Goal: Obtain resource: Download file/media

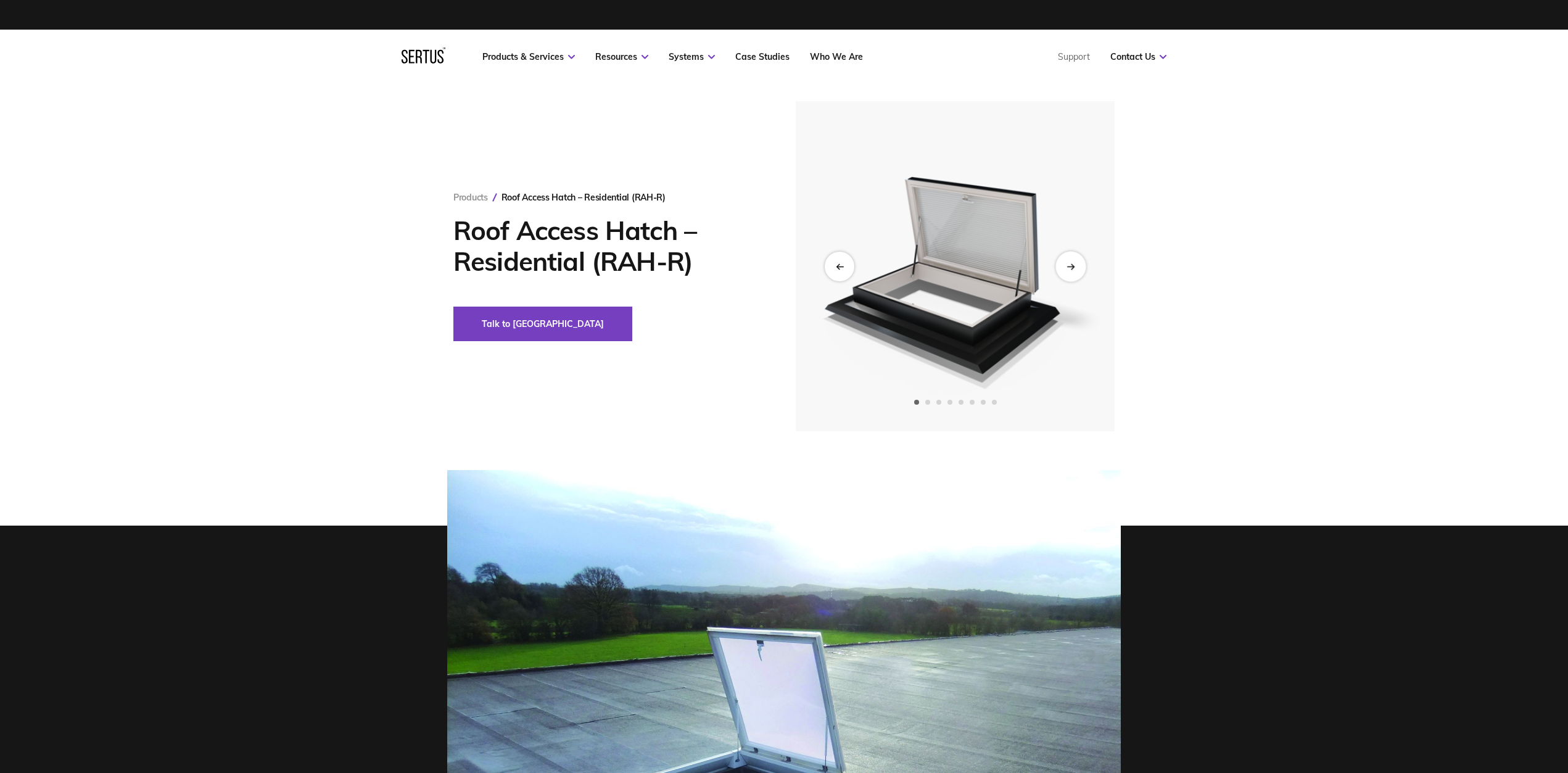
click at [1069, 271] on div "Next slide" at bounding box center [1070, 266] width 30 height 30
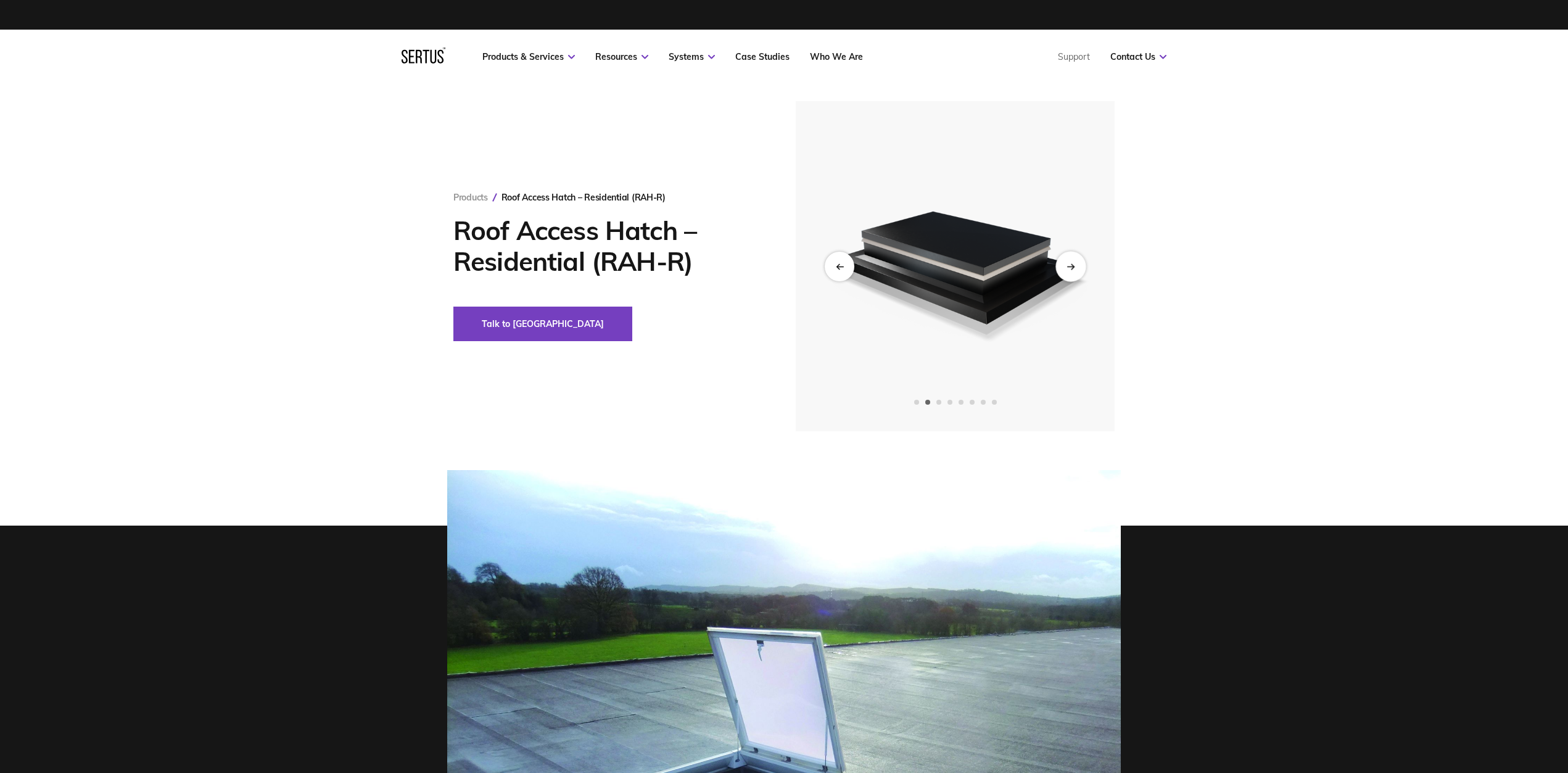
click at [1069, 271] on div "Next slide" at bounding box center [1070, 266] width 30 height 30
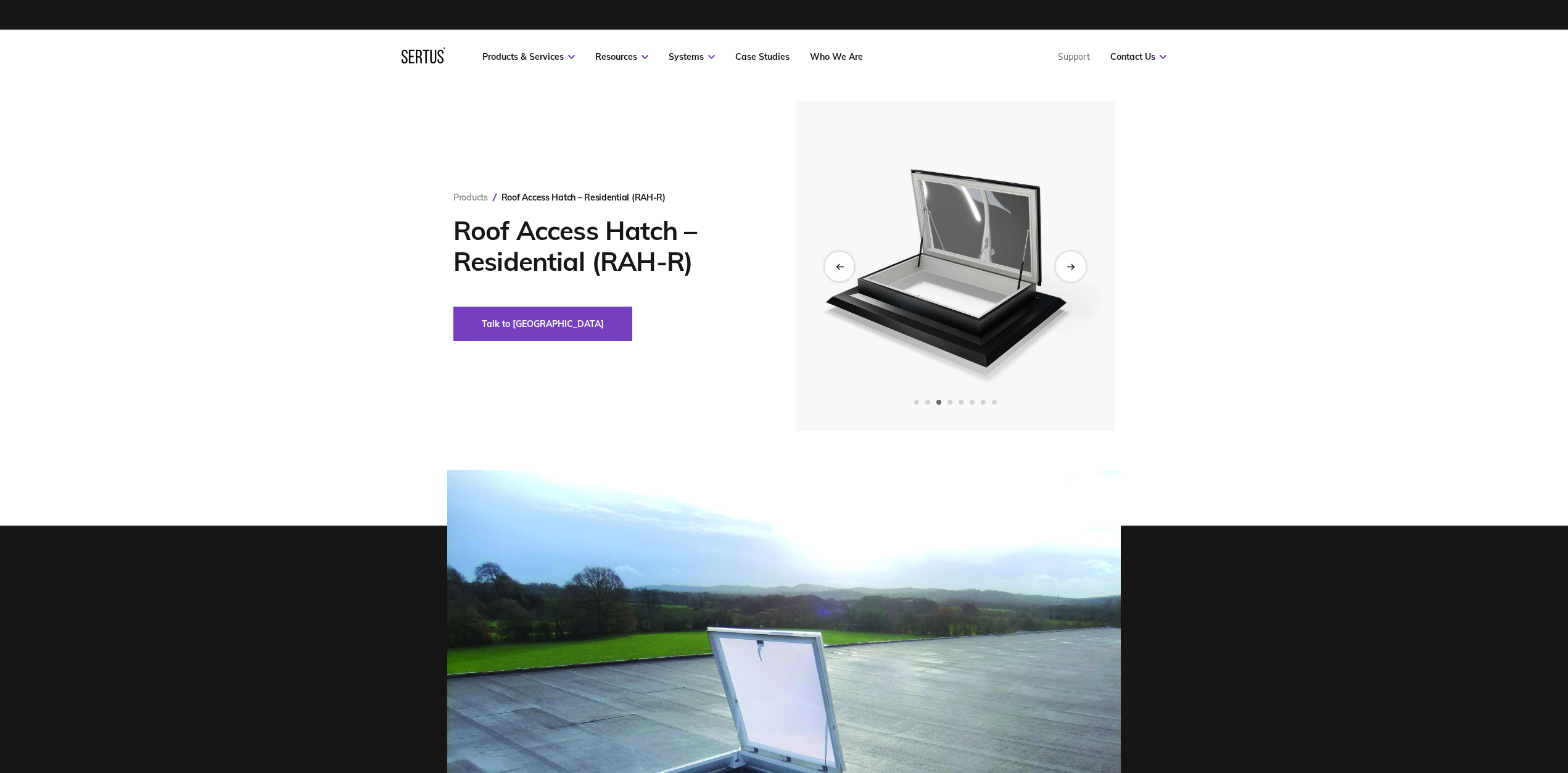
click at [1069, 271] on div "Next slide" at bounding box center [1070, 266] width 30 height 30
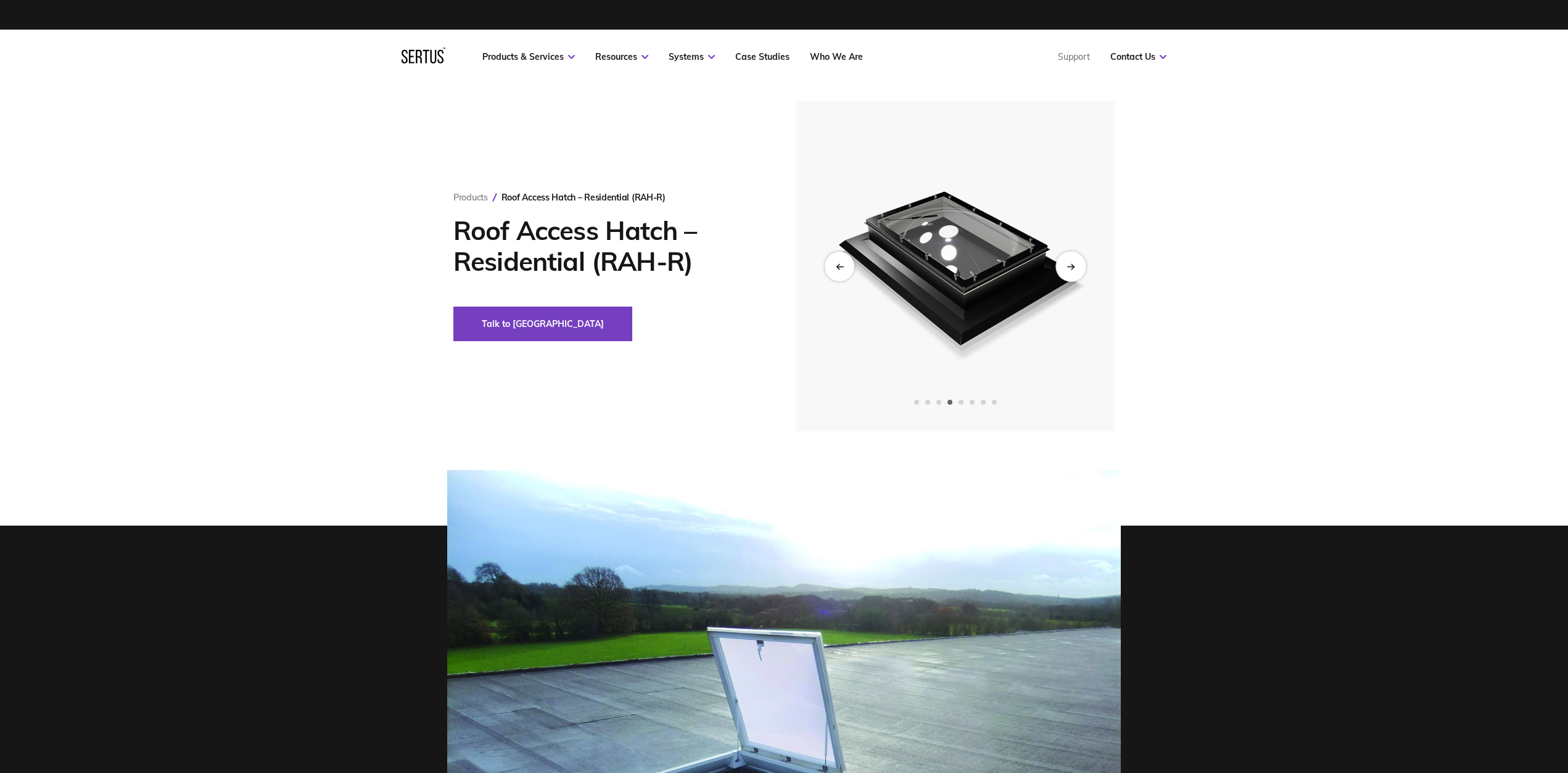
click at [1069, 271] on div "Next slide" at bounding box center [1070, 266] width 30 height 30
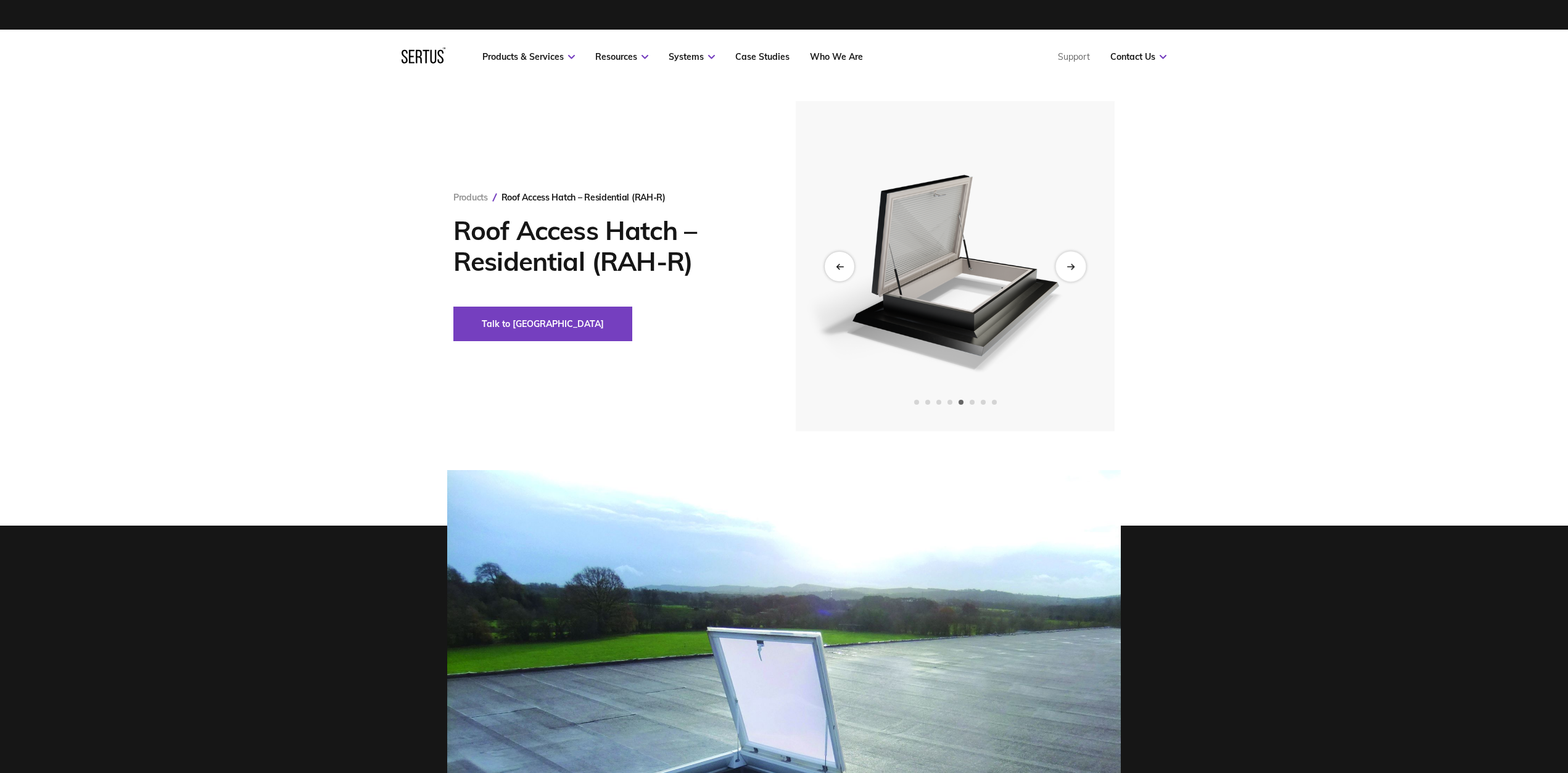
click at [1069, 271] on div "Next slide" at bounding box center [1070, 266] width 30 height 30
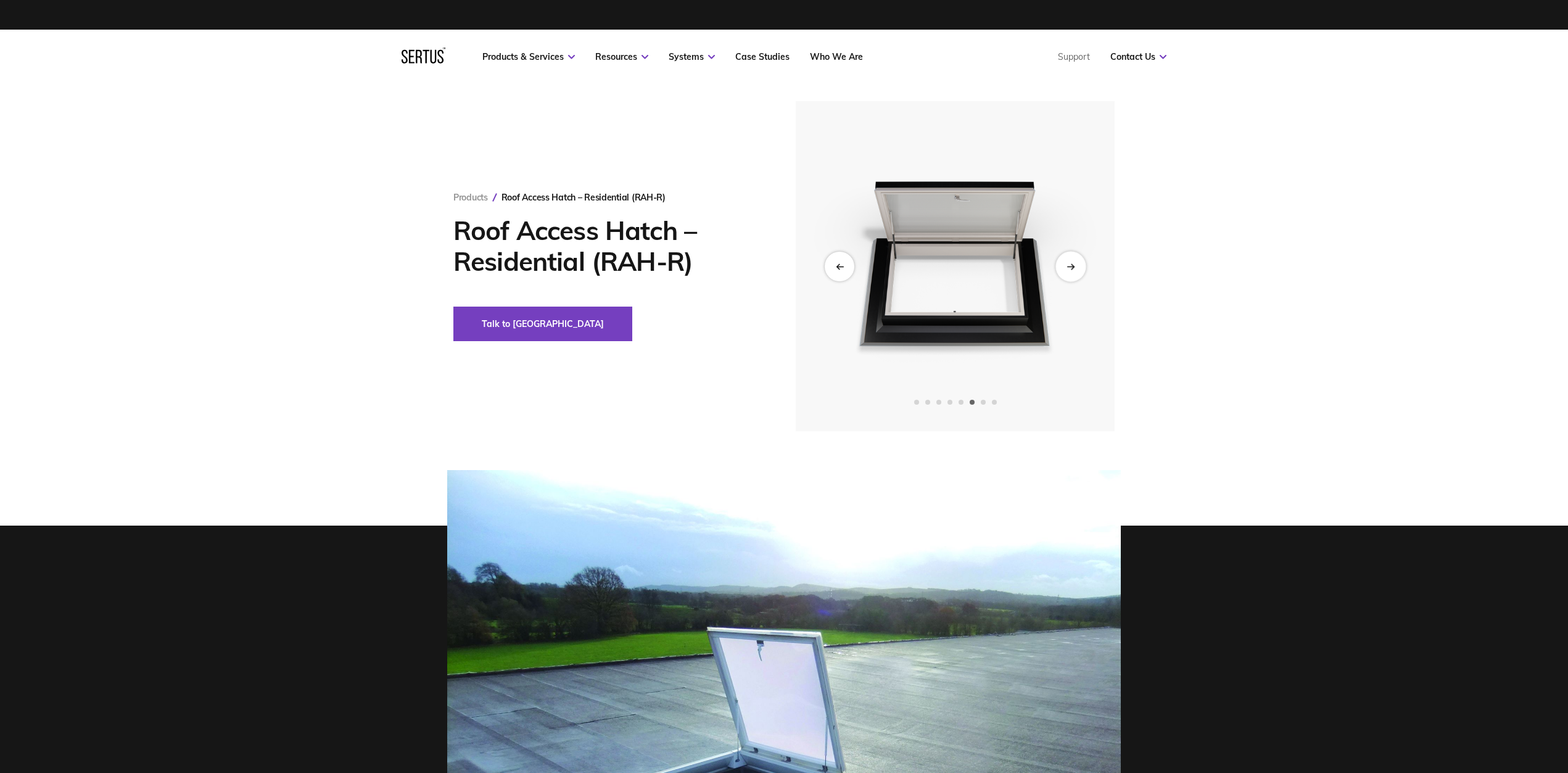
click at [1069, 271] on div "Next slide" at bounding box center [1070, 266] width 30 height 30
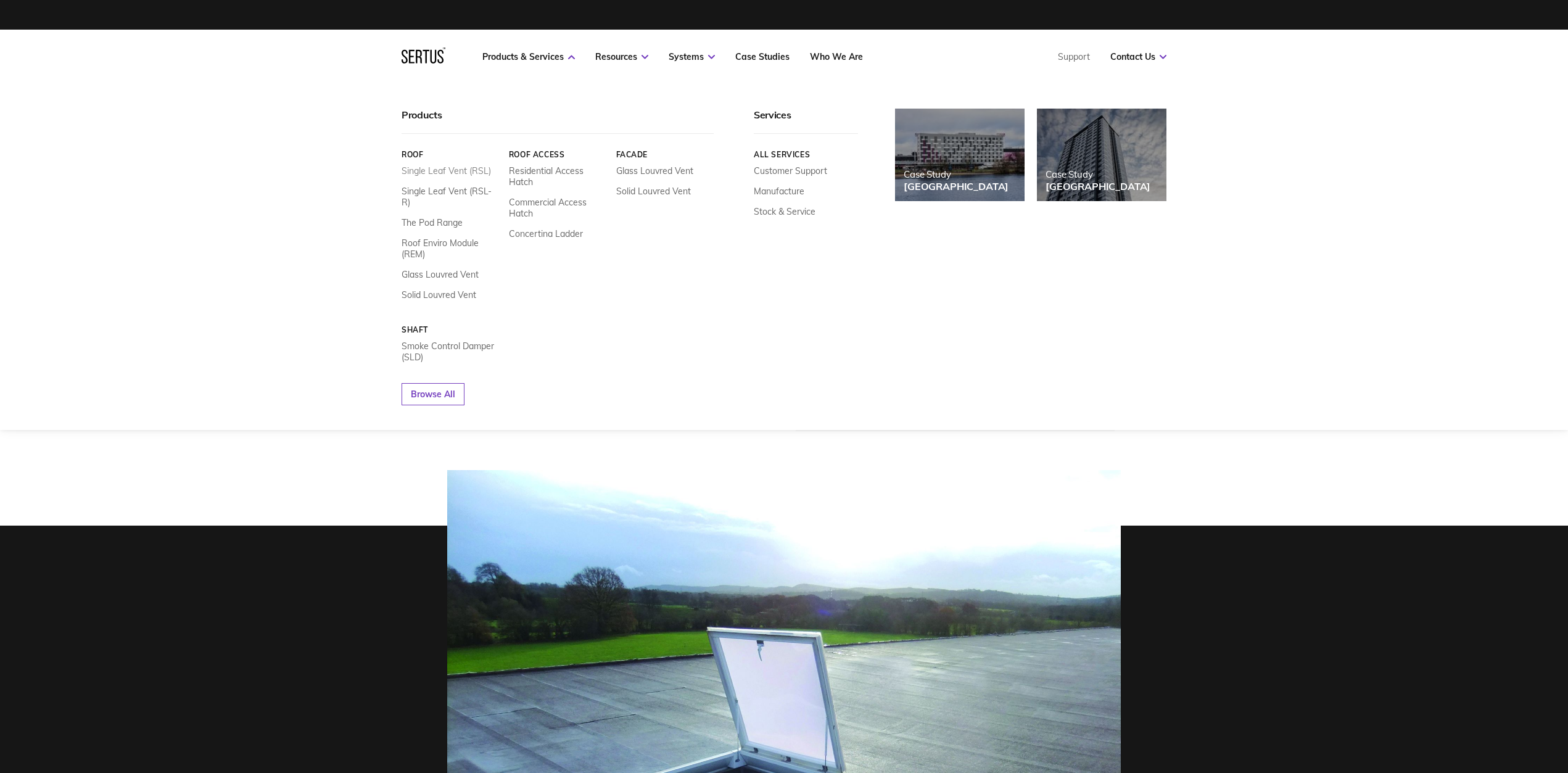
click at [463, 169] on link "Single Leaf Vent (RSL)" at bounding box center [446, 171] width 90 height 11
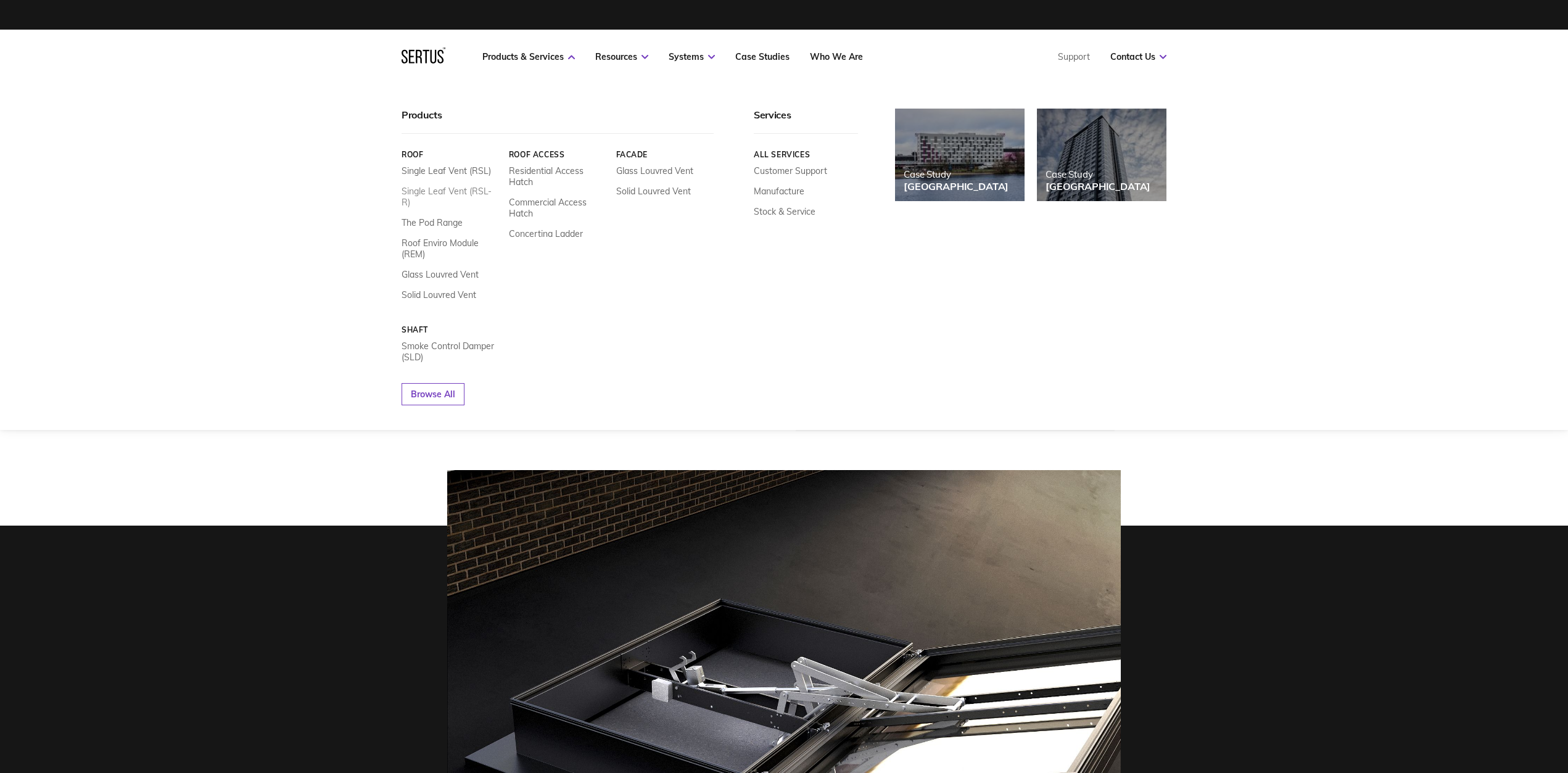
click at [458, 188] on link "Single Leaf Vent (RSL-R)" at bounding box center [451, 197] width 98 height 22
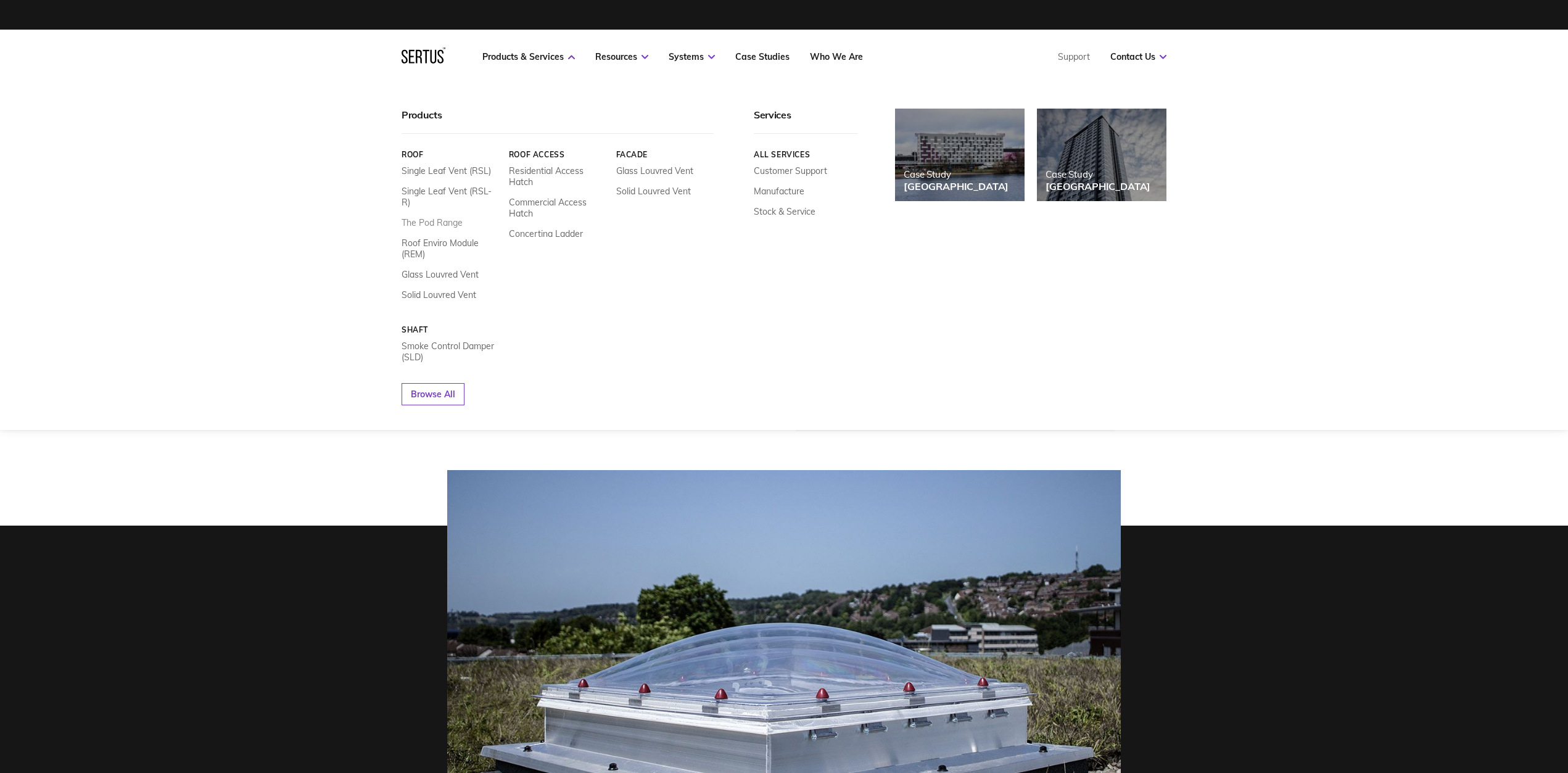
click at [458, 217] on link "The Pod Range" at bounding box center [432, 222] width 61 height 11
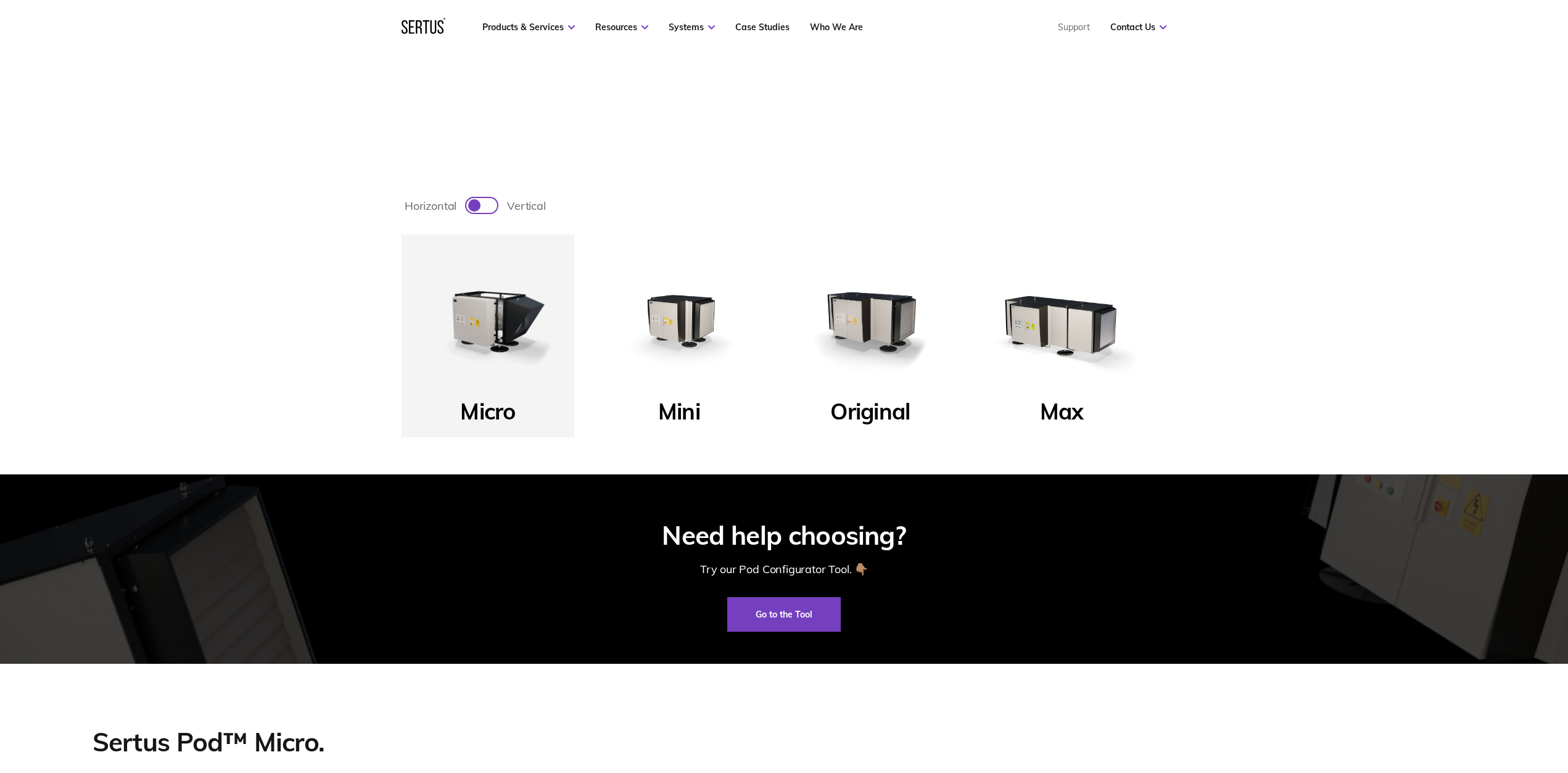
scroll to position [586, 0]
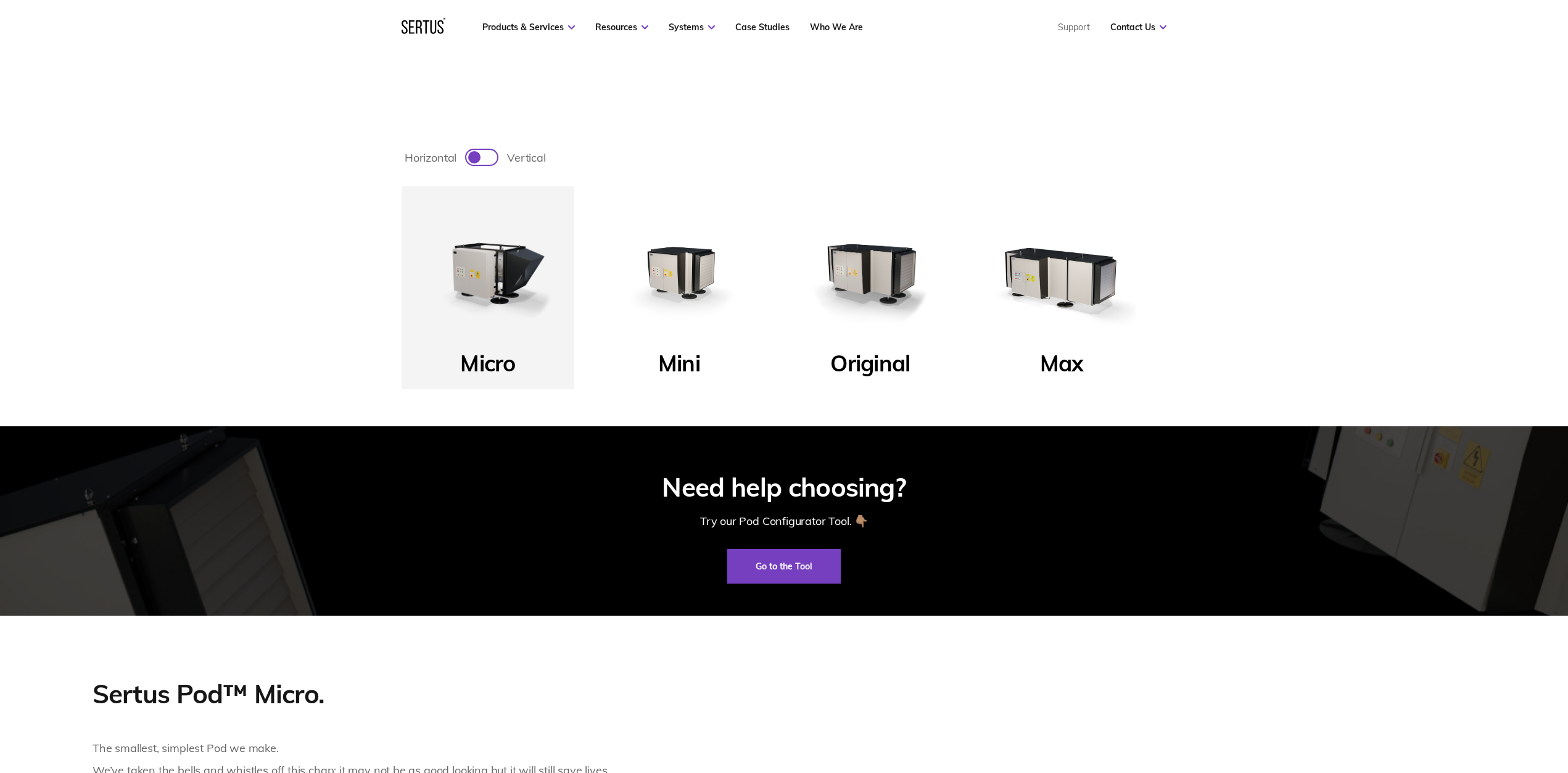
click at [691, 278] on img at bounding box center [679, 272] width 148 height 148
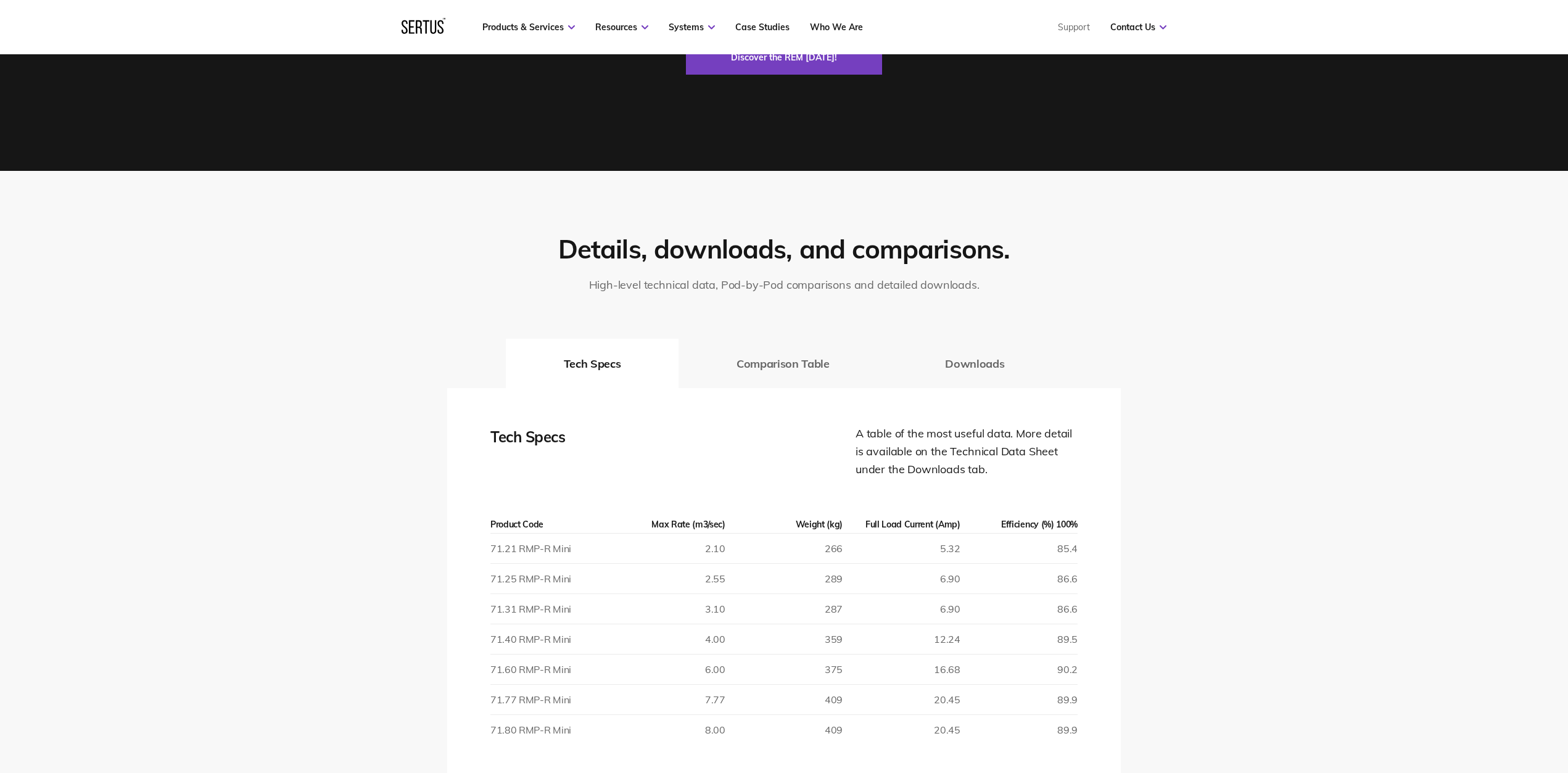
scroll to position [2292, 0]
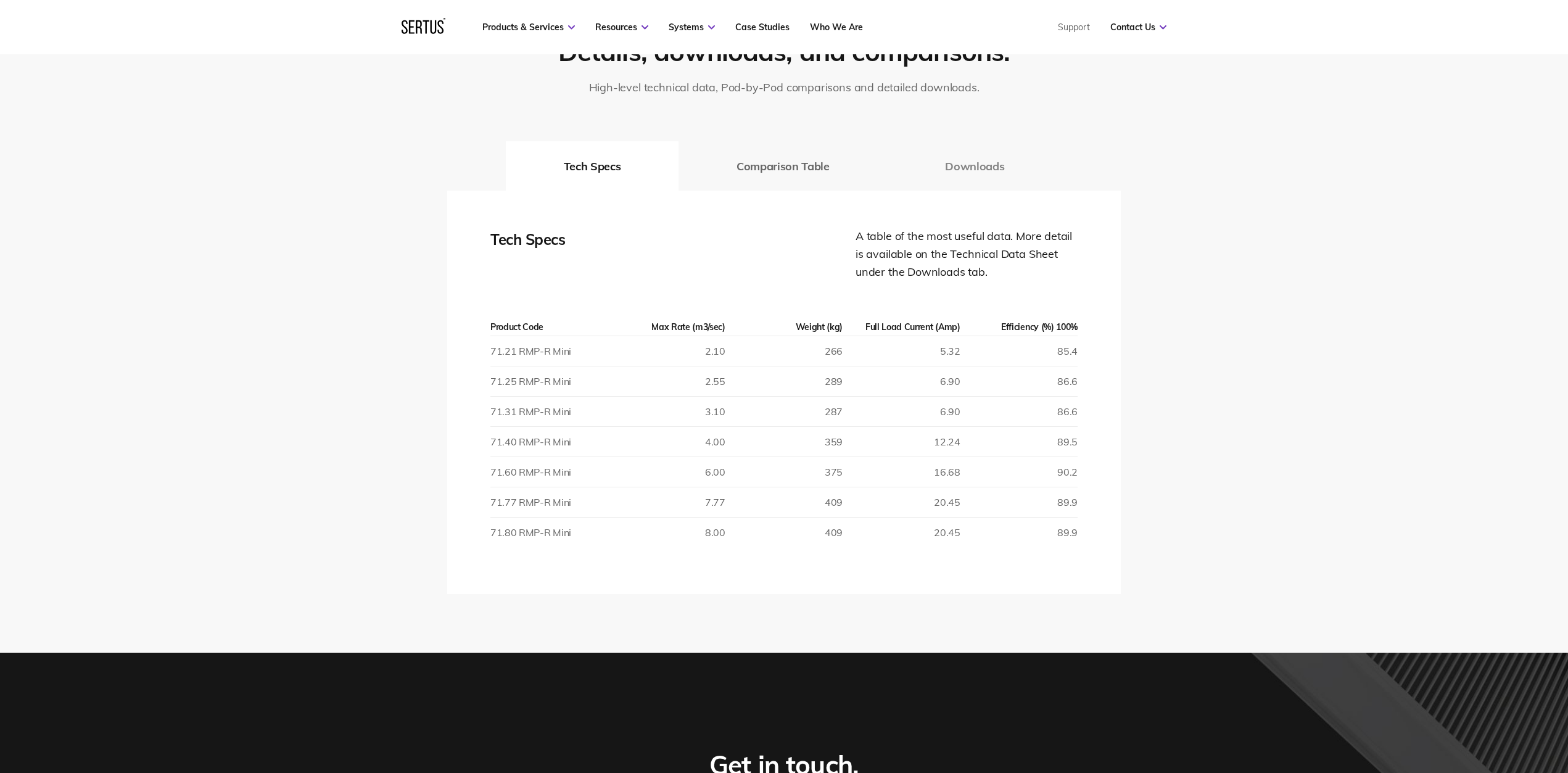
click at [966, 165] on button "Downloads" at bounding box center [975, 166] width 175 height 50
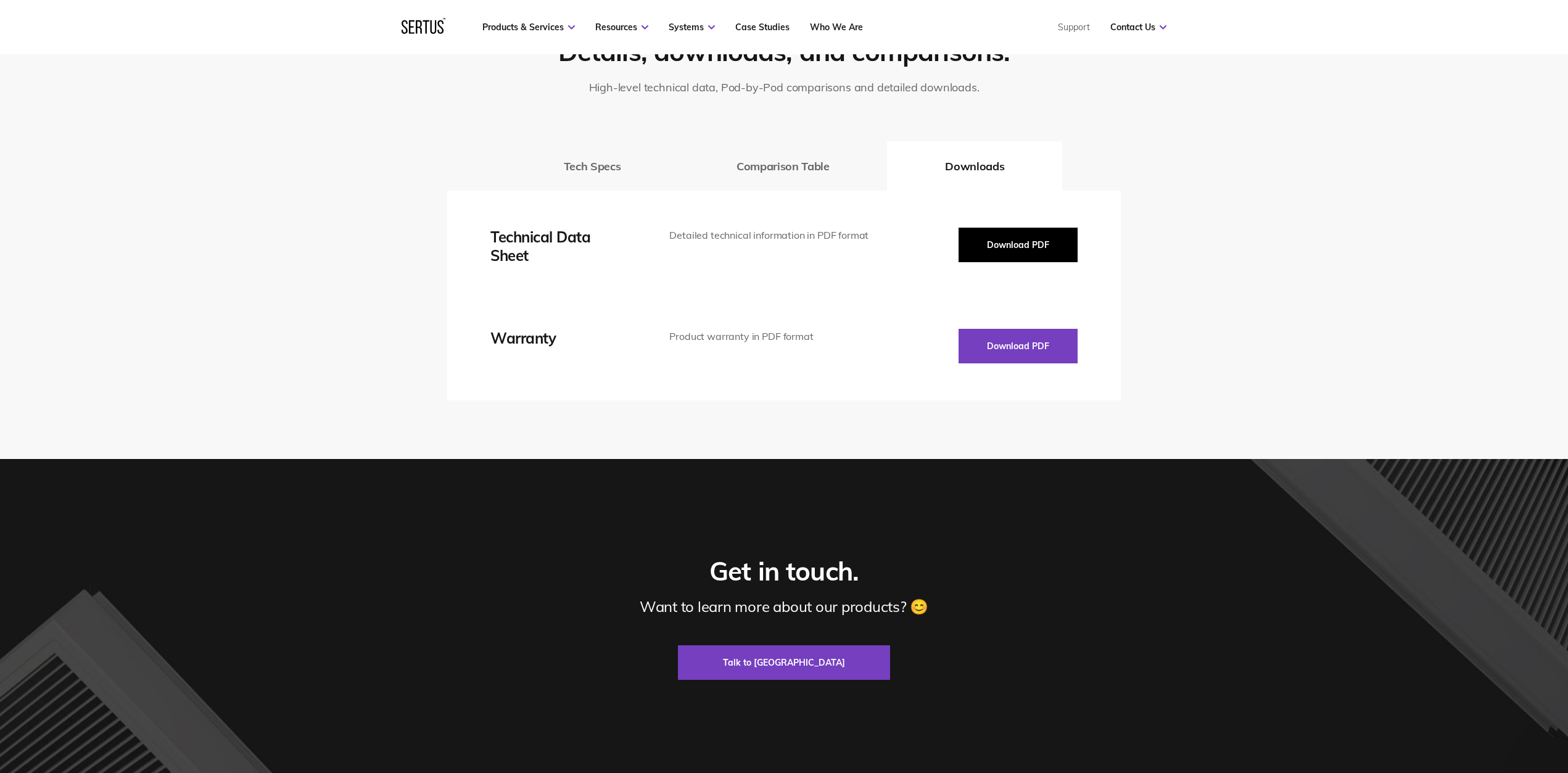
click at [988, 243] on button "Download PDF" at bounding box center [1018, 244] width 119 height 35
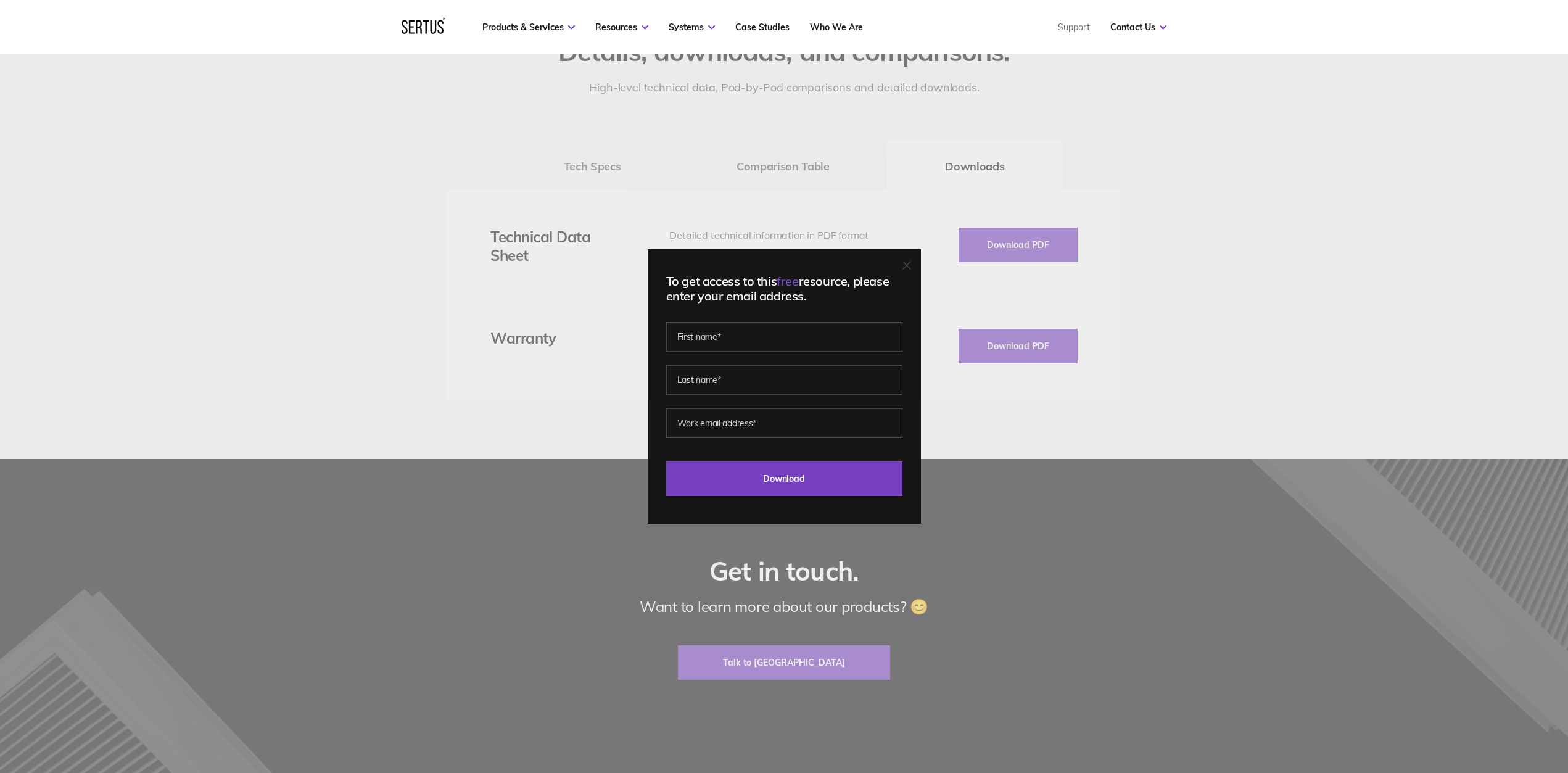
click at [907, 267] on icon at bounding box center [906, 265] width 8 height 8
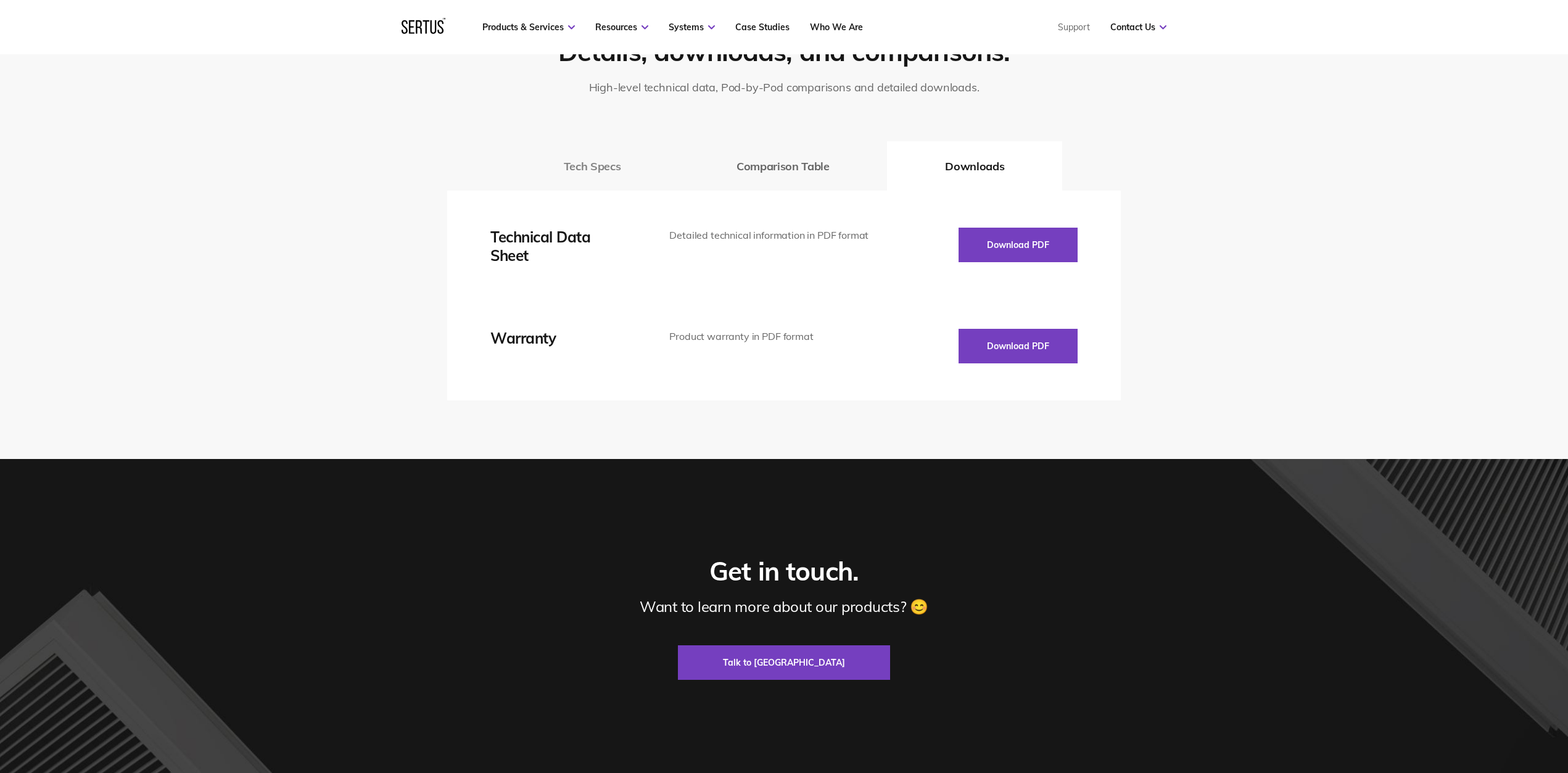
click at [609, 171] on button "Tech Specs" at bounding box center [592, 166] width 172 height 50
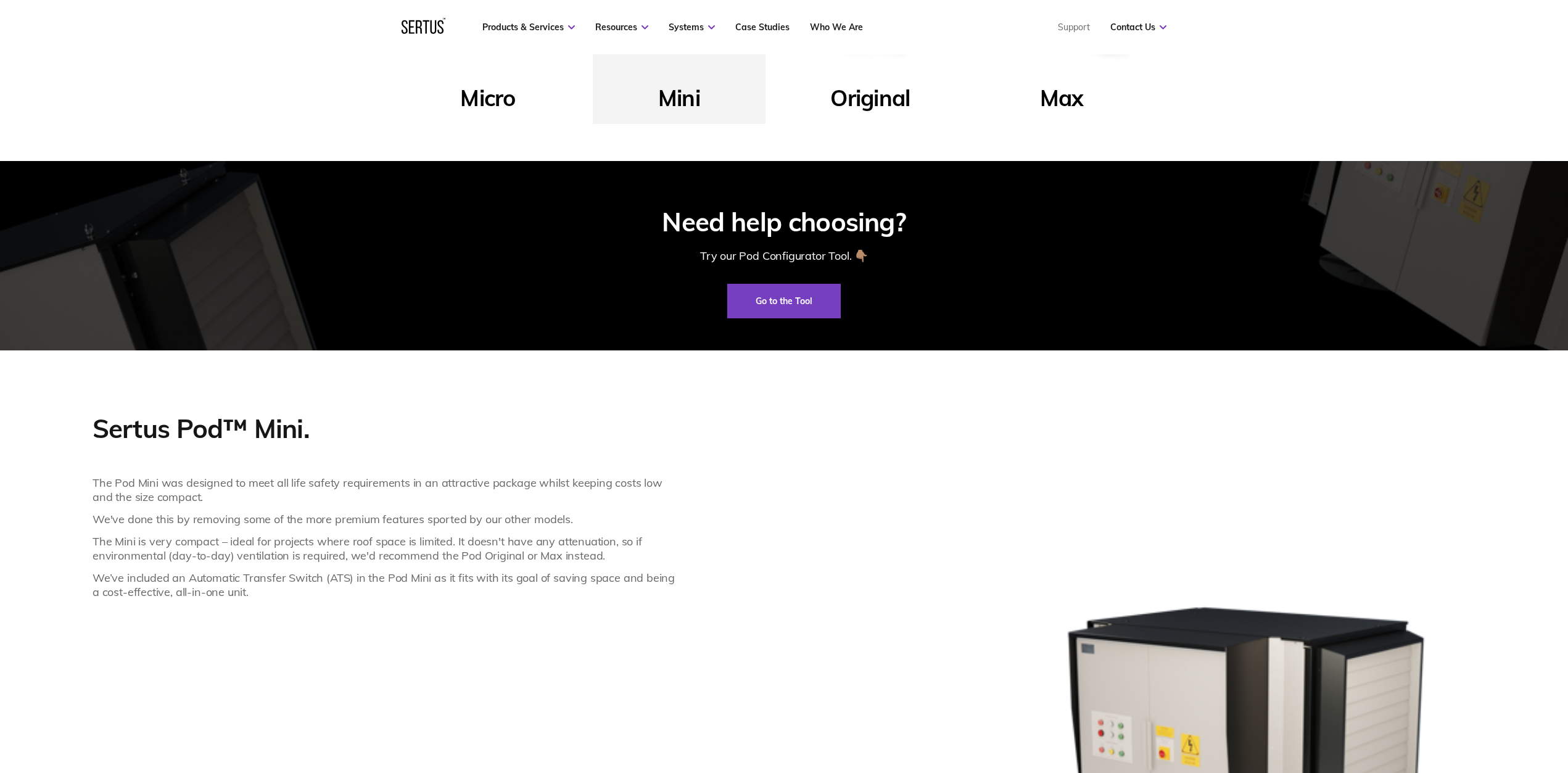
scroll to position [576, 0]
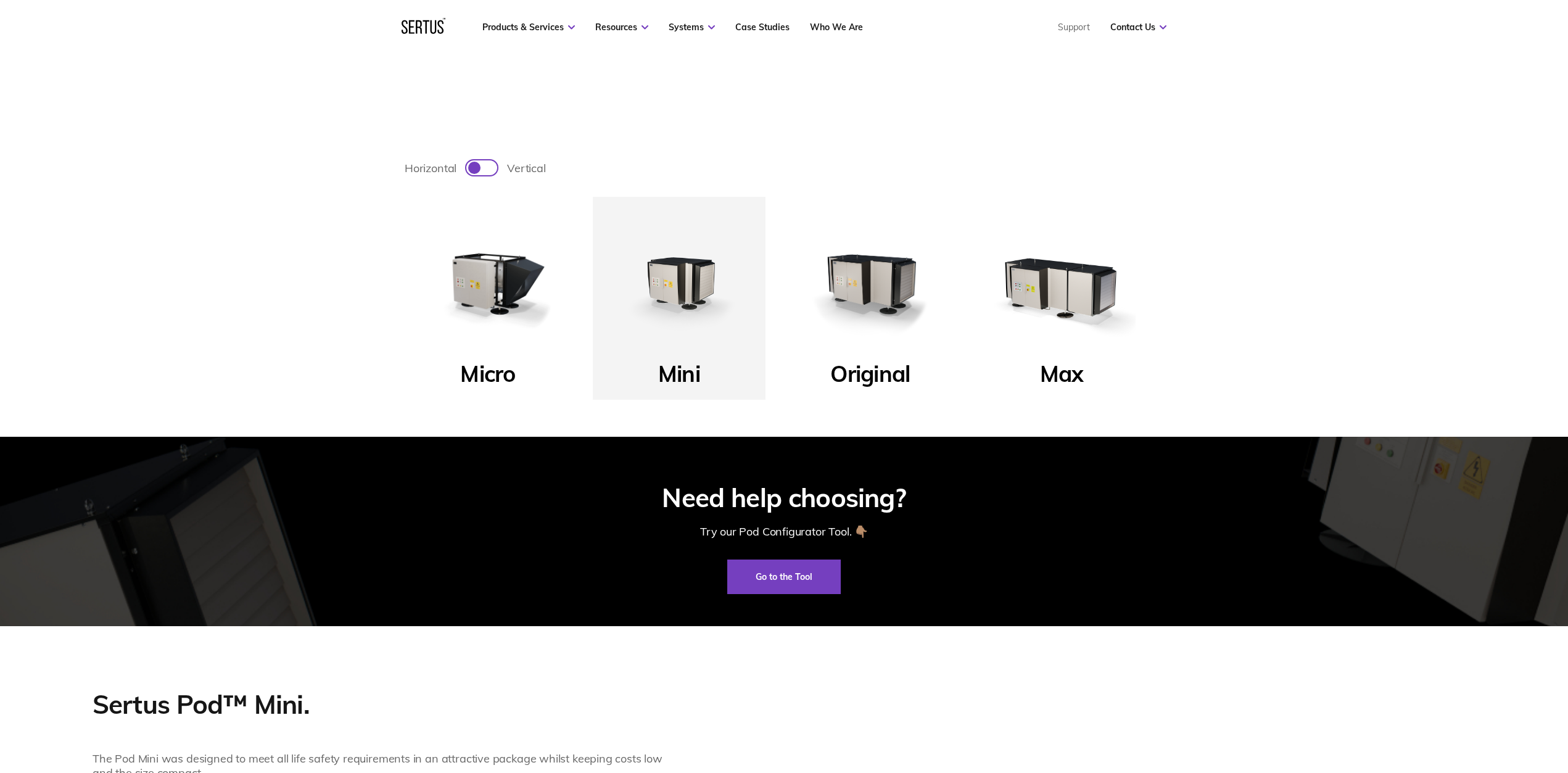
click at [491, 303] on img at bounding box center [488, 283] width 148 height 148
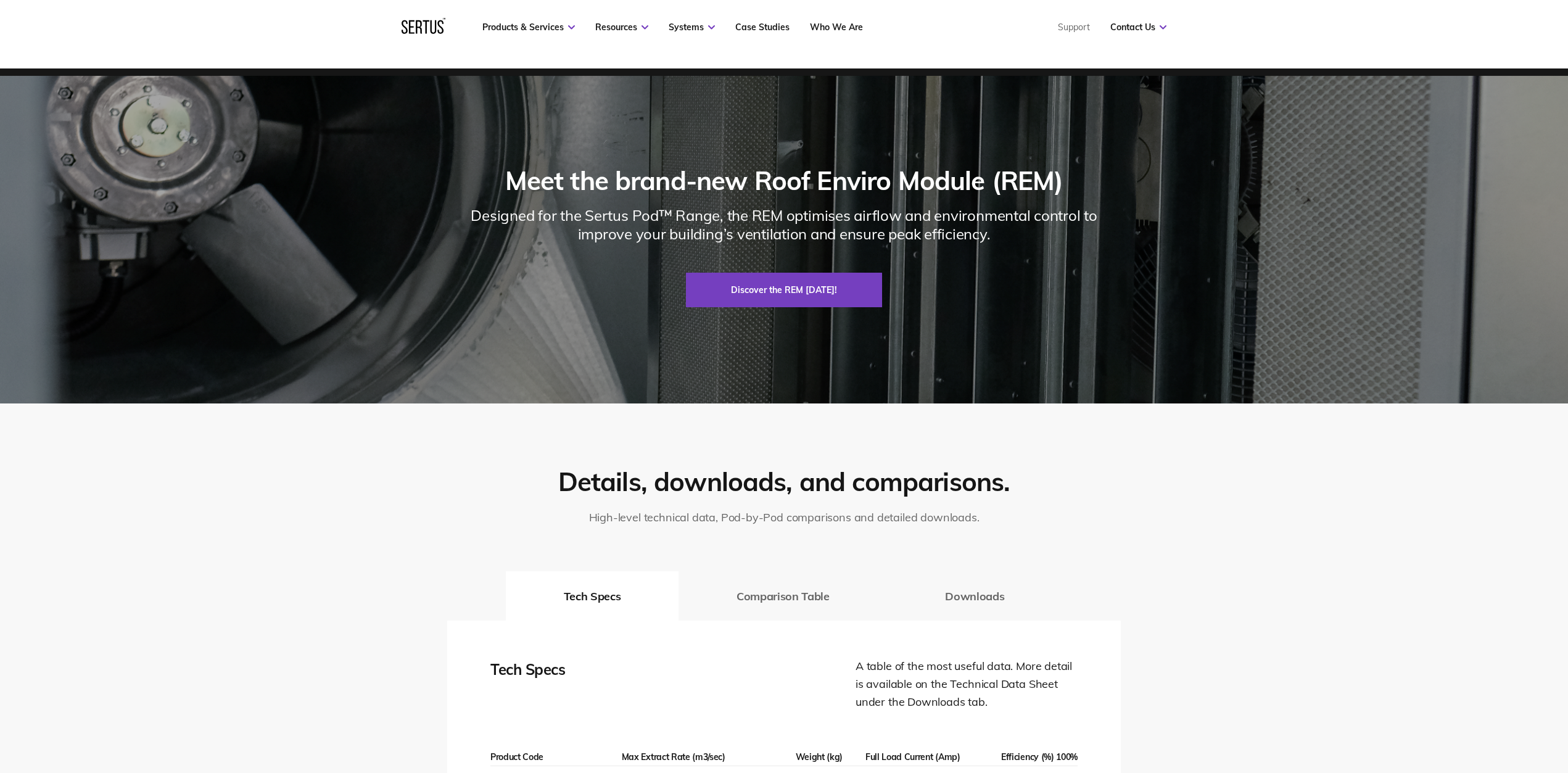
scroll to position [1783, 0]
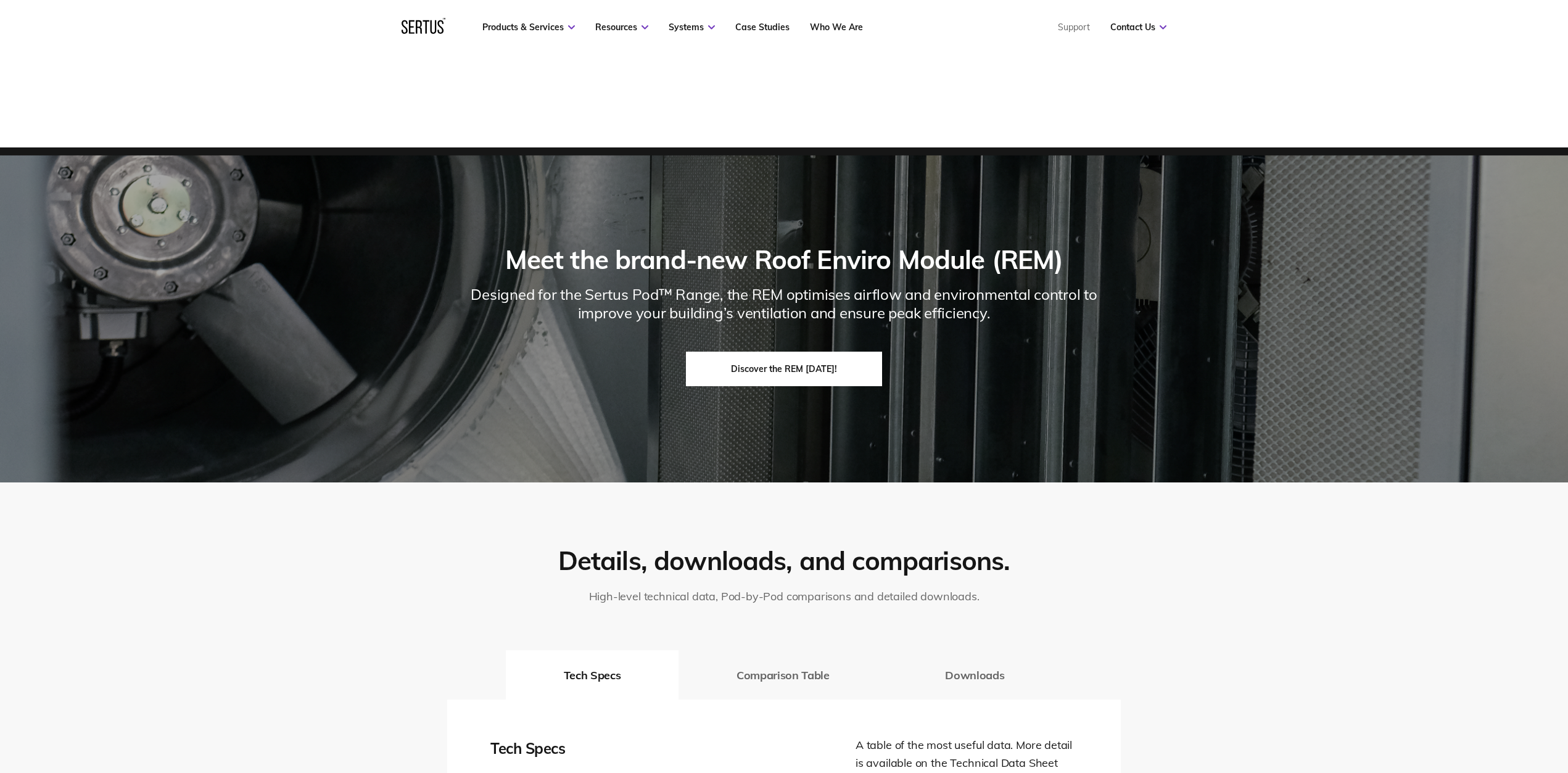
click at [704, 361] on link "Discover the REM [DATE]!" at bounding box center [784, 369] width 196 height 35
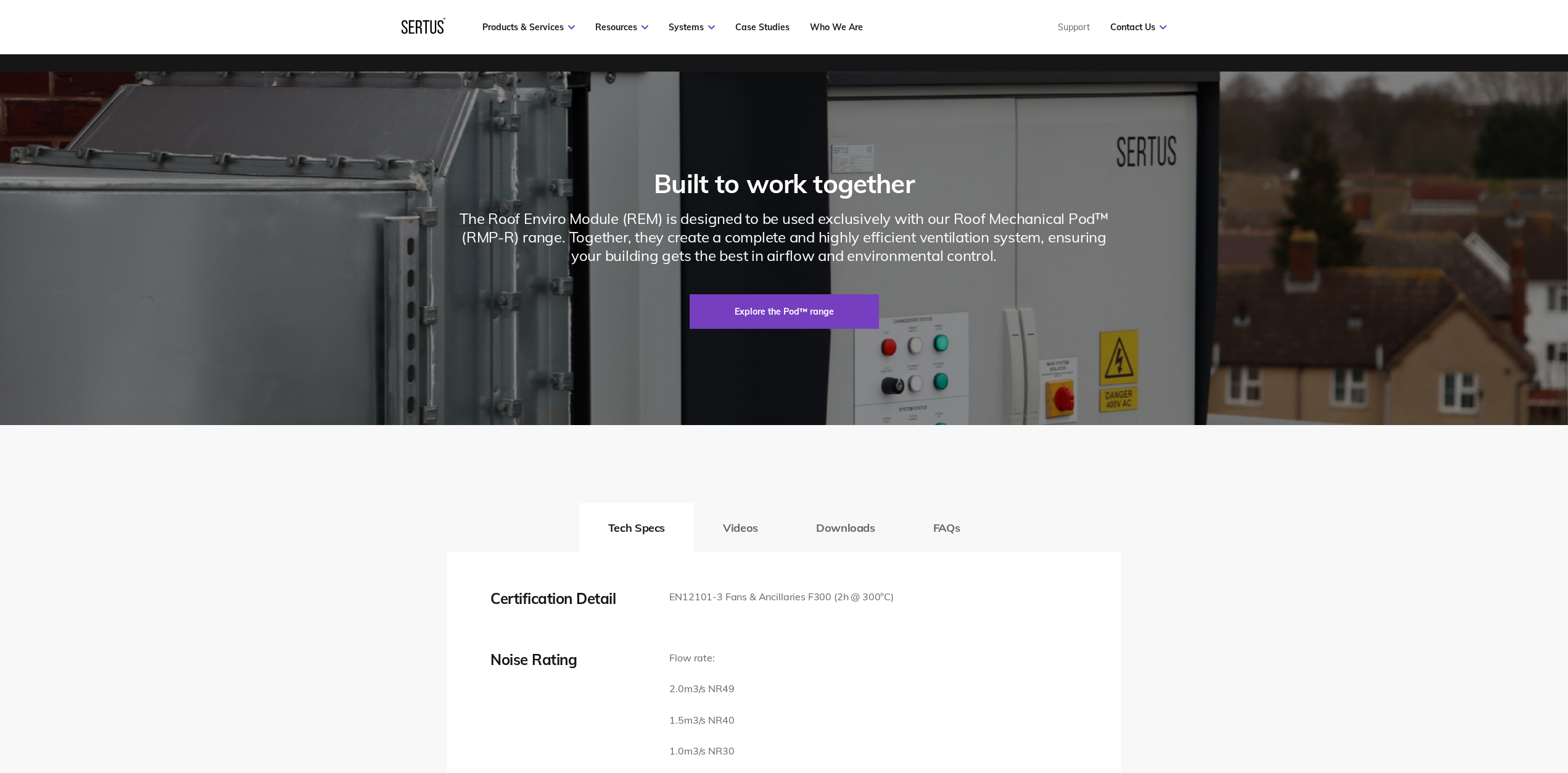
scroll to position [2013, 0]
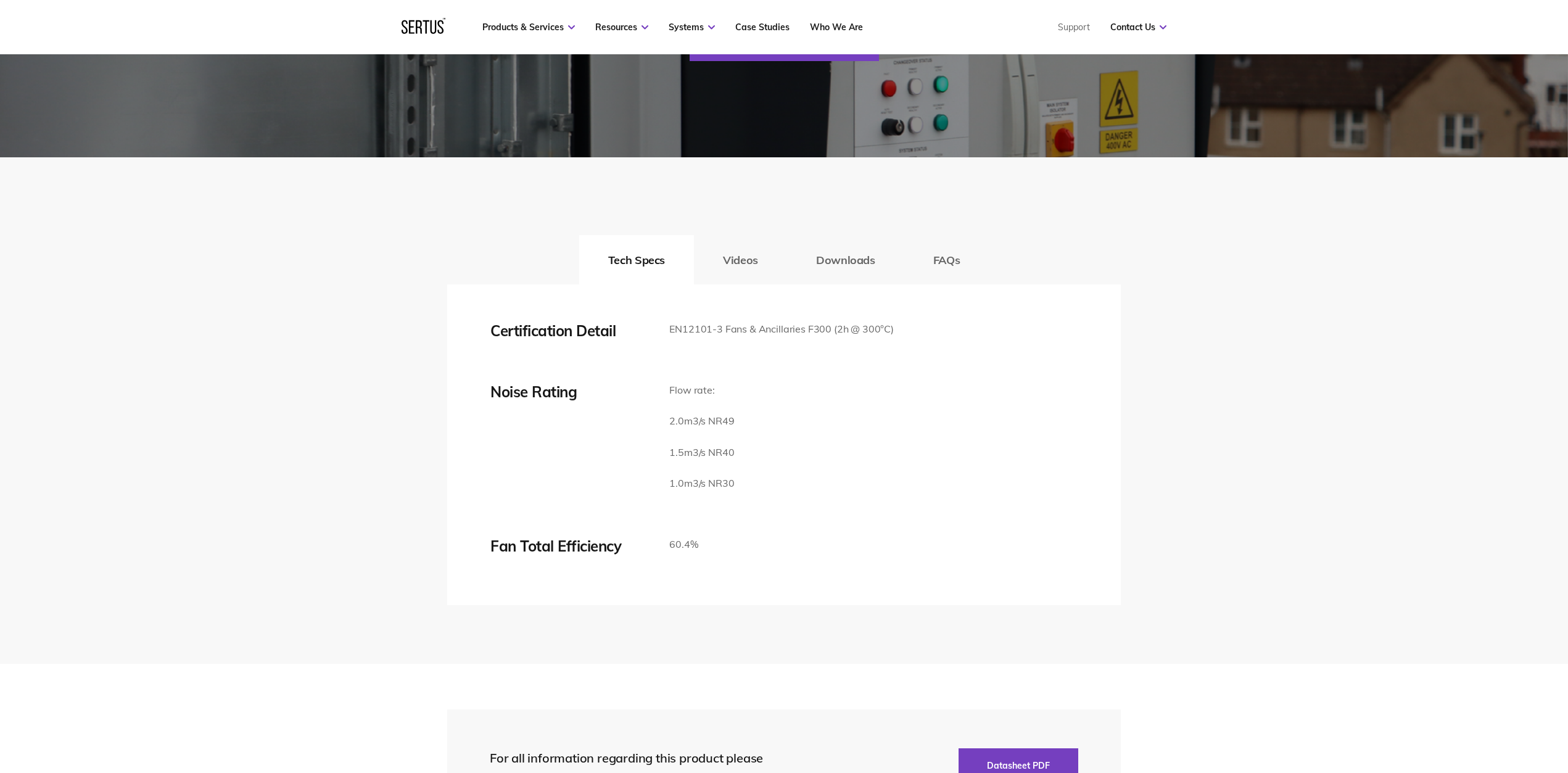
click at [843, 283] on button "Downloads" at bounding box center [845, 260] width 117 height 50
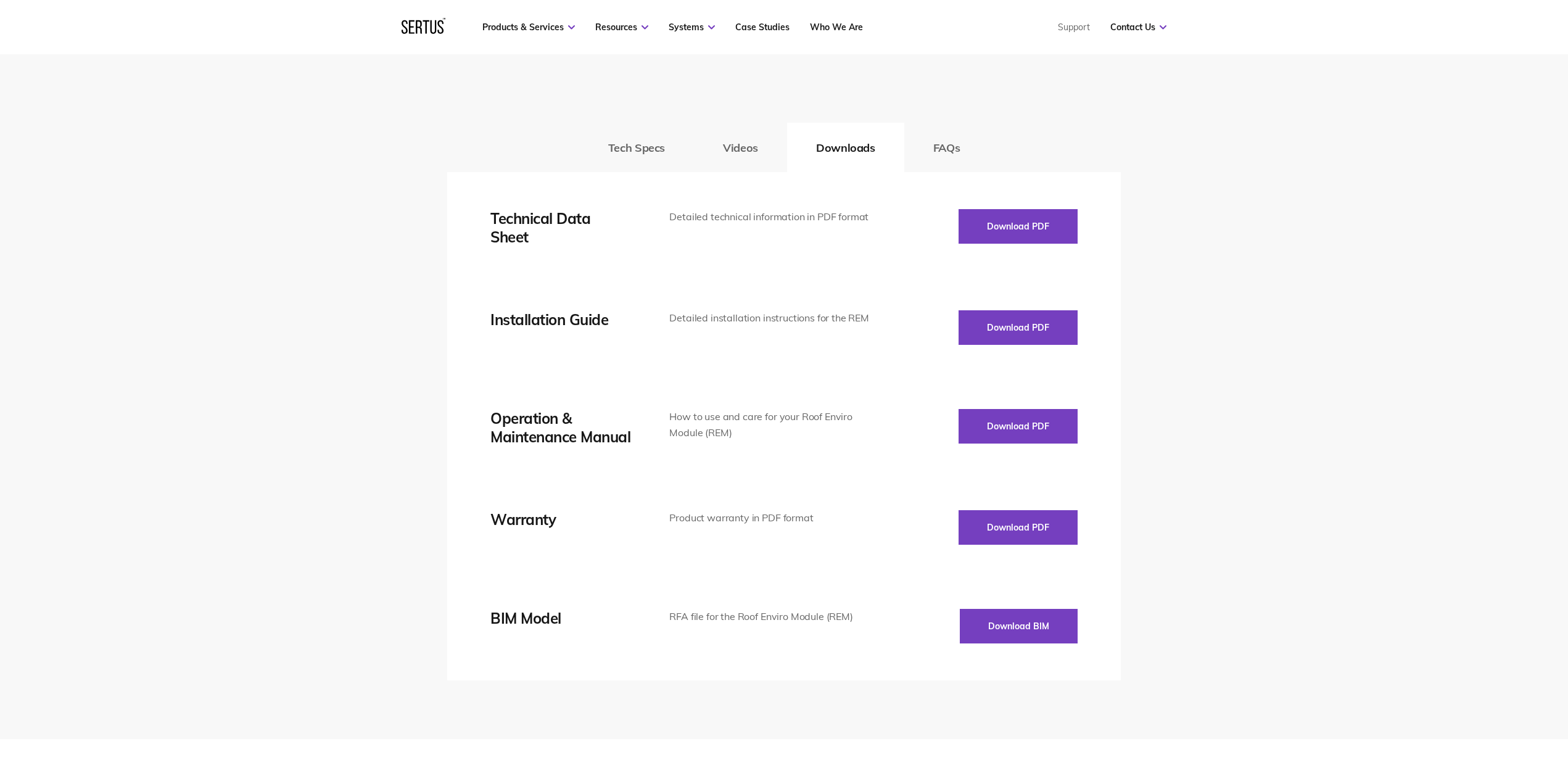
scroll to position [2113, 0]
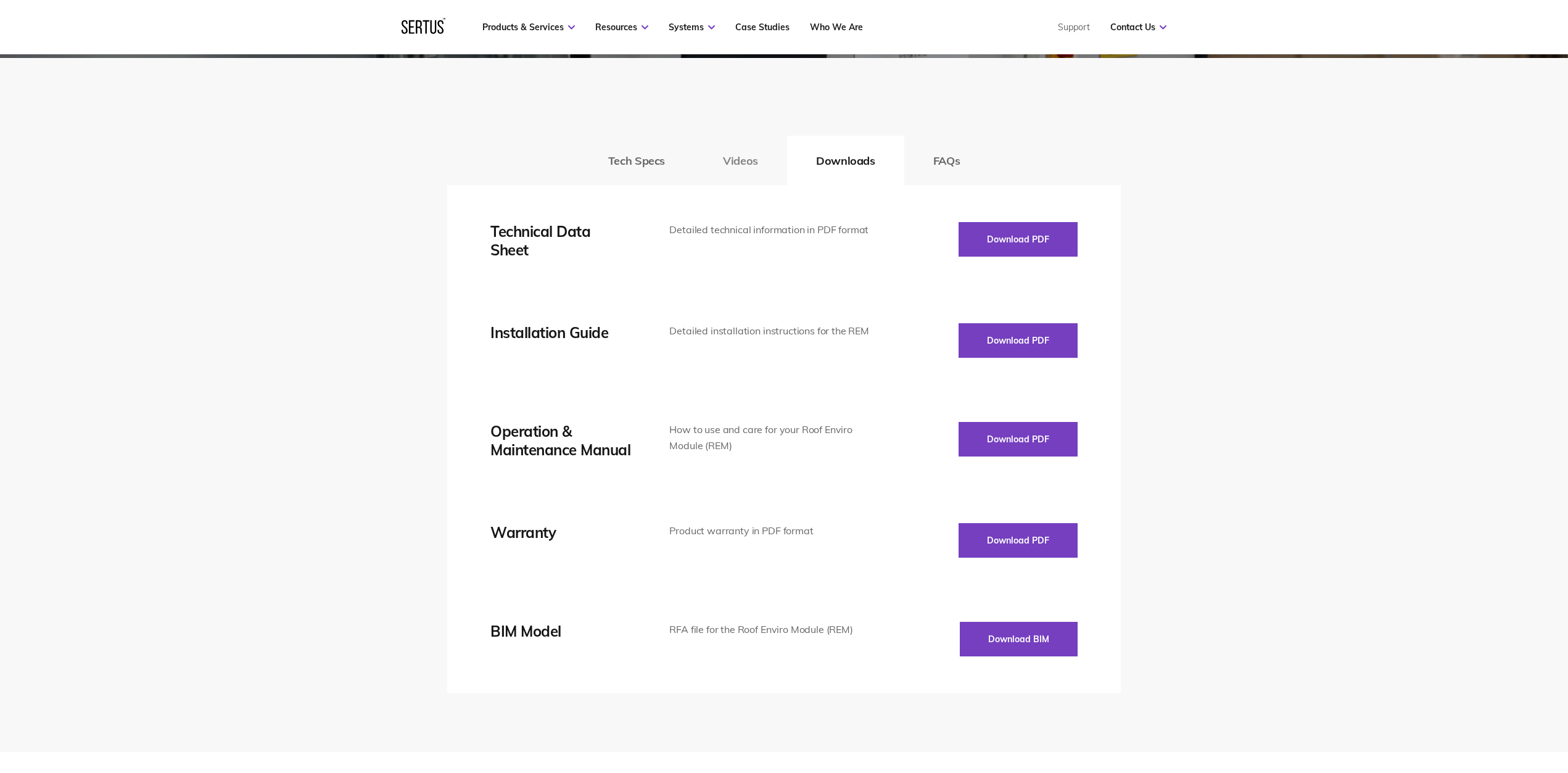
click at [734, 185] on button "Videos" at bounding box center [740, 161] width 93 height 50
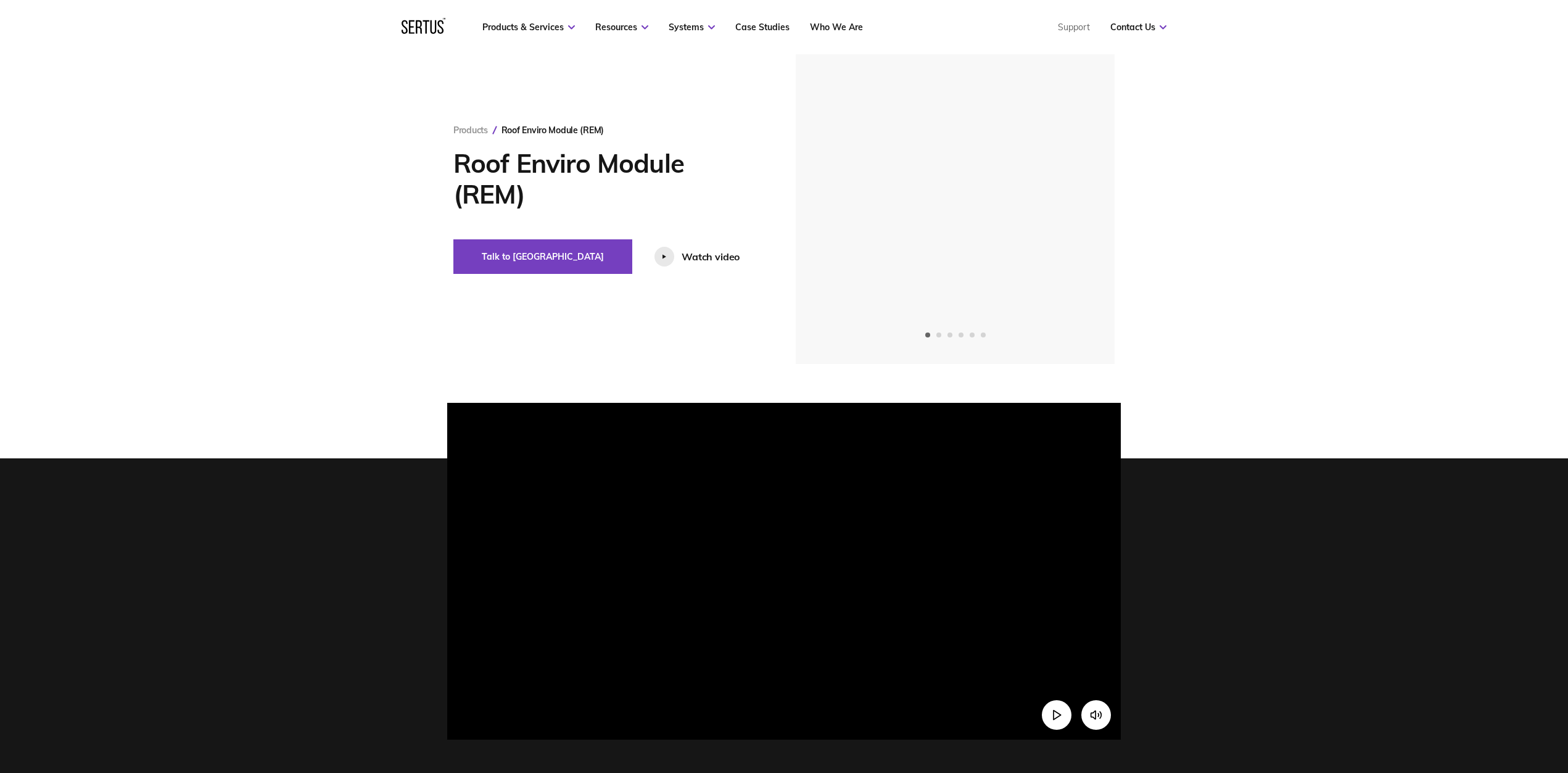
scroll to position [0, 0]
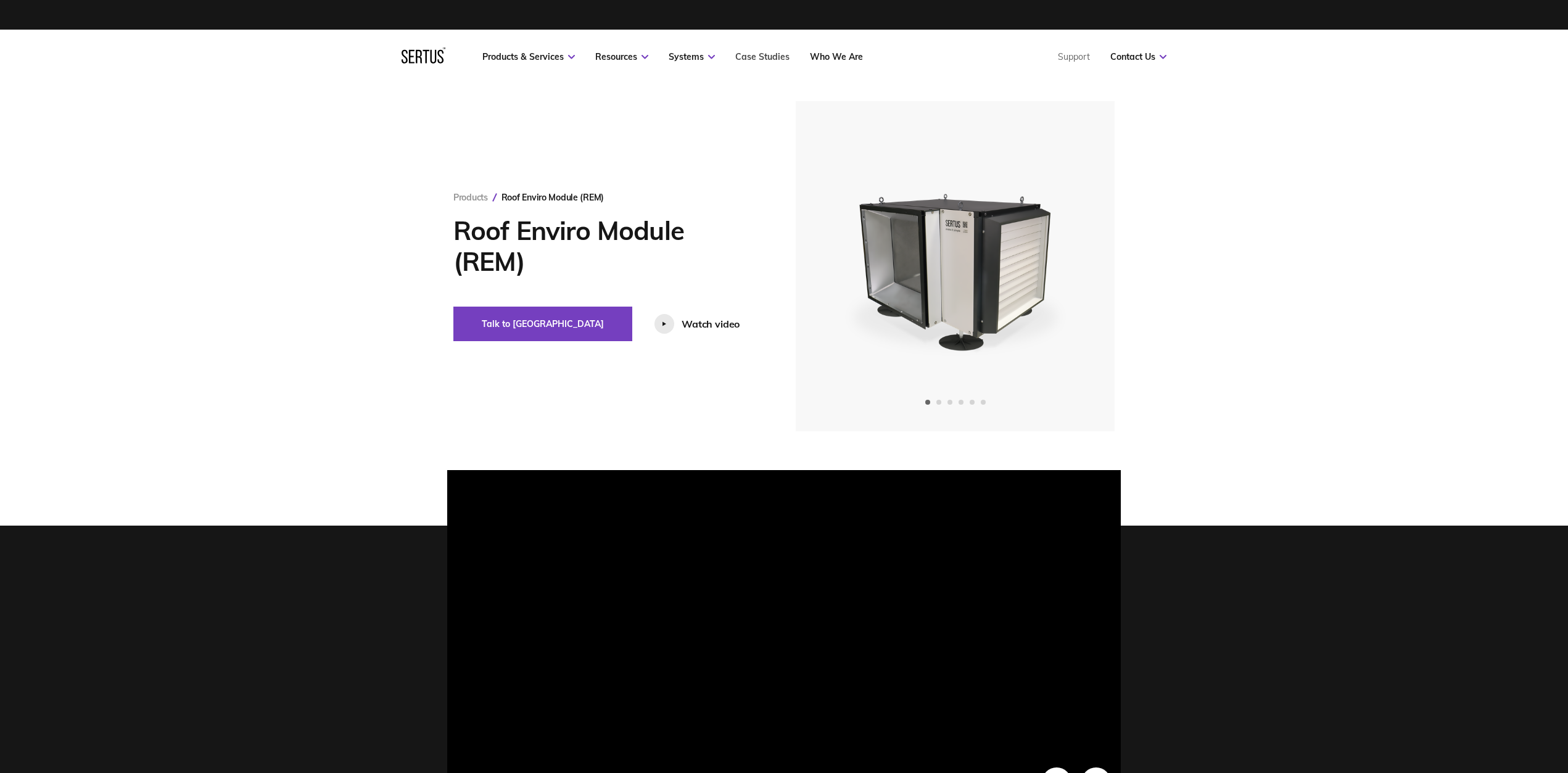
click at [753, 55] on link "Case Studies" at bounding box center [762, 56] width 54 height 11
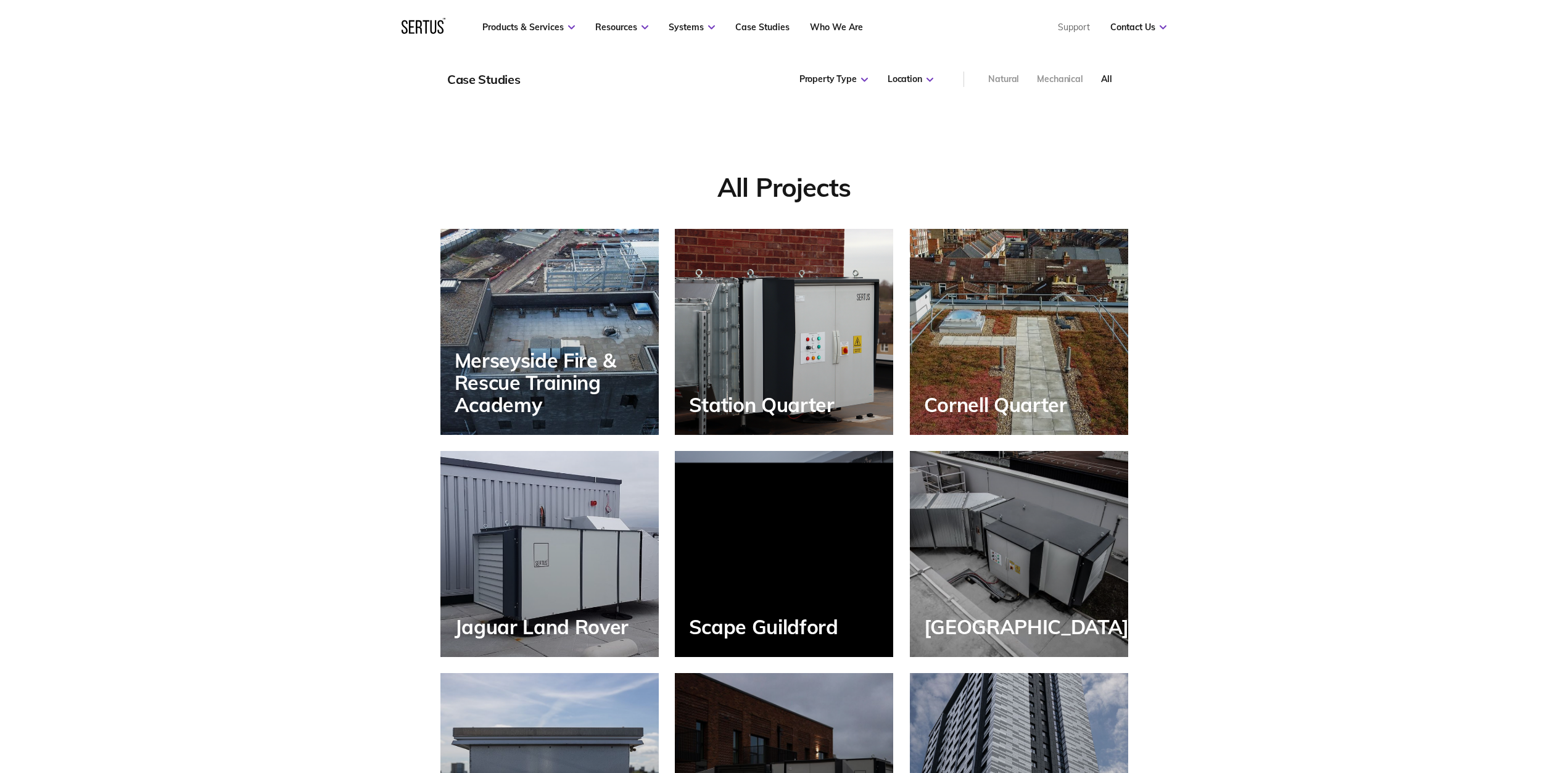
scroll to position [791, 0]
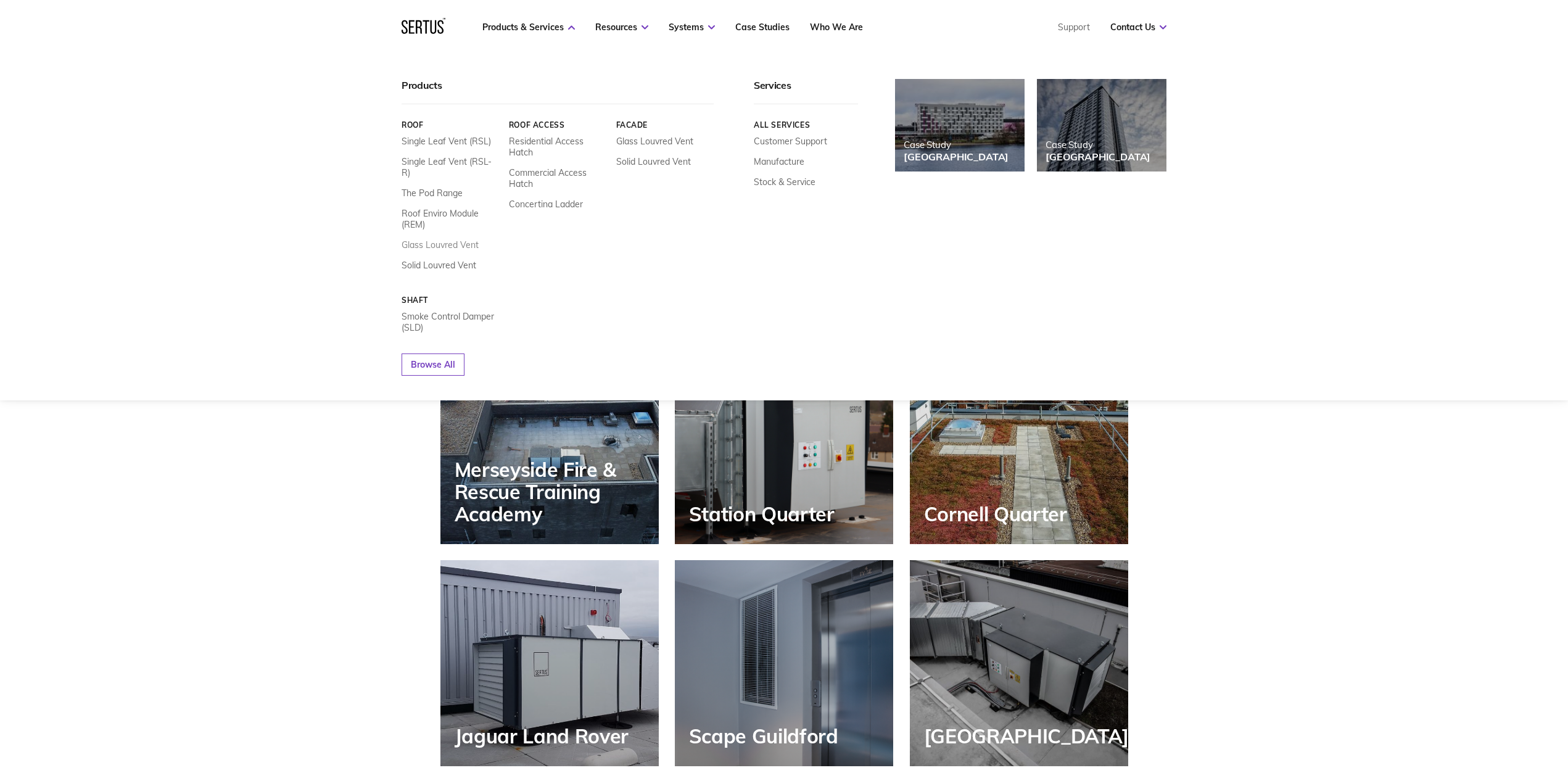
click at [468, 239] on link "Glass Louvred Vent" at bounding box center [440, 244] width 77 height 11
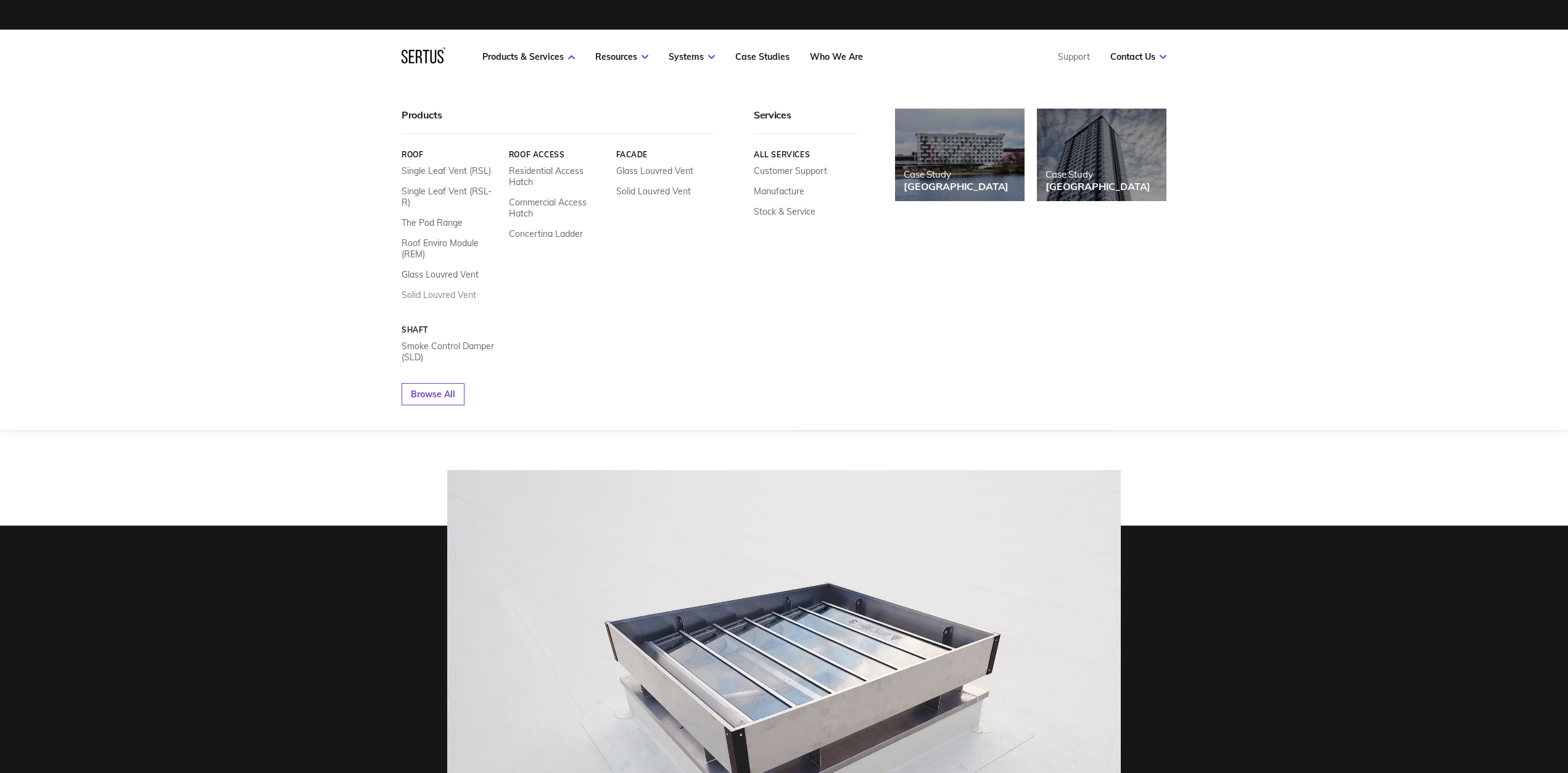
click at [446, 289] on link "Solid Louvred Vent" at bounding box center [439, 295] width 74 height 11
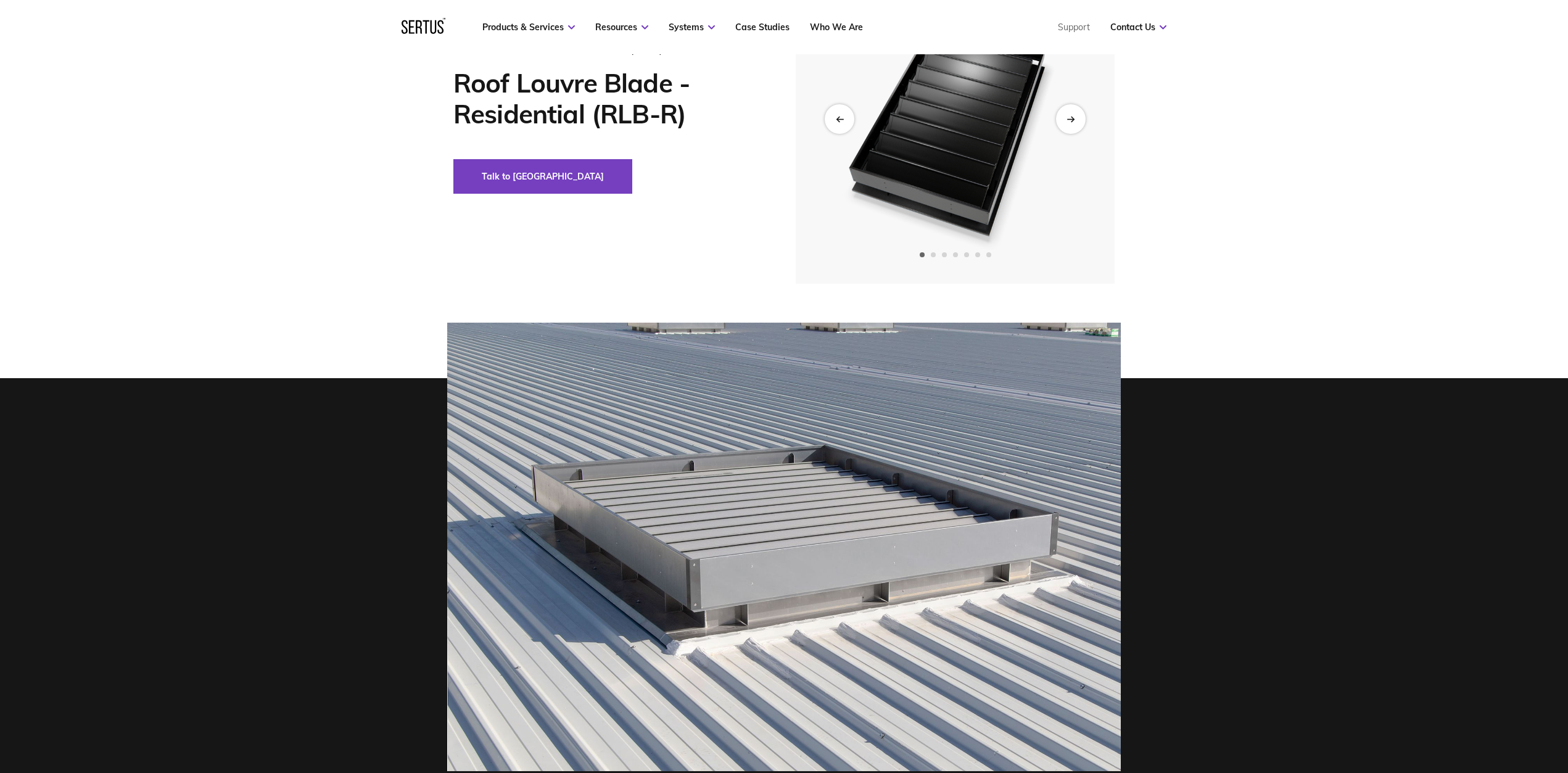
scroll to position [64, 0]
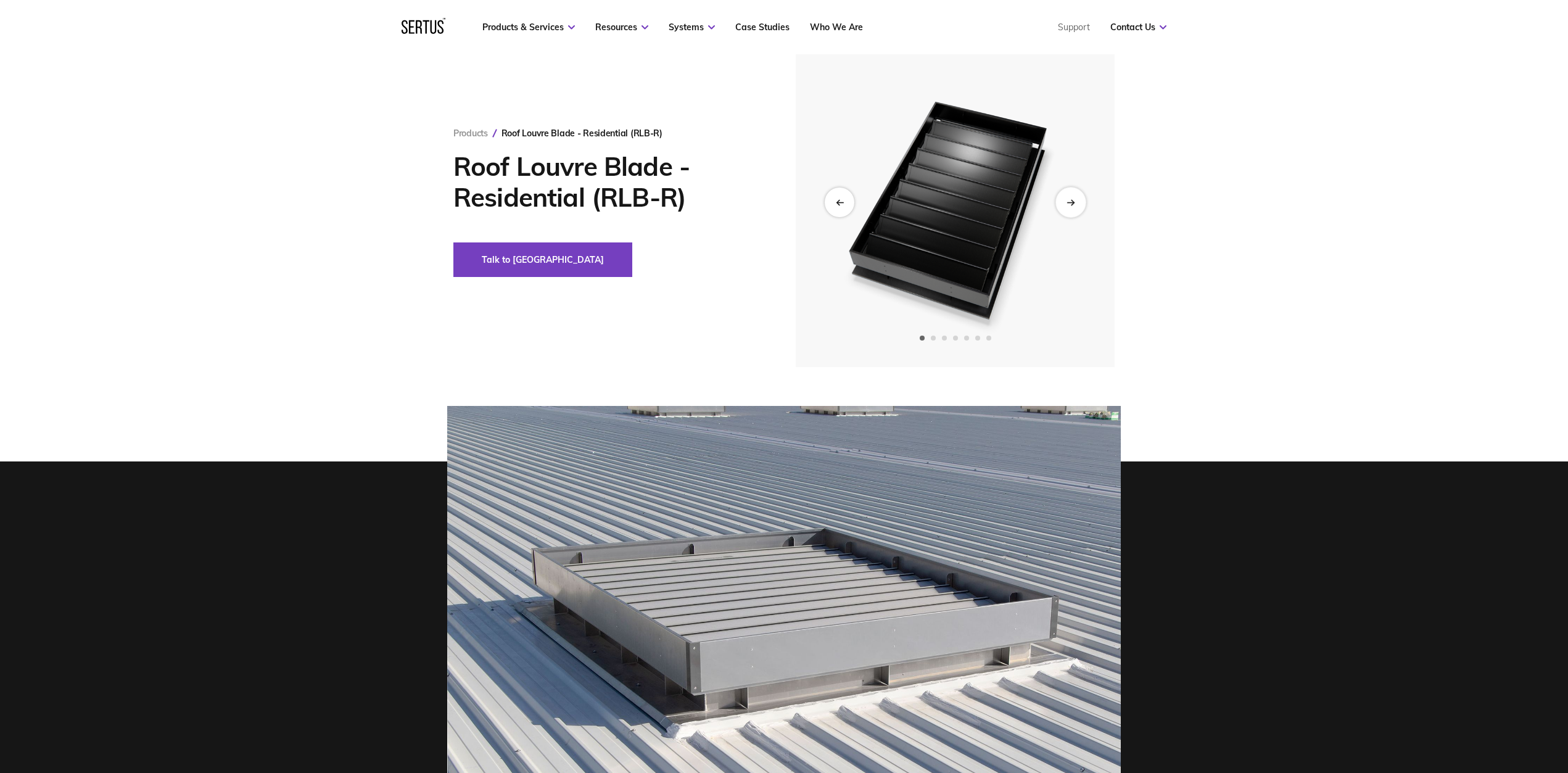
click at [1067, 205] on icon "Next slide" at bounding box center [1070, 202] width 8 height 7
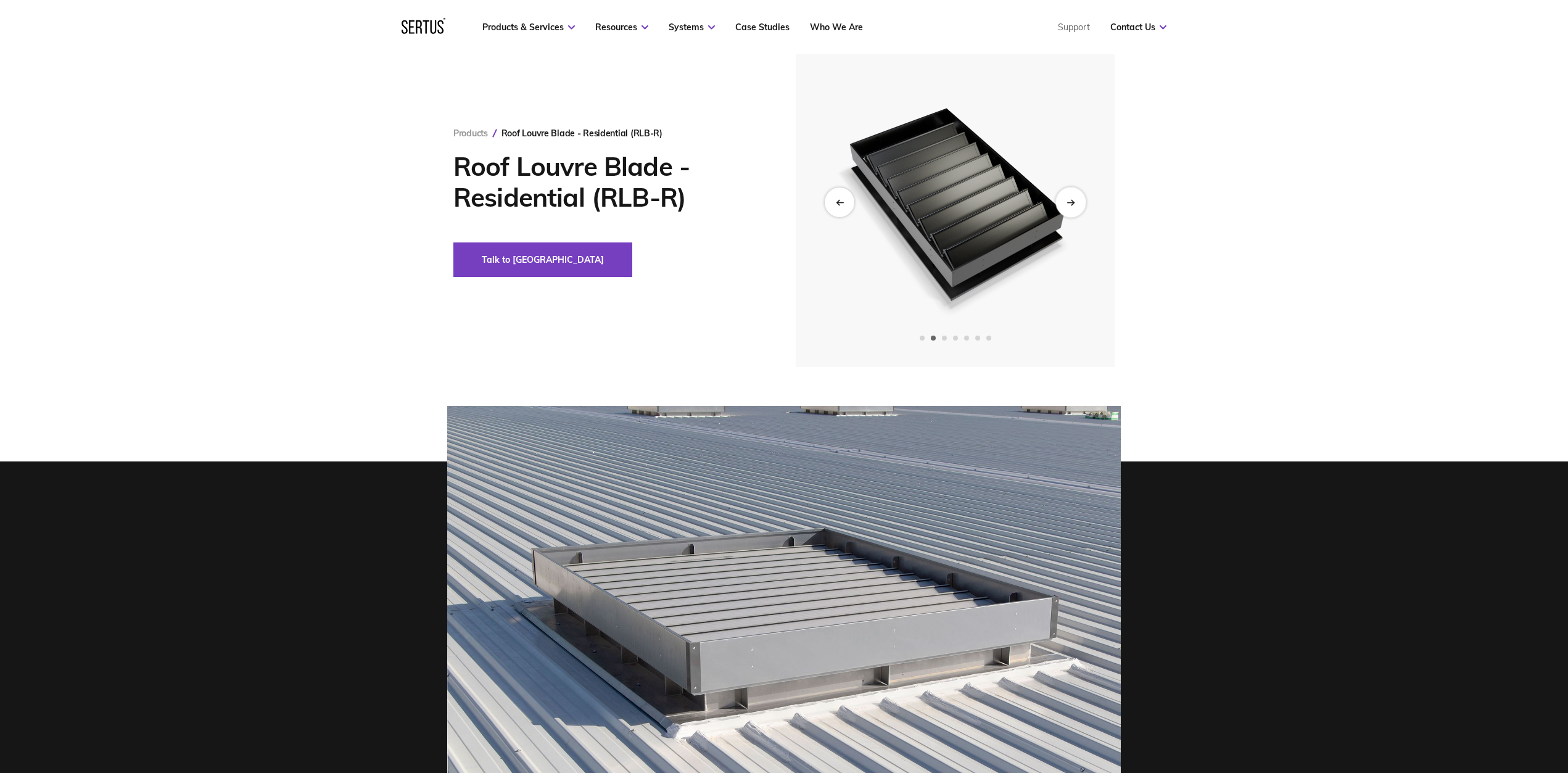
click at [1067, 205] on icon "Next slide" at bounding box center [1070, 202] width 8 height 7
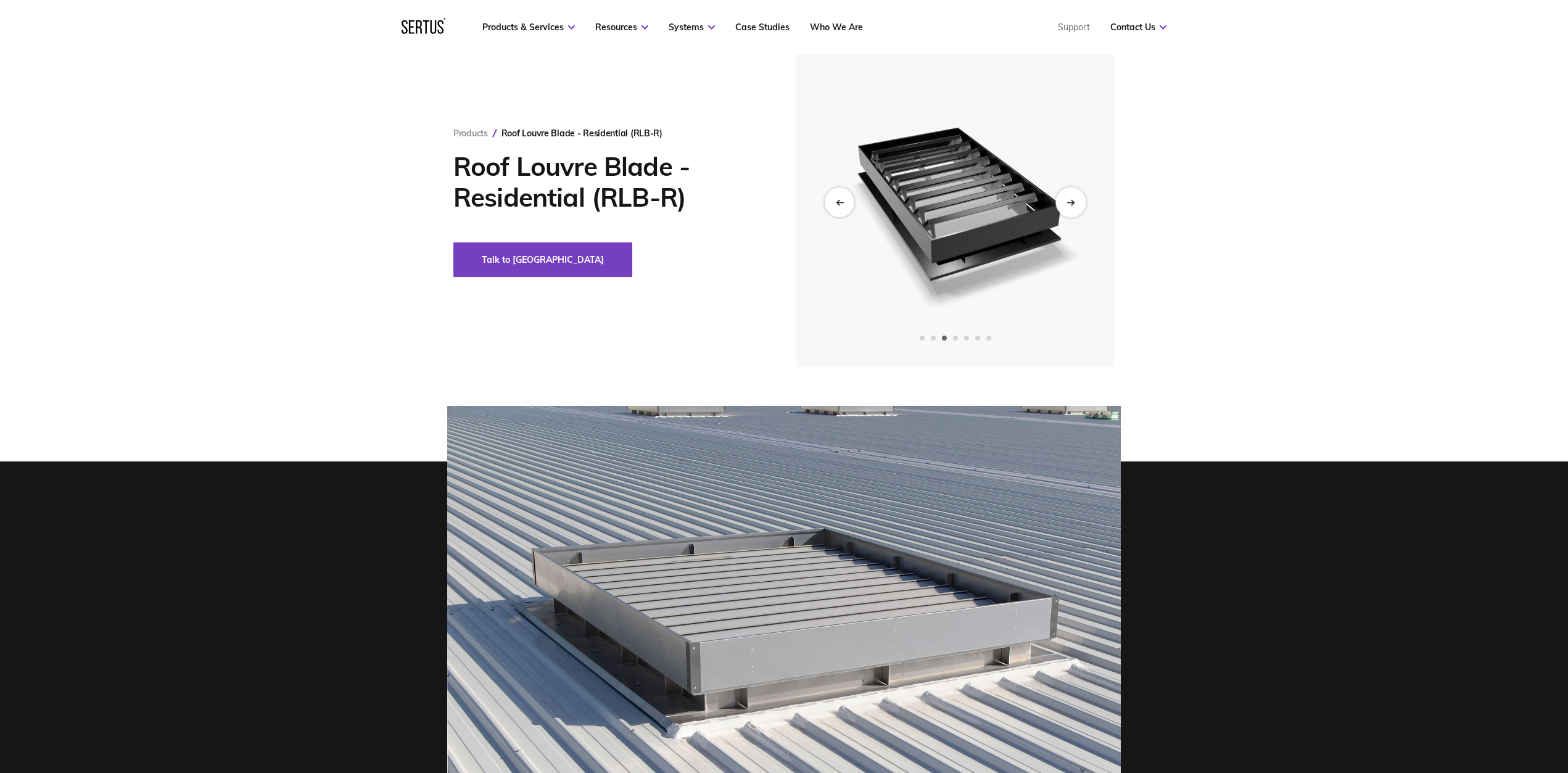
click at [1066, 205] on div "Next slide" at bounding box center [1070, 202] width 30 height 30
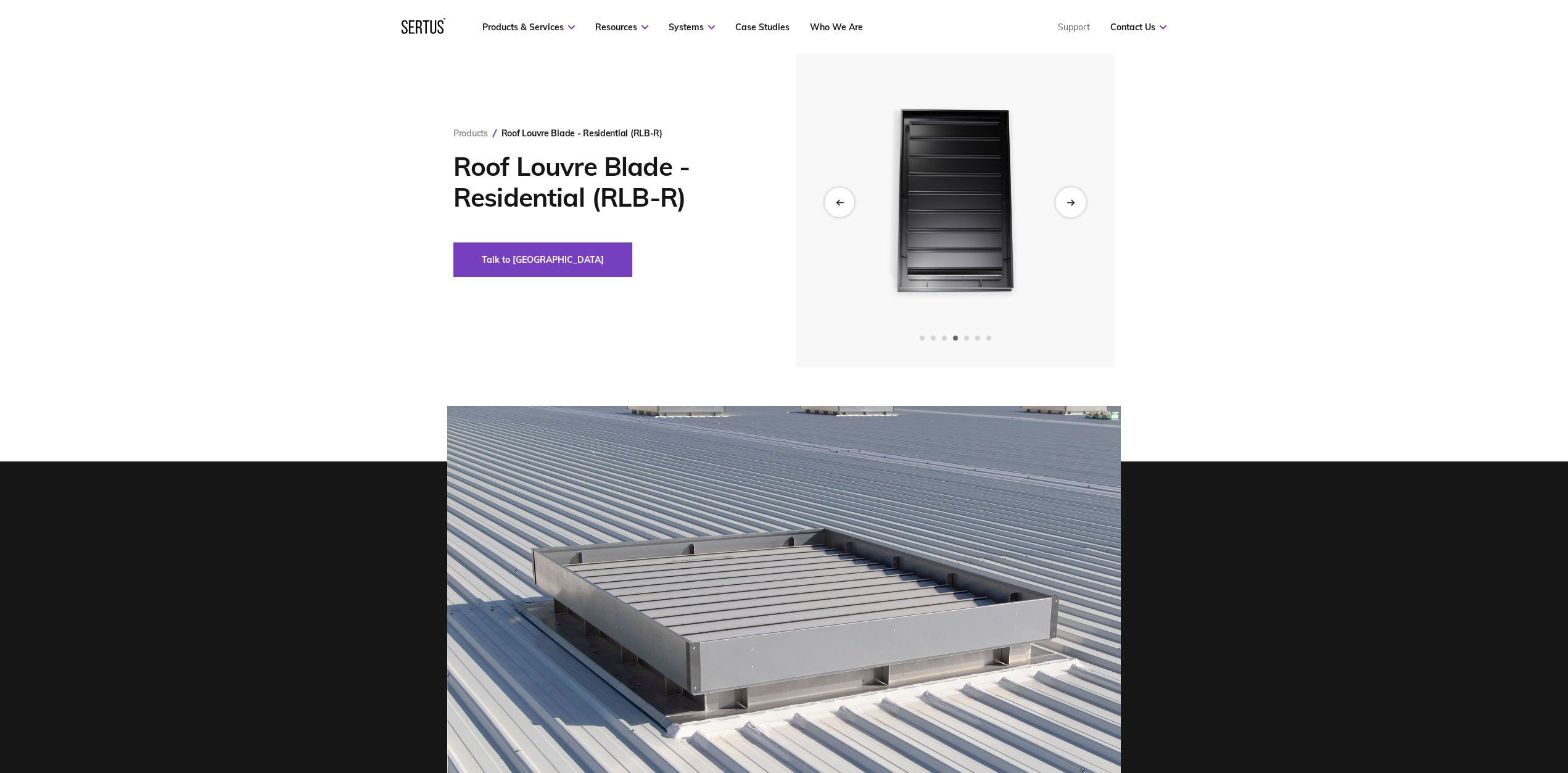
click at [1066, 205] on div "Next slide" at bounding box center [1070, 202] width 30 height 30
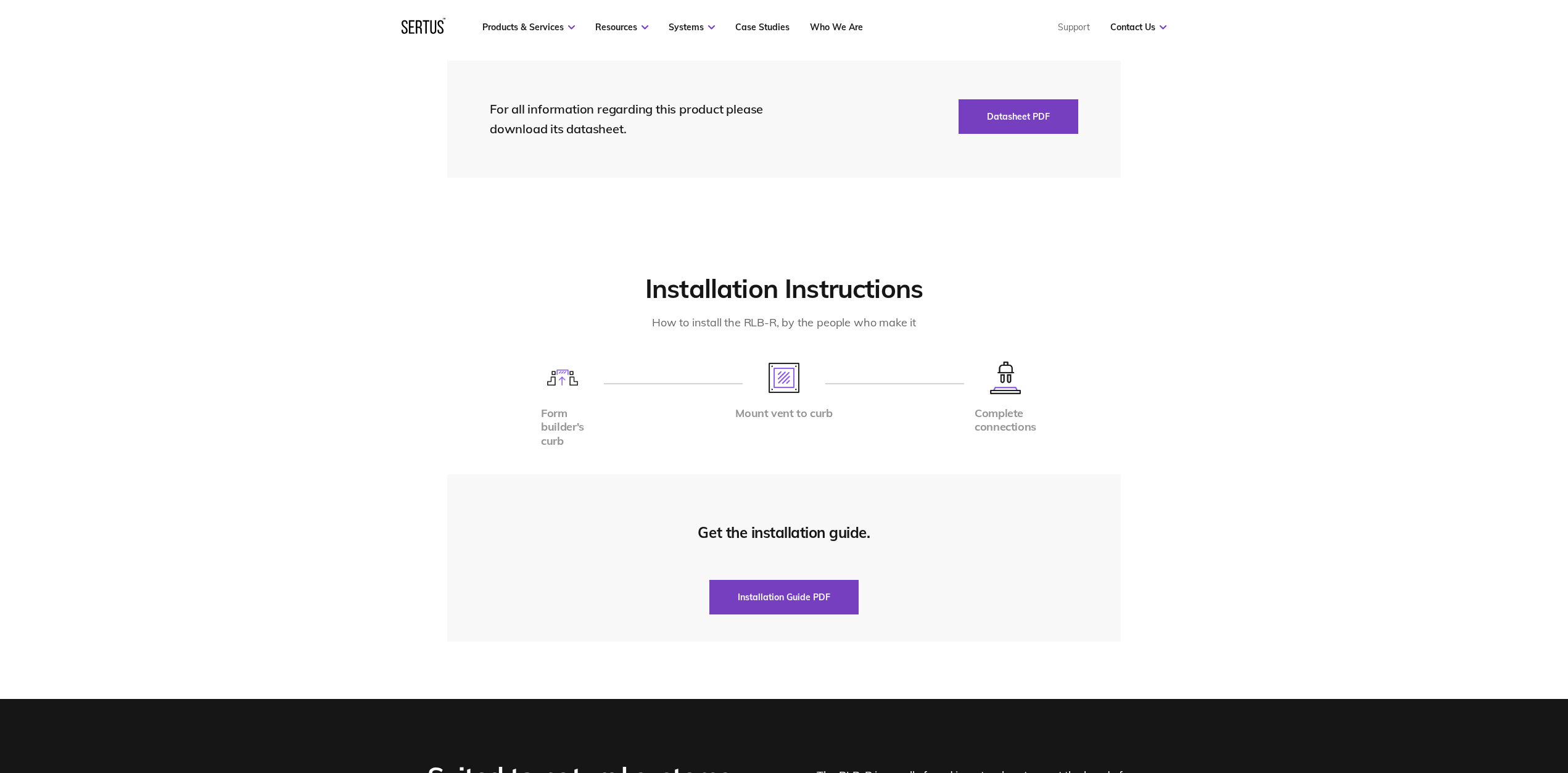
scroll to position [2903, 0]
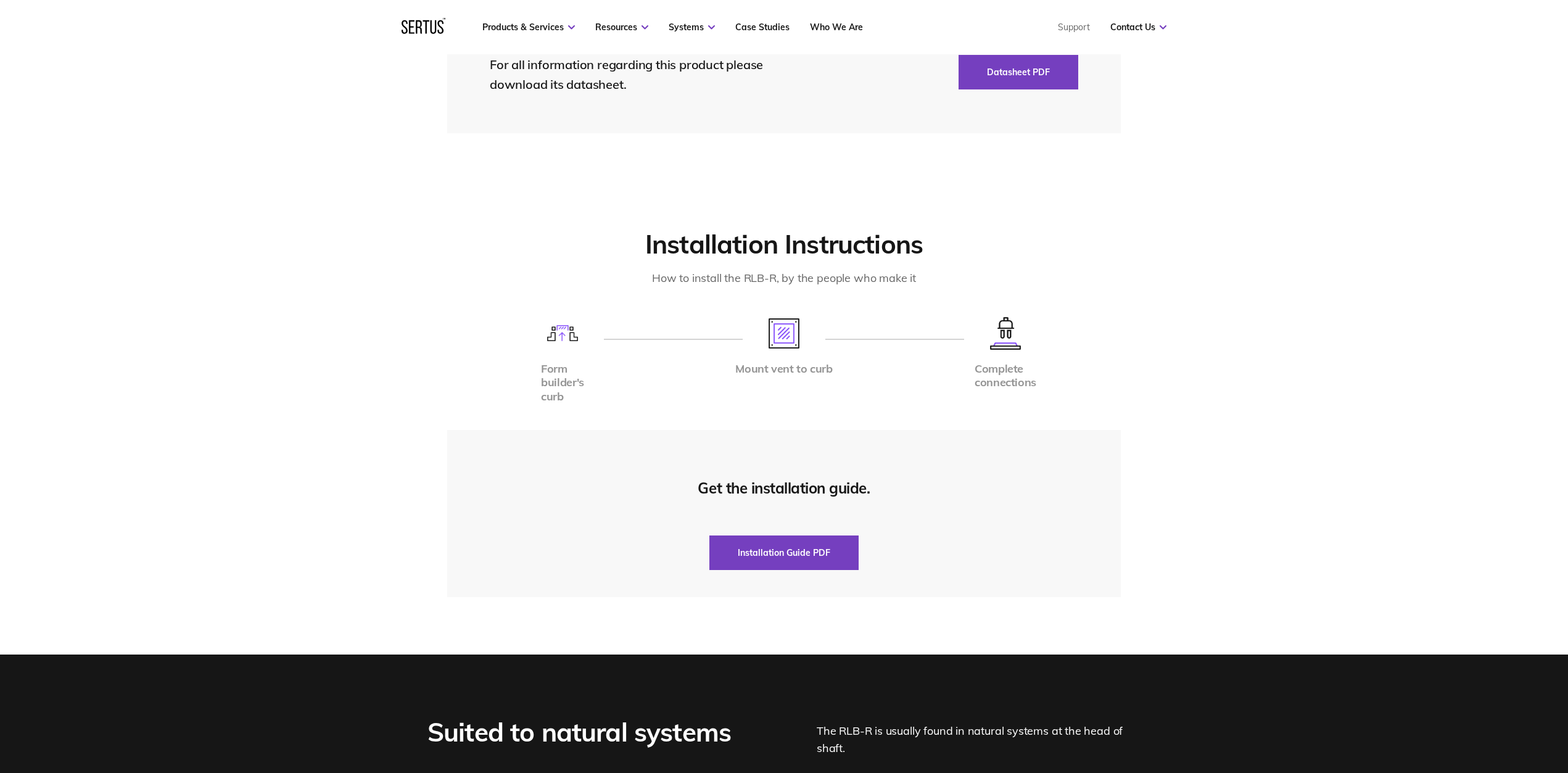
click at [814, 553] on div "Get the installation guide. Installation Guide PDF" at bounding box center [784, 514] width 674 height 167
click at [809, 542] on button "Installation Guide PDF" at bounding box center [784, 553] width 149 height 35
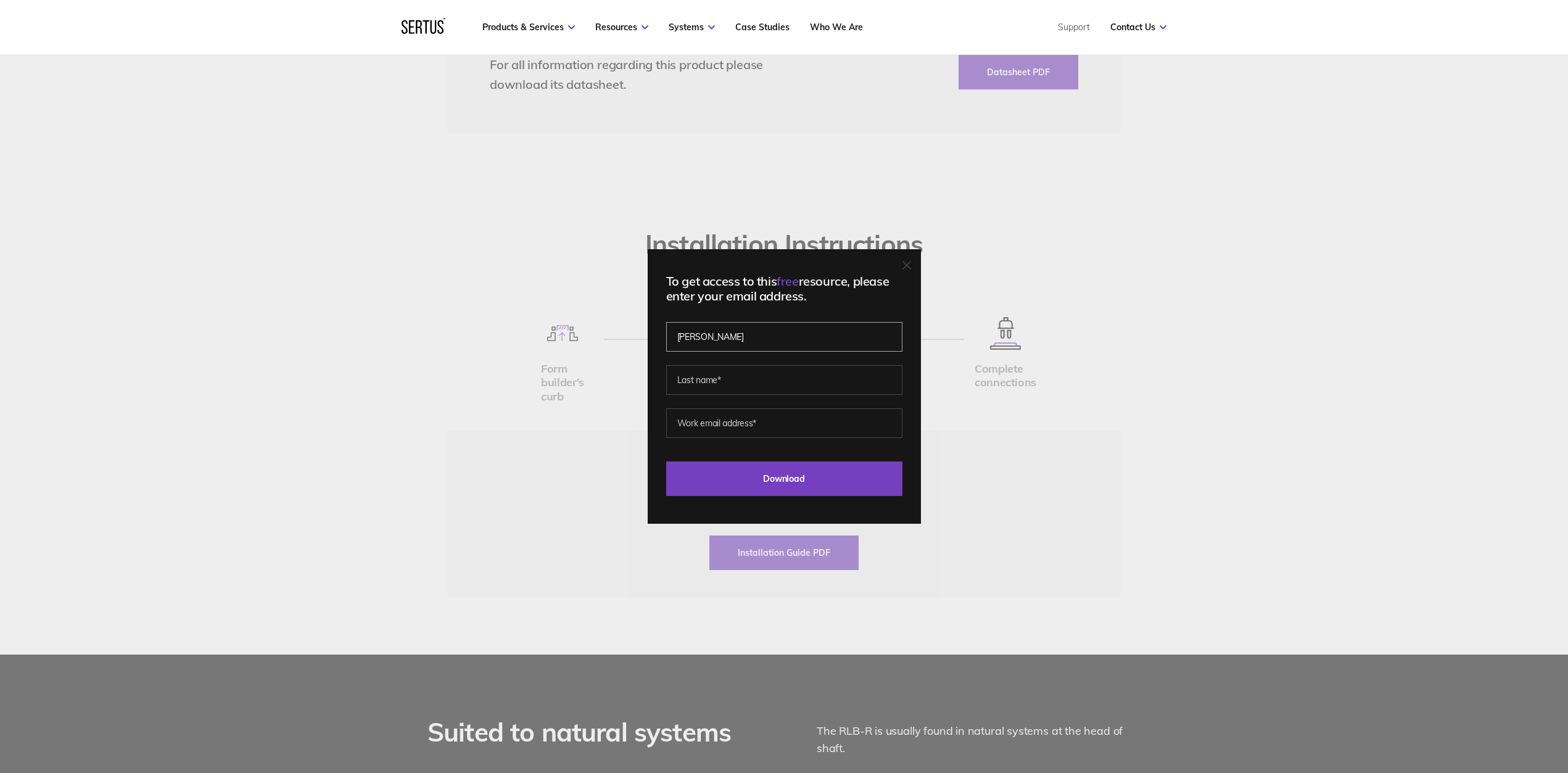
type input "[PERSON_NAME]"
type input "sm"
type input "Small"
type input "[PERSON_NAME][EMAIL_ADDRESS][DOMAIN_NAME]"
click at [838, 491] on input "Download" at bounding box center [785, 478] width 237 height 35
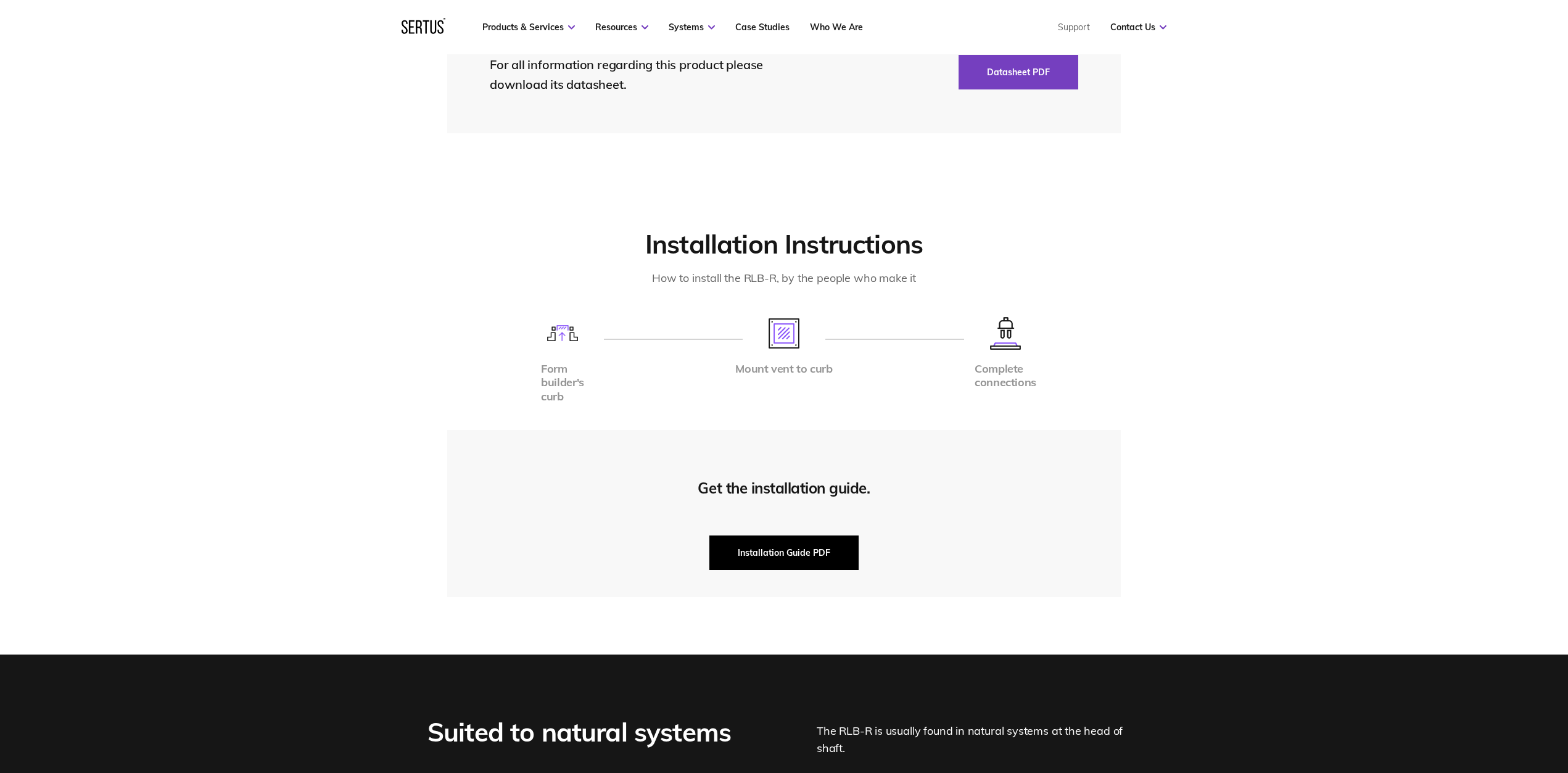
click at [814, 536] on button "Installation Guide PDF" at bounding box center [784, 553] width 149 height 35
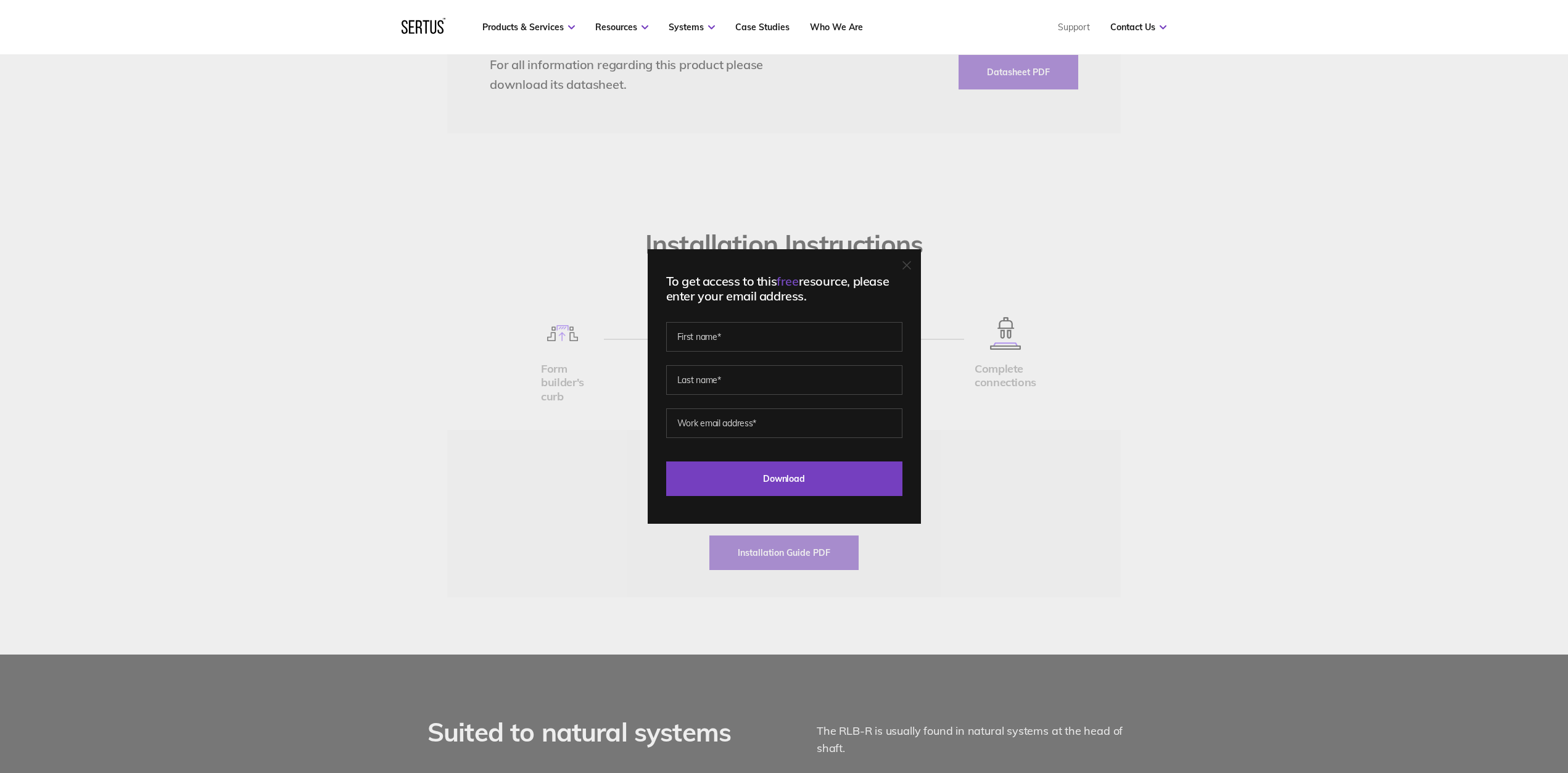
click at [911, 260] on div at bounding box center [906, 265] width 8 height 12
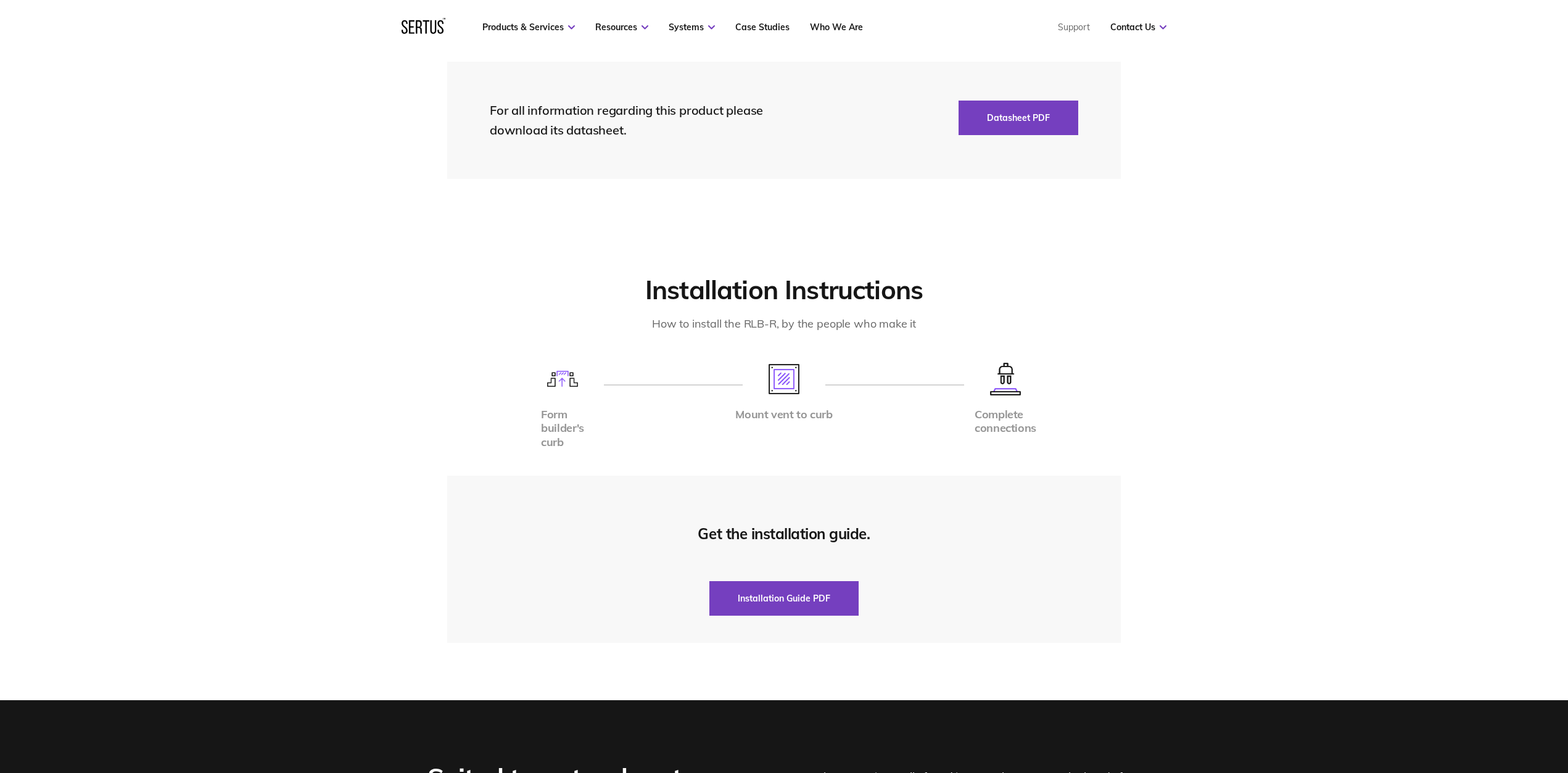
scroll to position [2823, 0]
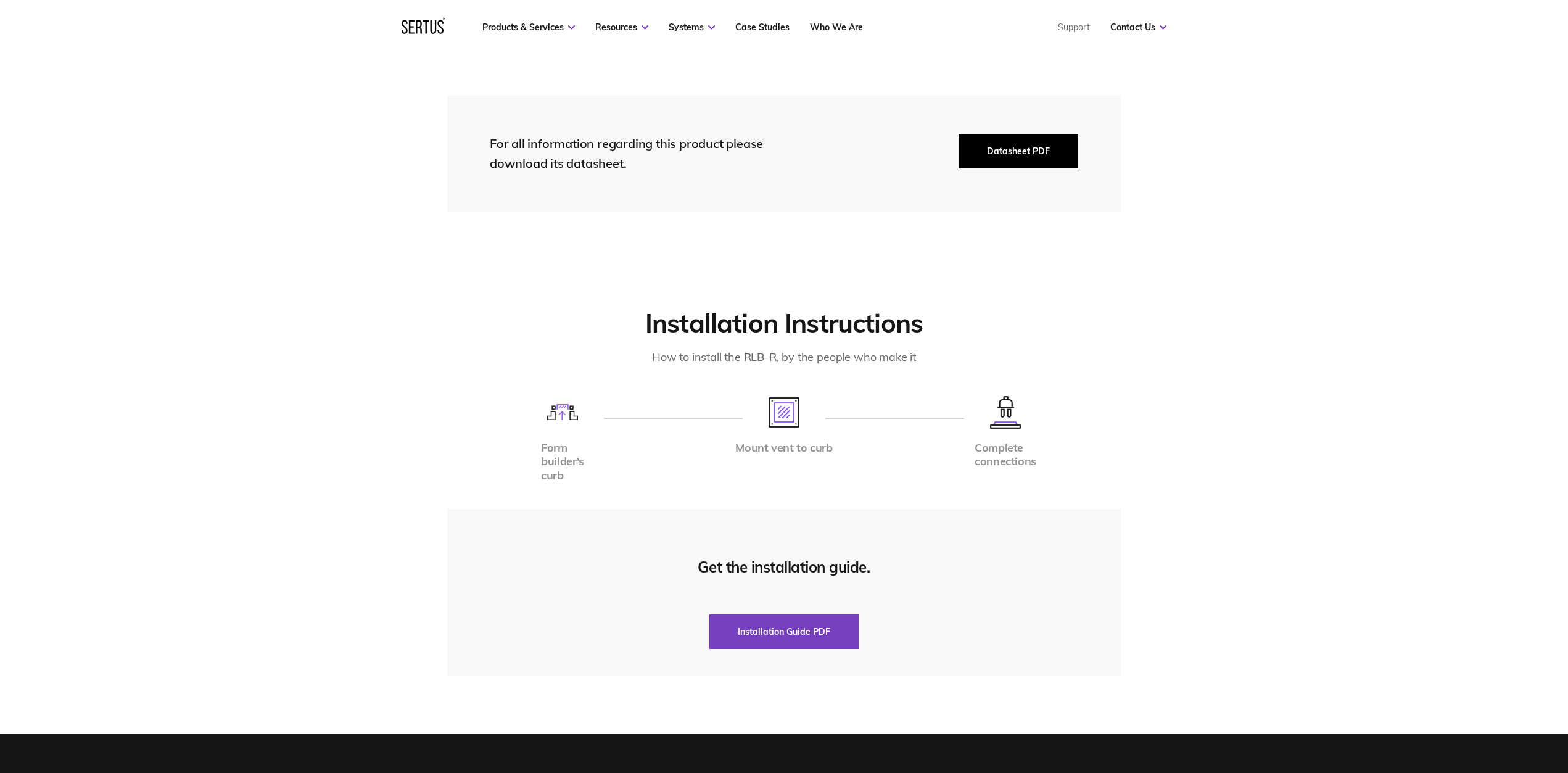
click at [1007, 135] on button "Datasheet PDF" at bounding box center [1018, 151] width 120 height 35
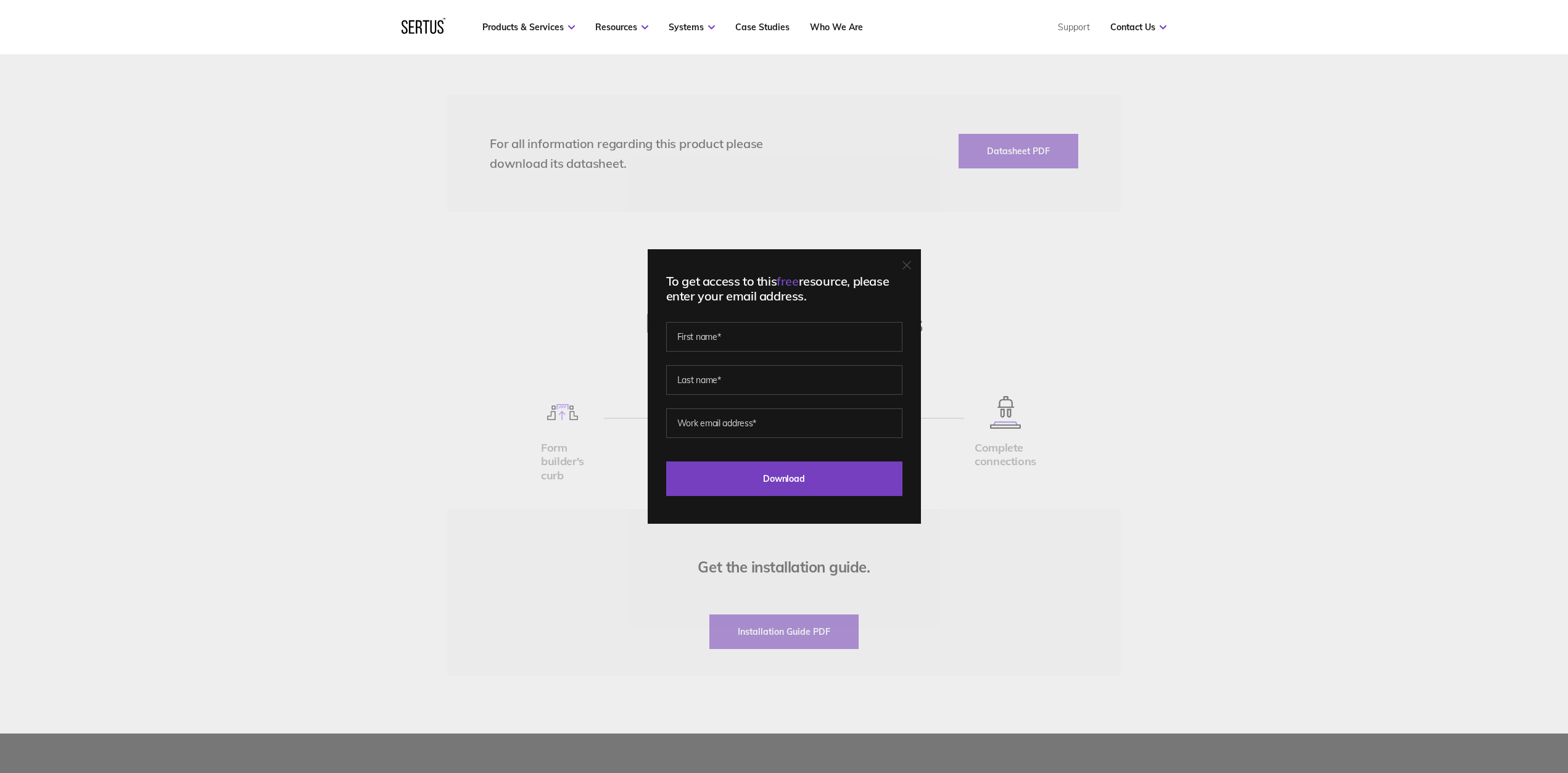
click at [911, 259] on div "To get access to this free resource, please enter your email address. Last Down…" at bounding box center [784, 386] width 273 height 274
click at [907, 267] on icon at bounding box center [906, 265] width 8 height 8
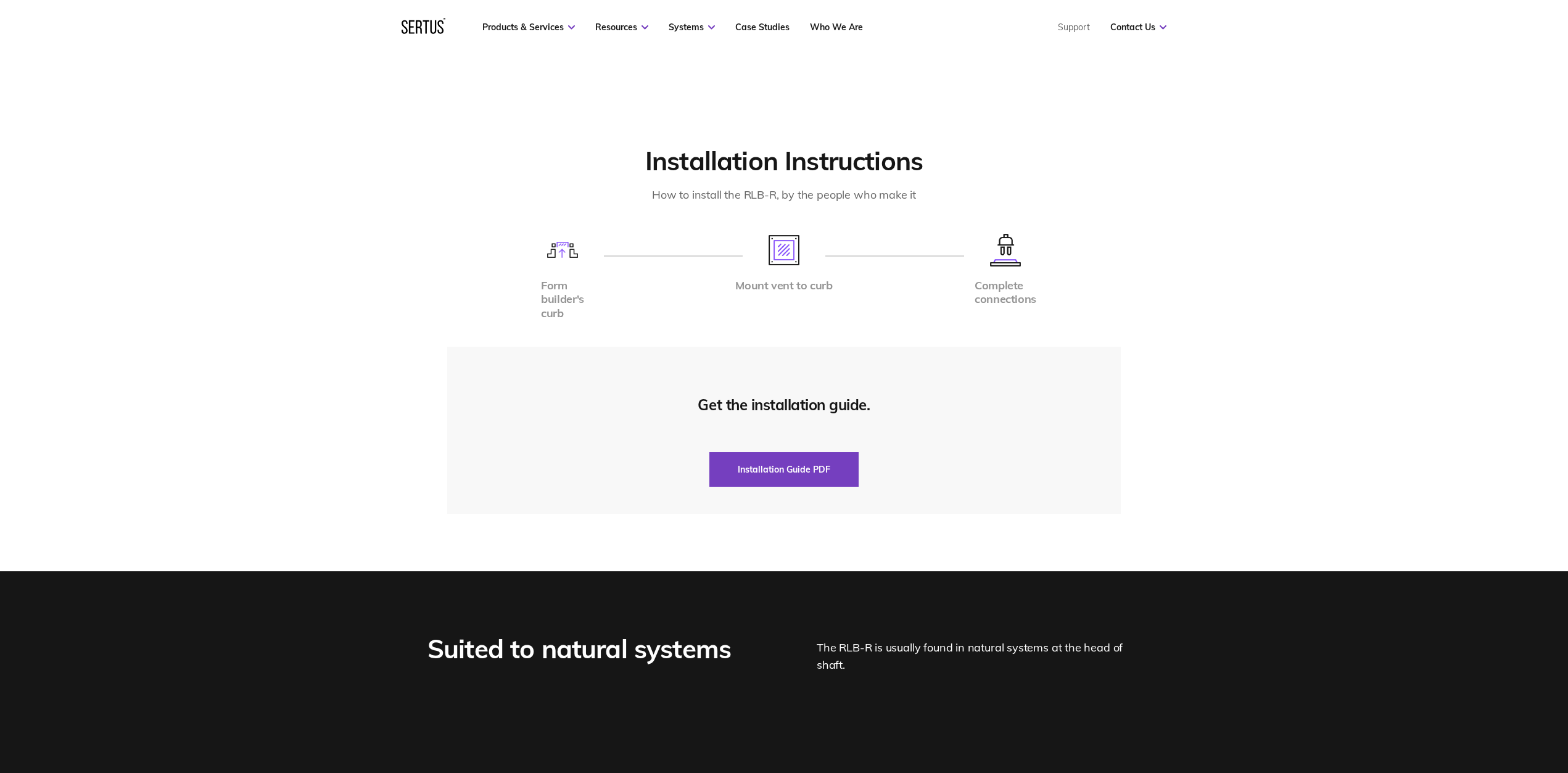
scroll to position [2717, 0]
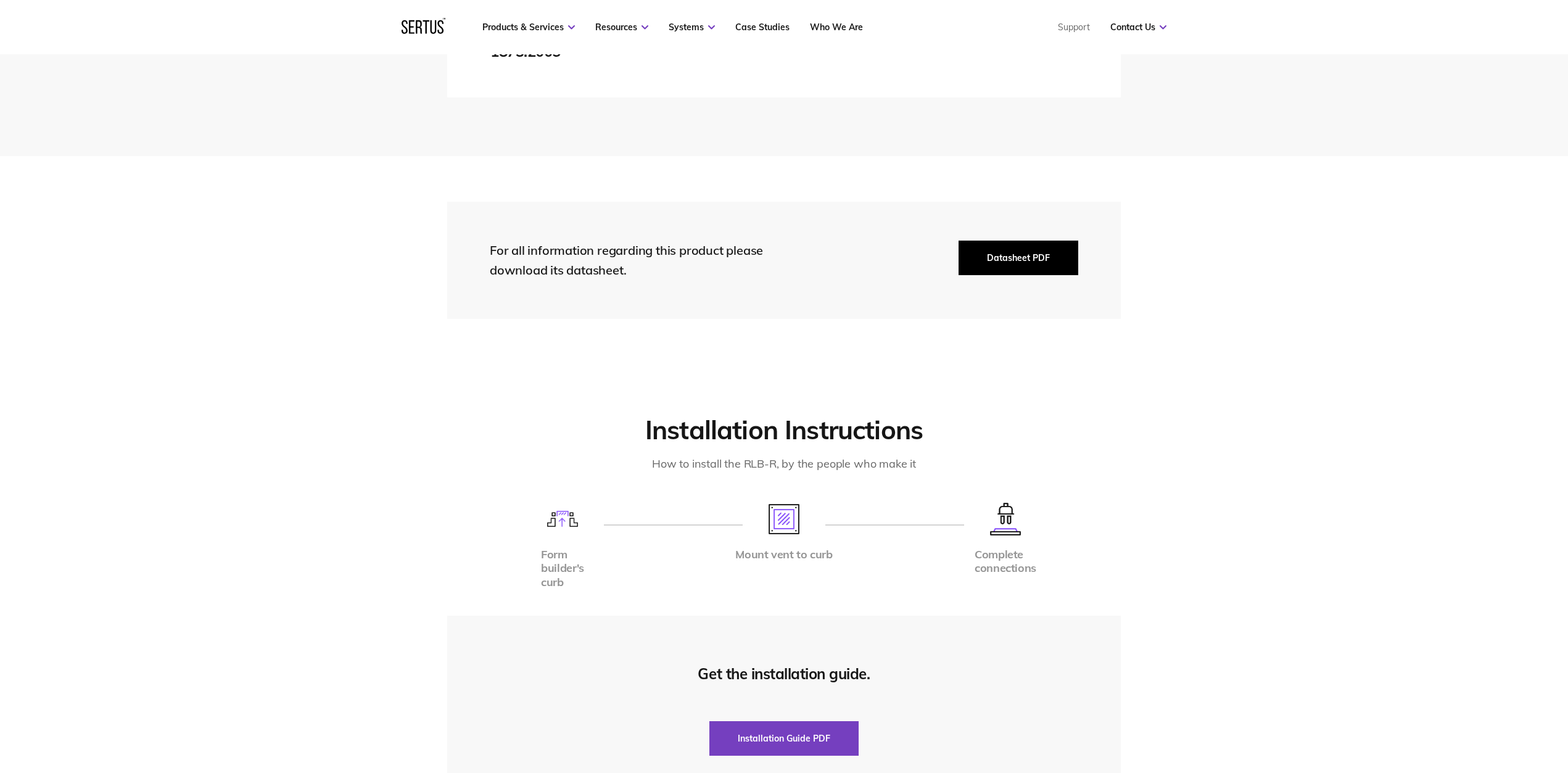
click at [985, 240] on button "Datasheet PDF" at bounding box center [1018, 257] width 120 height 35
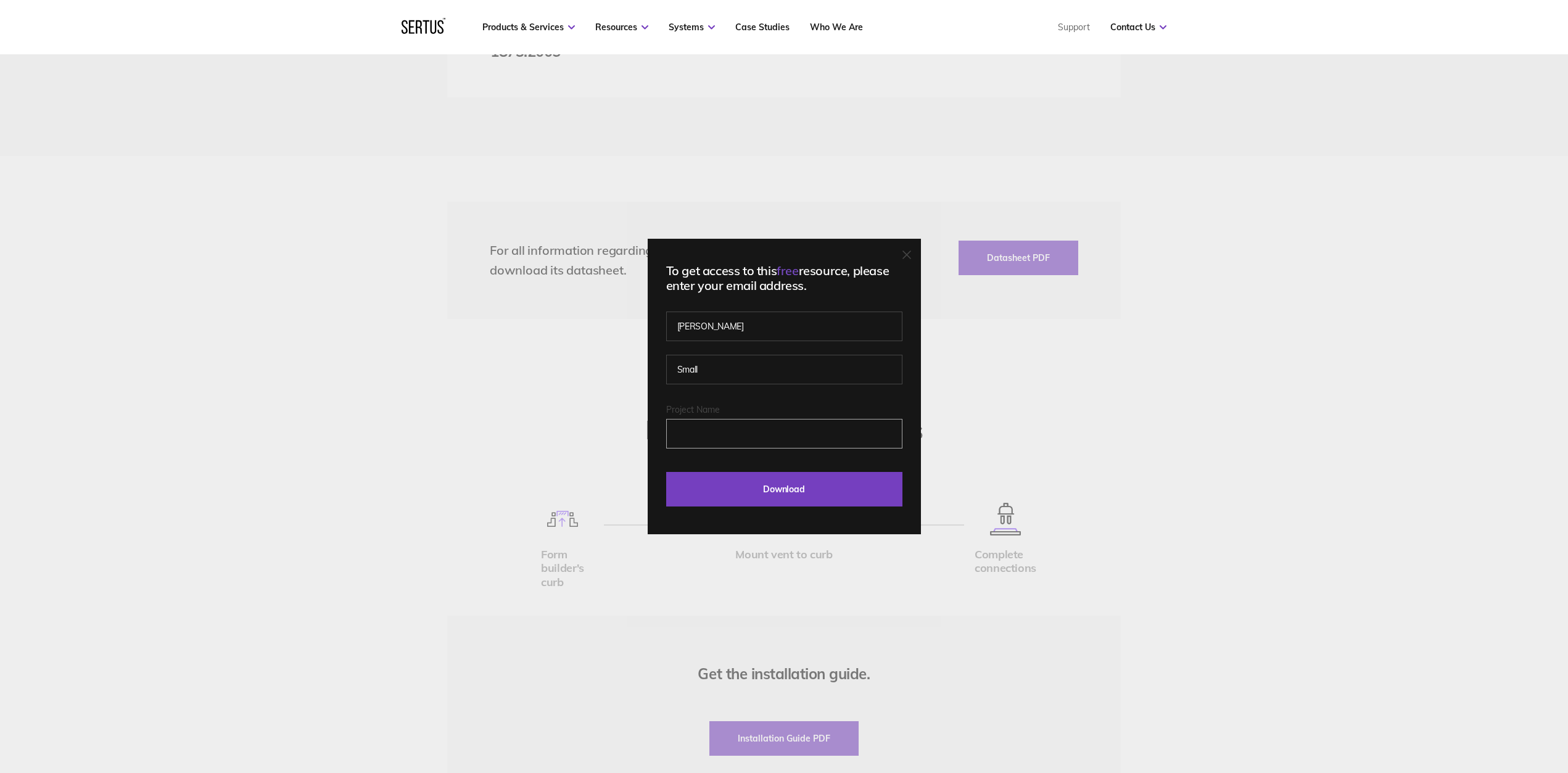
click at [734, 433] on input "Project Name" at bounding box center [785, 433] width 237 height 29
type input "dam"
drag, startPoint x: 734, startPoint y: 433, endPoint x: 830, endPoint y: 641, distance: 229.1
click at [833, 644] on div "To get access to this free resource, please enter your email address. [PERSON_N…" at bounding box center [784, 386] width 1568 height 773
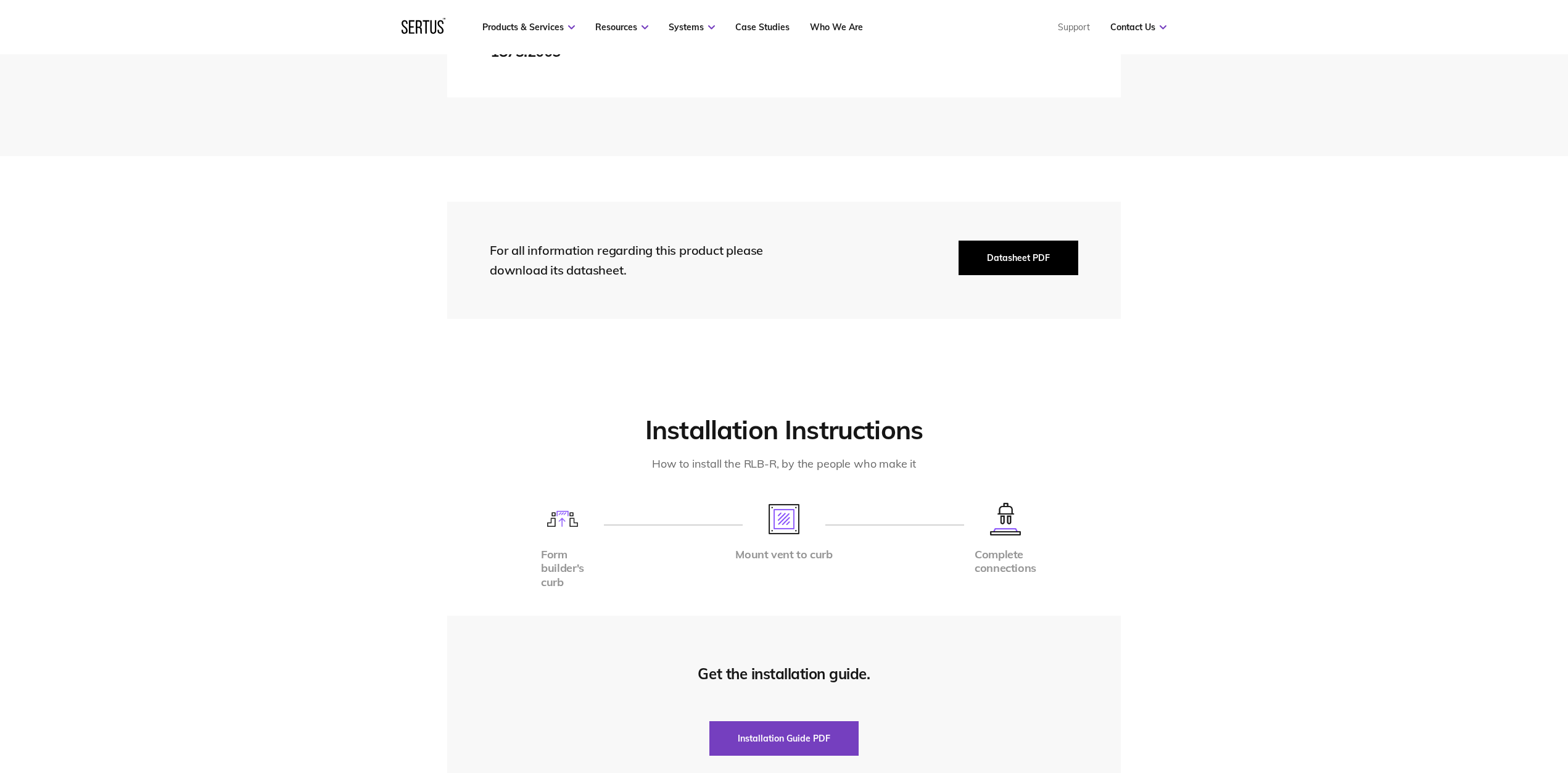
click at [1014, 240] on button "Datasheet PDF" at bounding box center [1018, 257] width 120 height 35
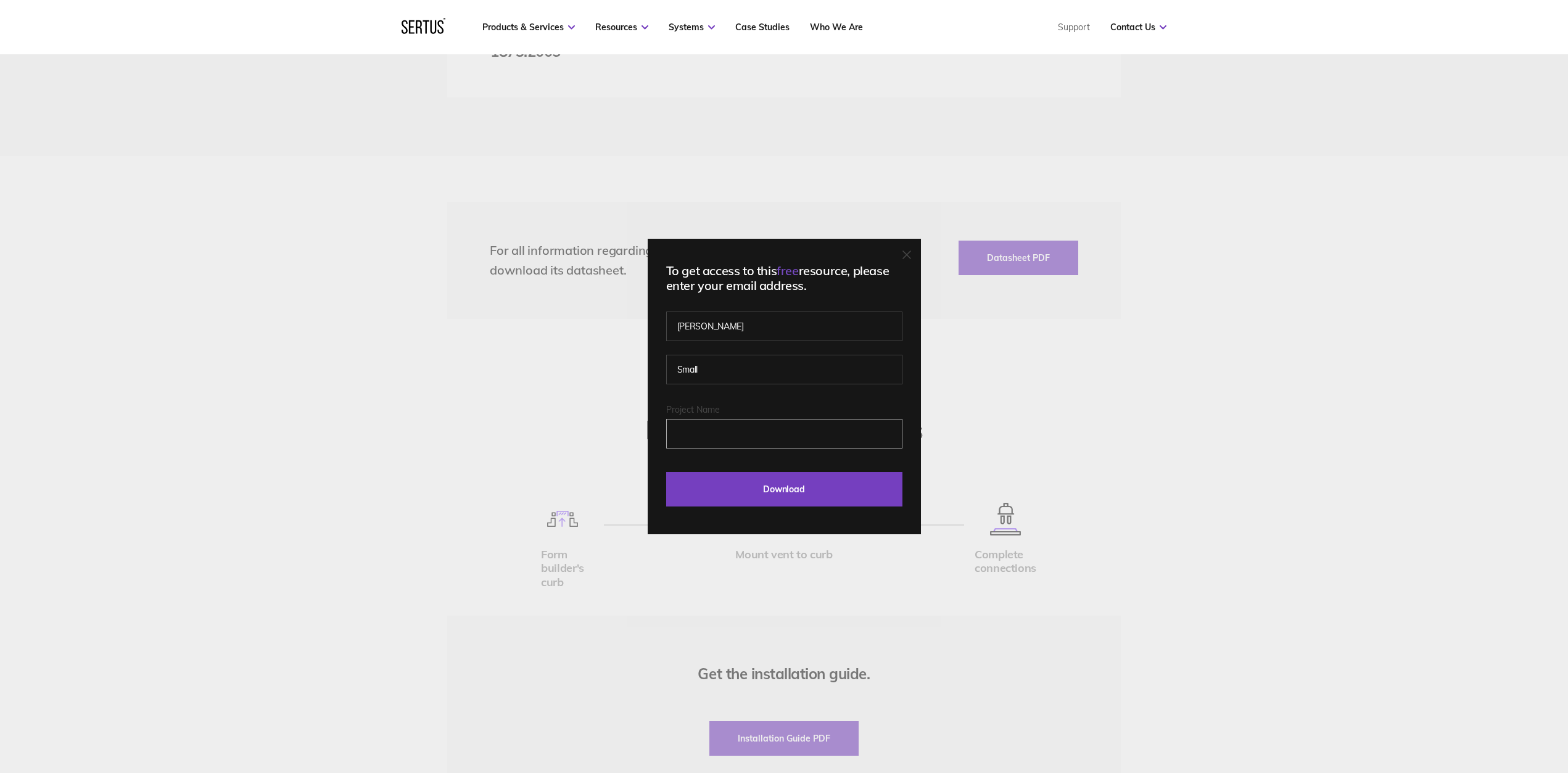
click at [700, 433] on input "Project Name" at bounding box center [785, 433] width 237 height 29
type input "DPM"
click at [760, 491] on input "Download" at bounding box center [785, 489] width 237 height 35
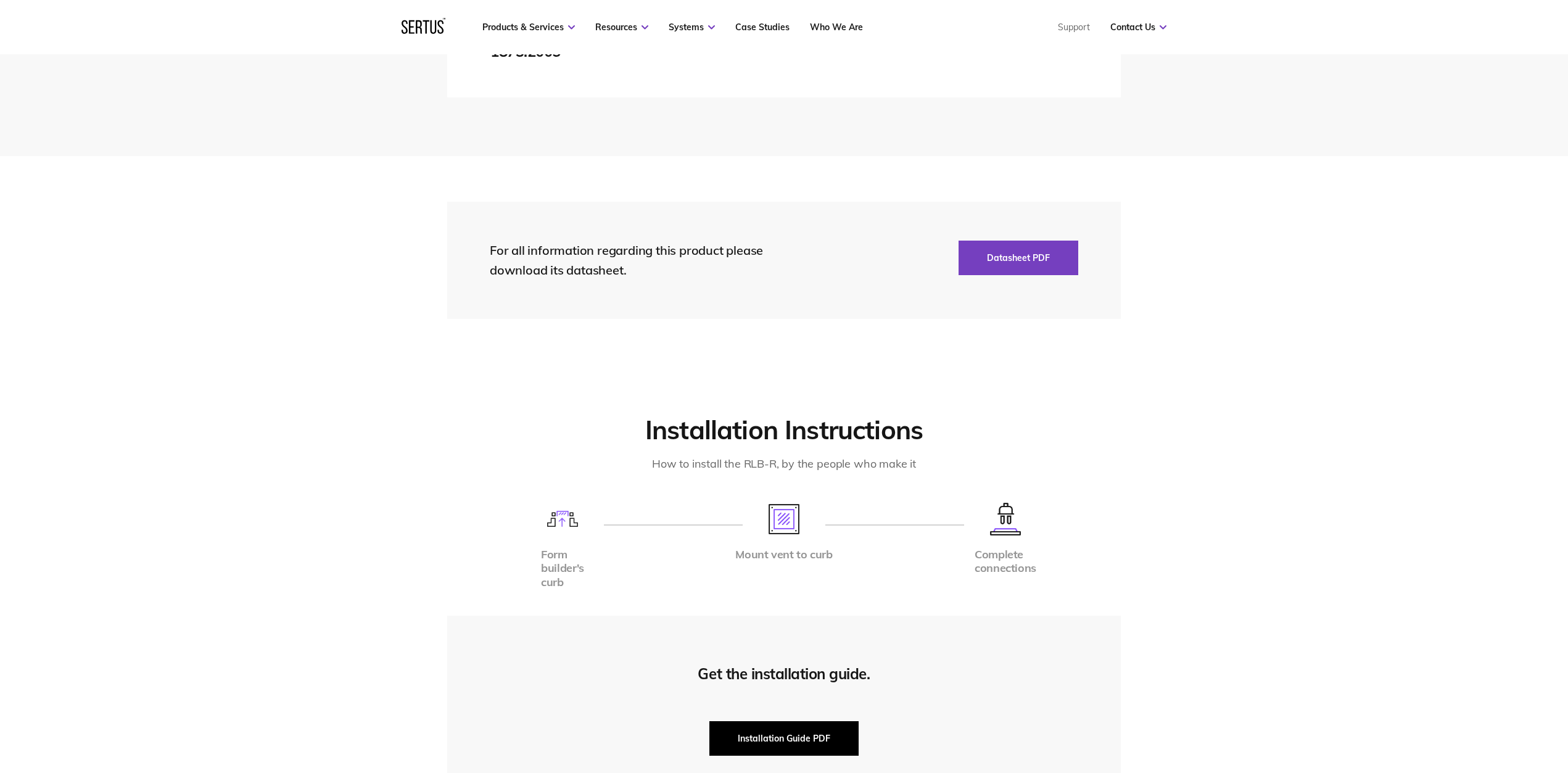
click at [770, 721] on button "Installation Guide PDF" at bounding box center [784, 738] width 149 height 35
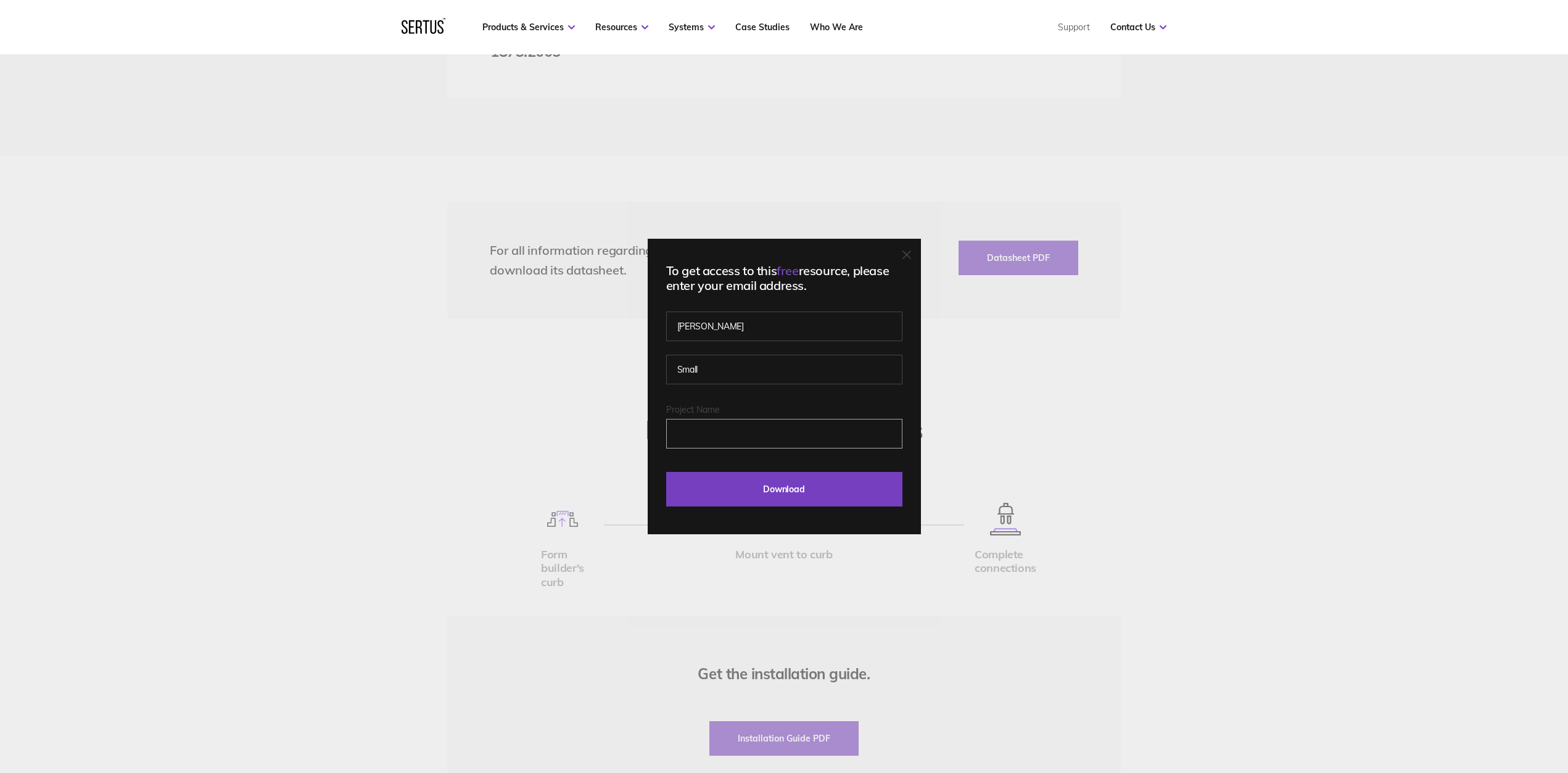
click at [760, 441] on input "Project Name" at bounding box center [785, 433] width 237 height 29
type input "dpm"
click at [786, 485] on input "Download" at bounding box center [785, 489] width 237 height 35
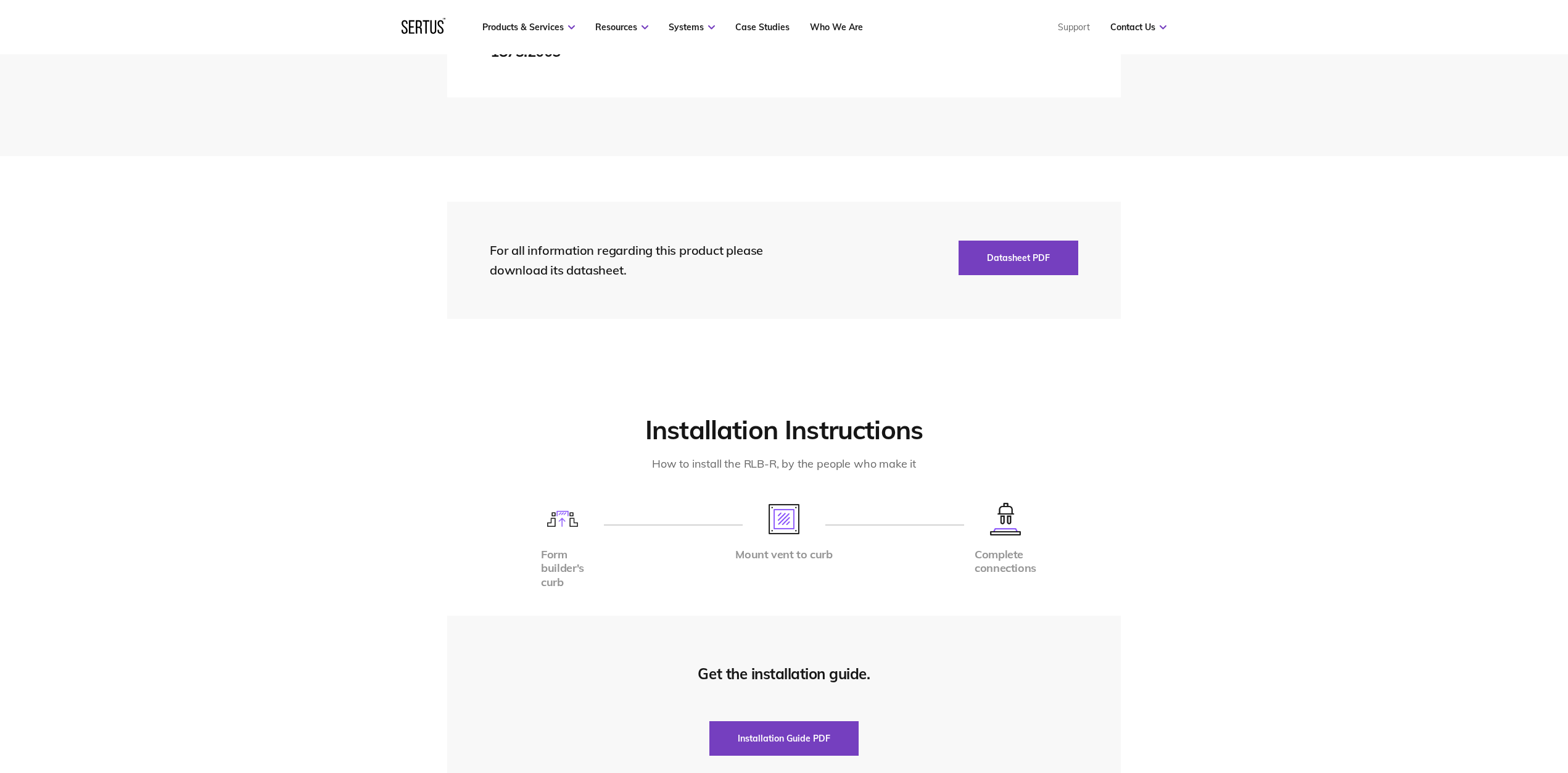
scroll to position [2790, 0]
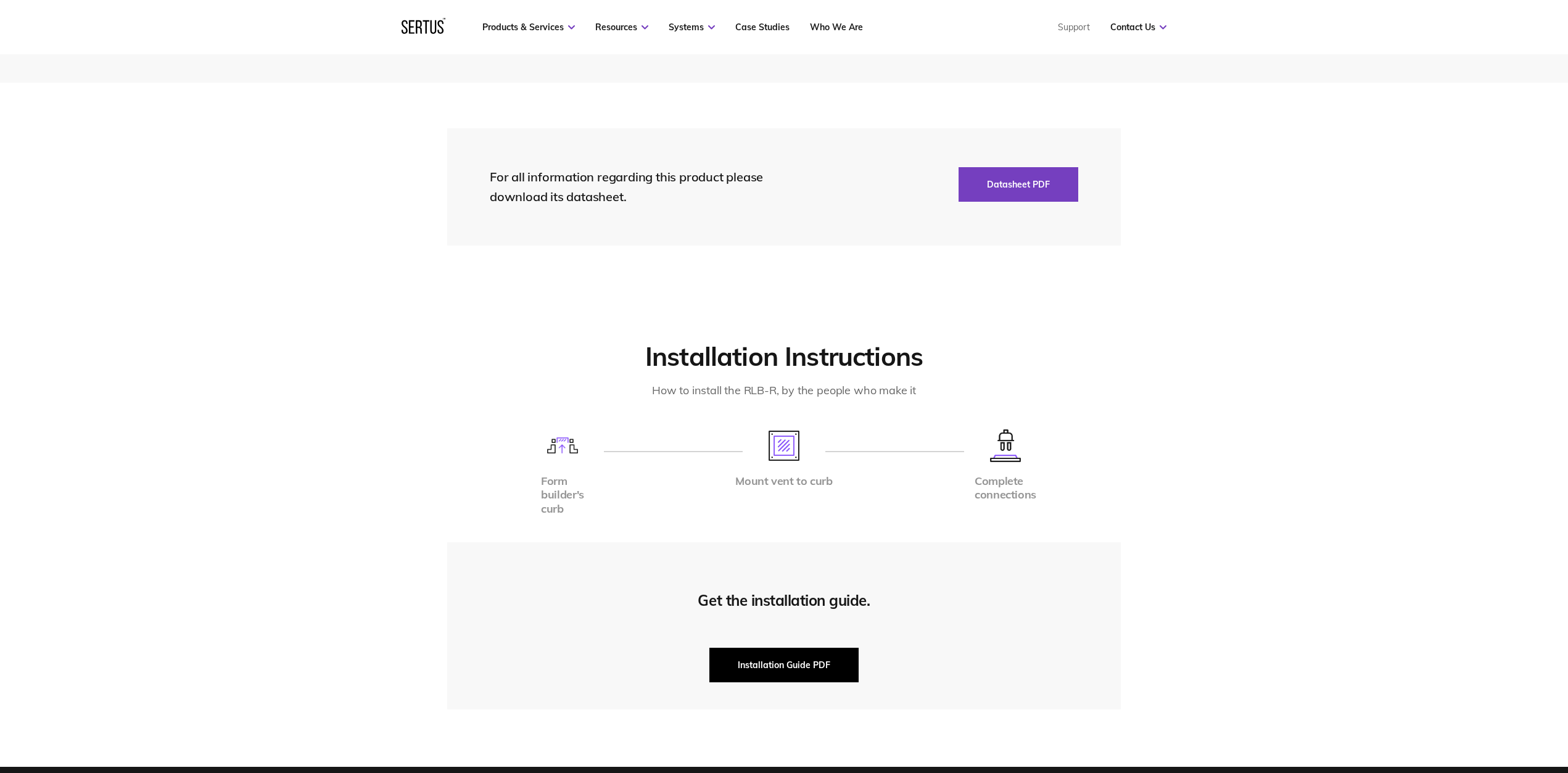
click at [794, 648] on button "Installation Guide PDF" at bounding box center [784, 665] width 149 height 35
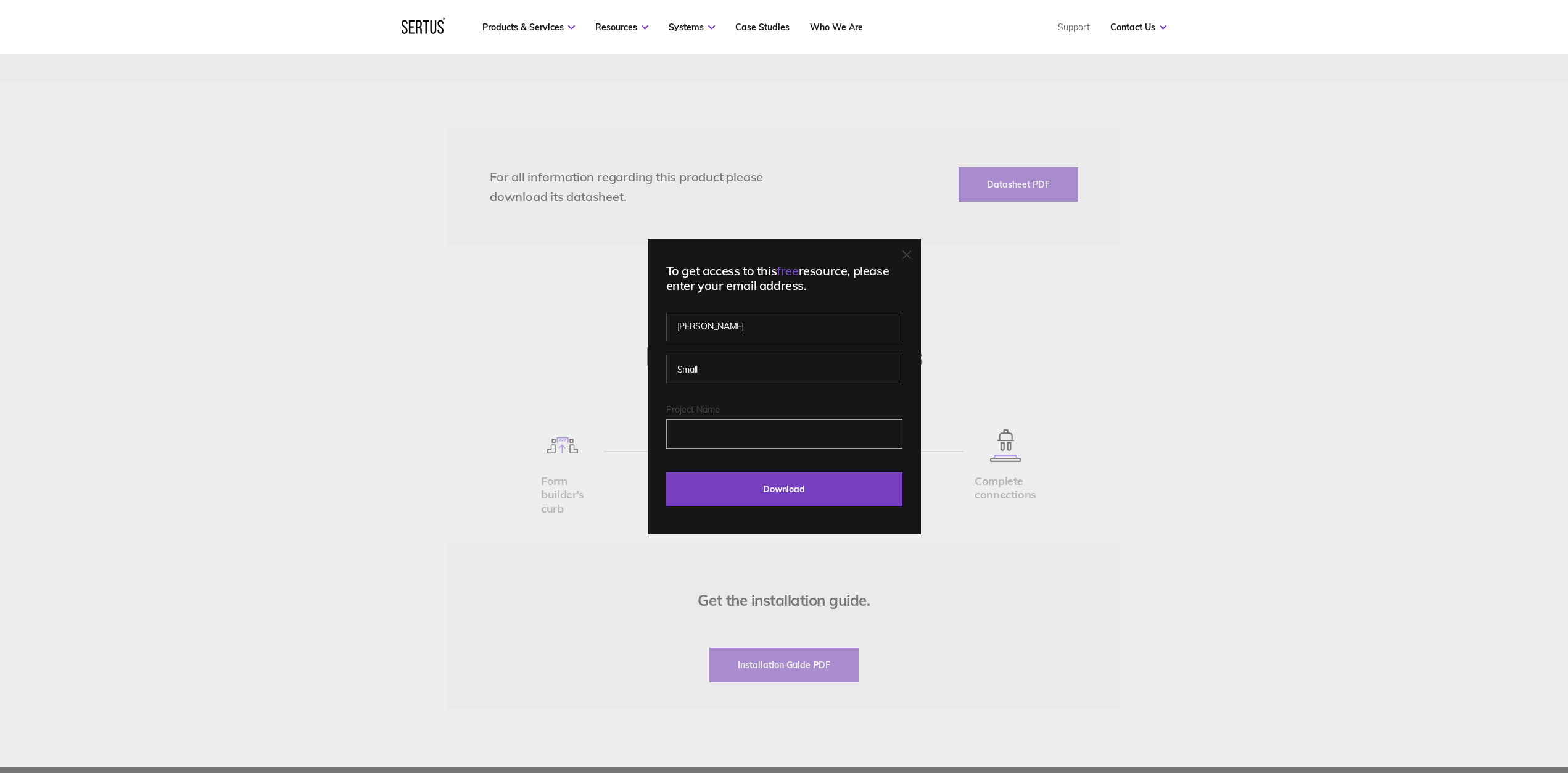
click at [764, 442] on input "Project Name" at bounding box center [785, 433] width 237 height 29
type input "dpm"
click at [745, 480] on input "Download" at bounding box center [785, 489] width 237 height 35
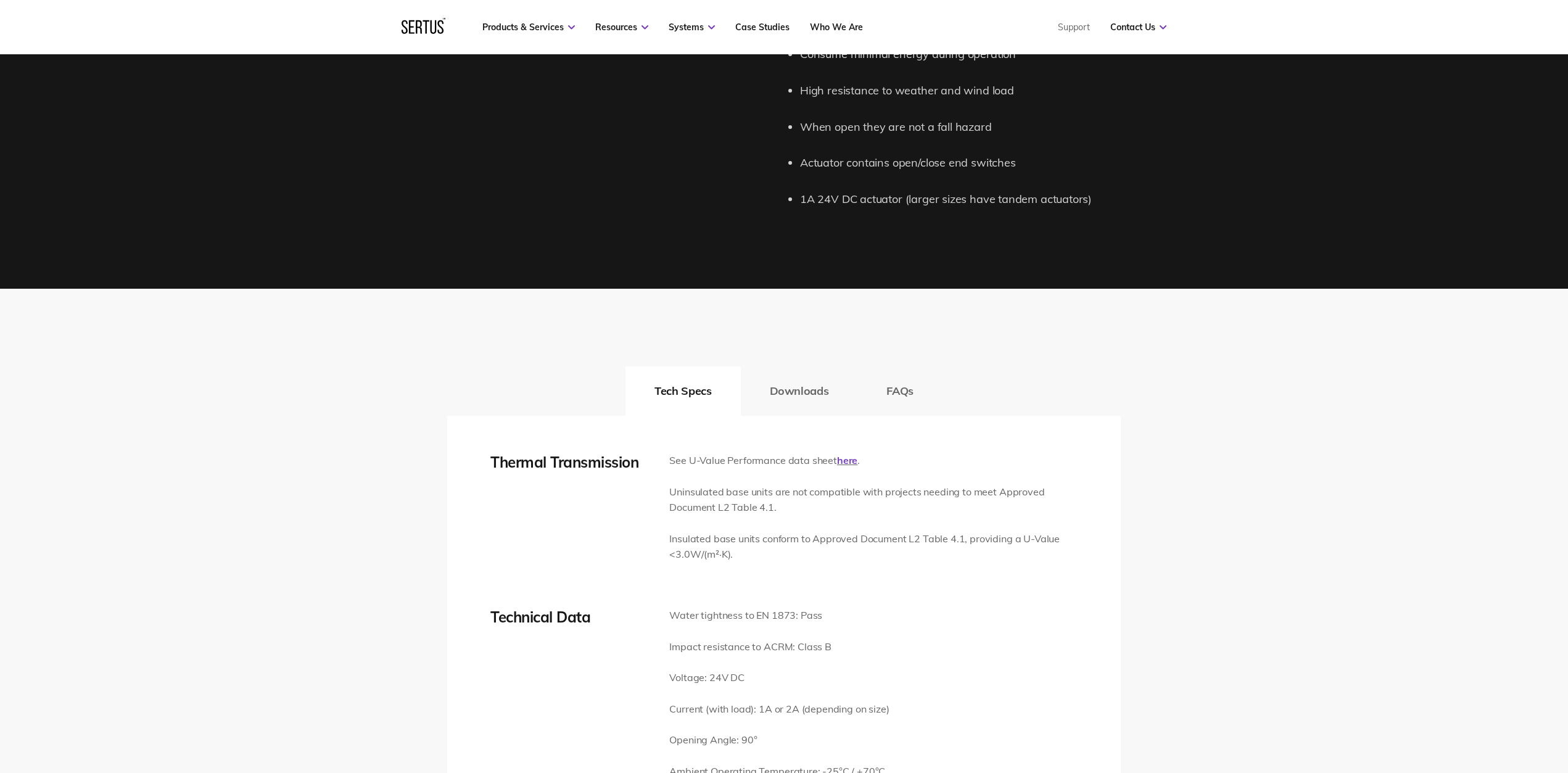
scroll to position [1462, 0]
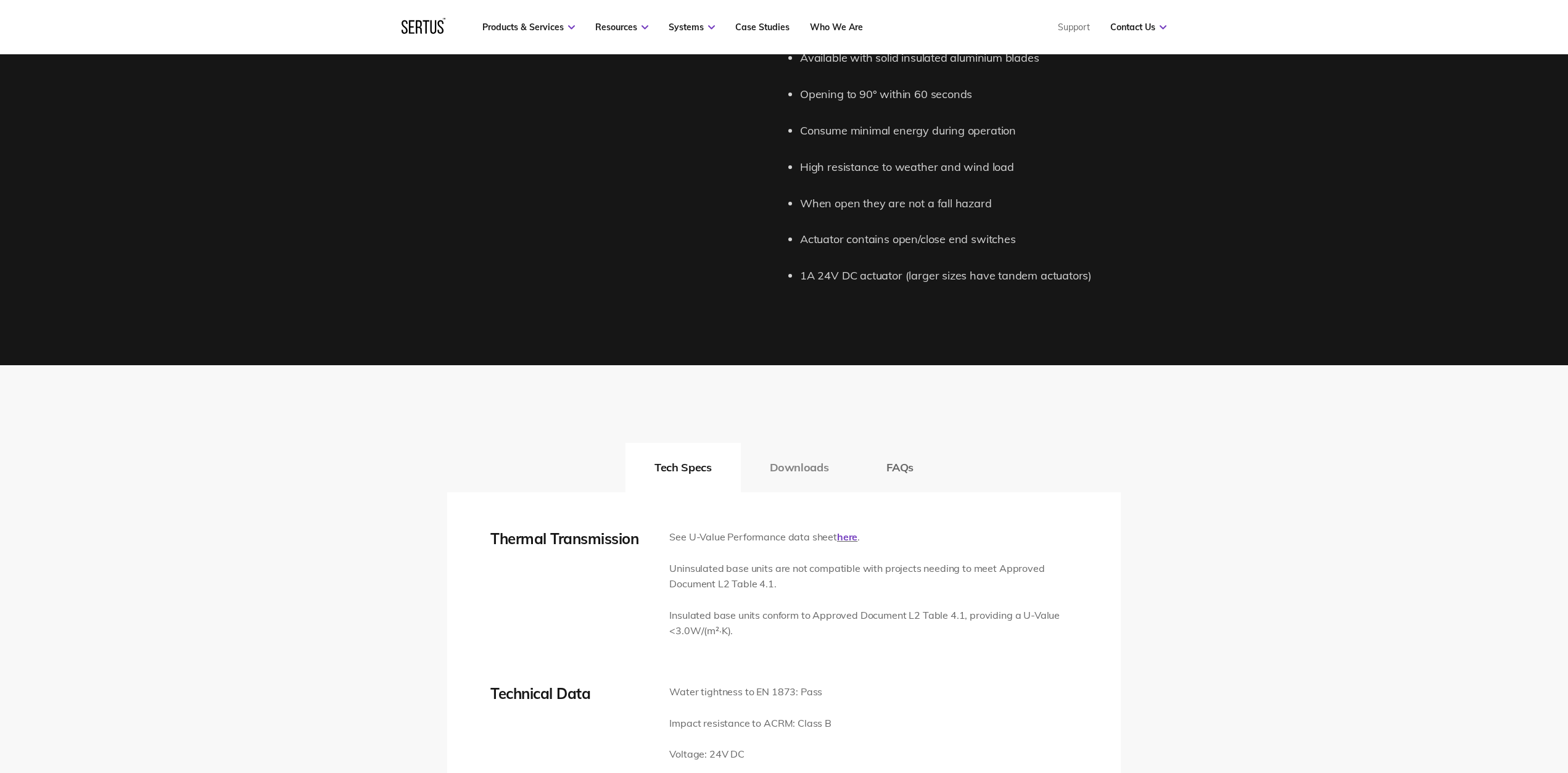
click at [817, 467] on button "Downloads" at bounding box center [799, 468] width 117 height 50
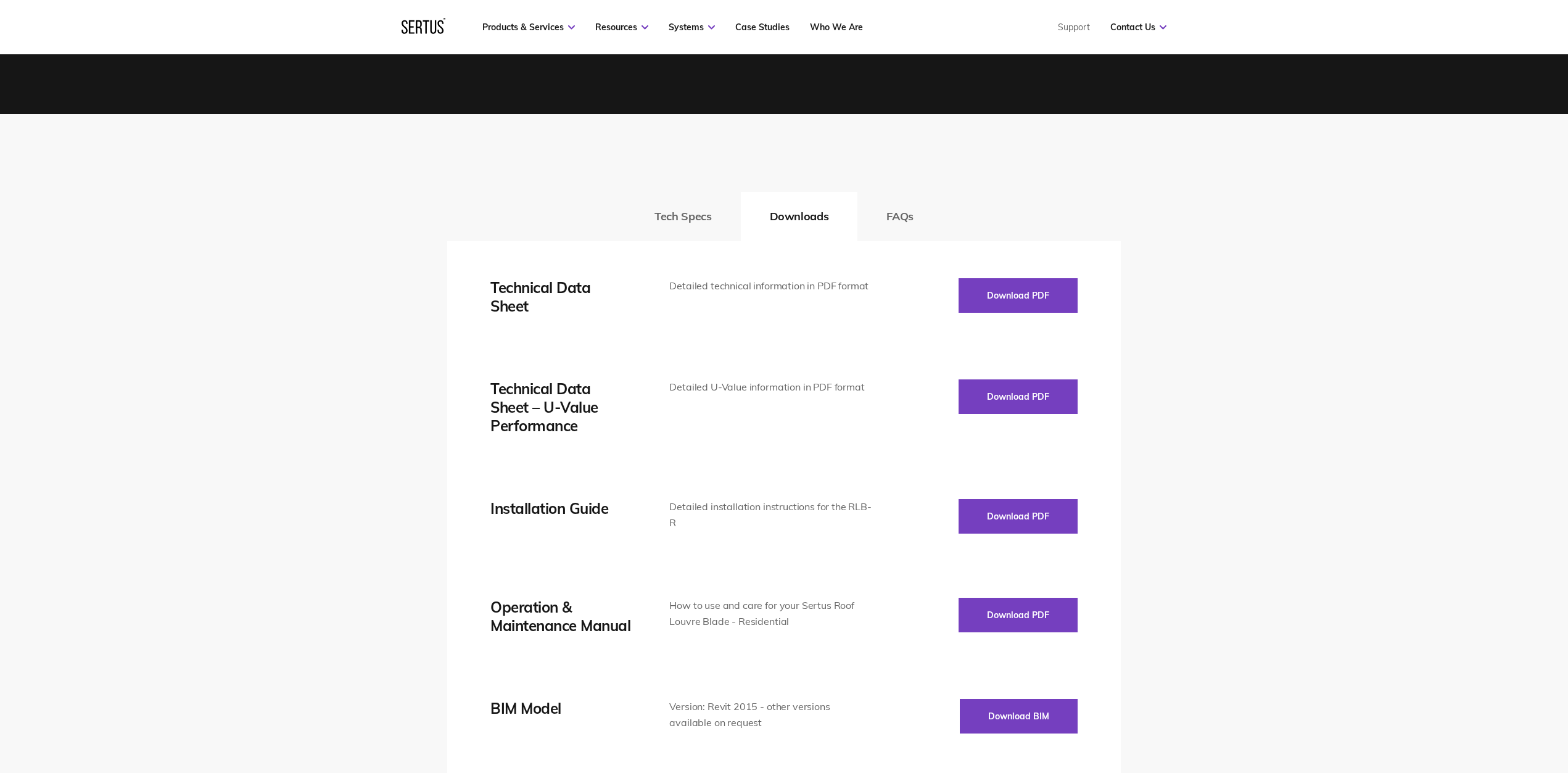
scroll to position [1751, 0]
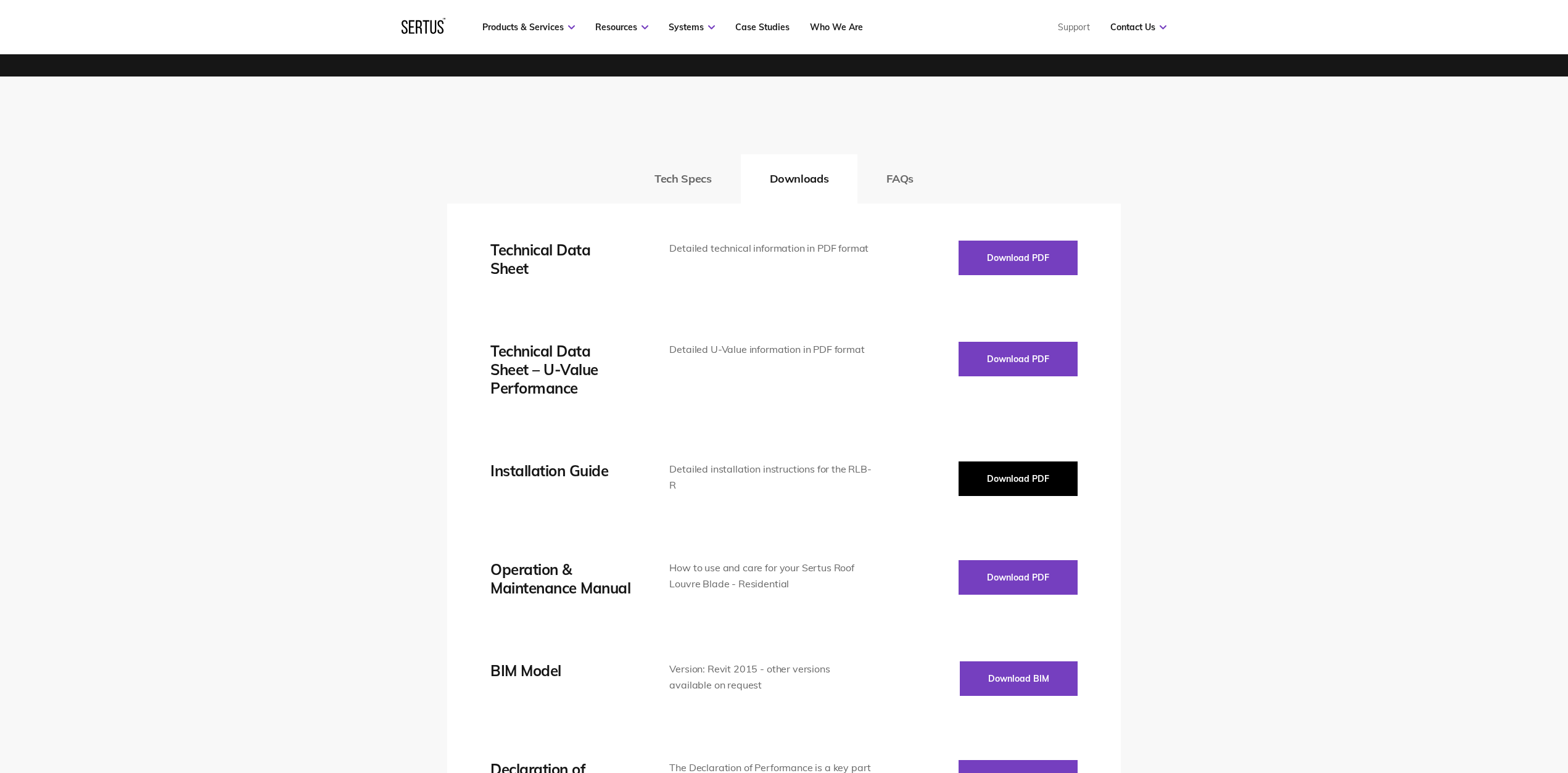
click at [974, 461] on button "Download PDF" at bounding box center [1018, 478] width 119 height 35
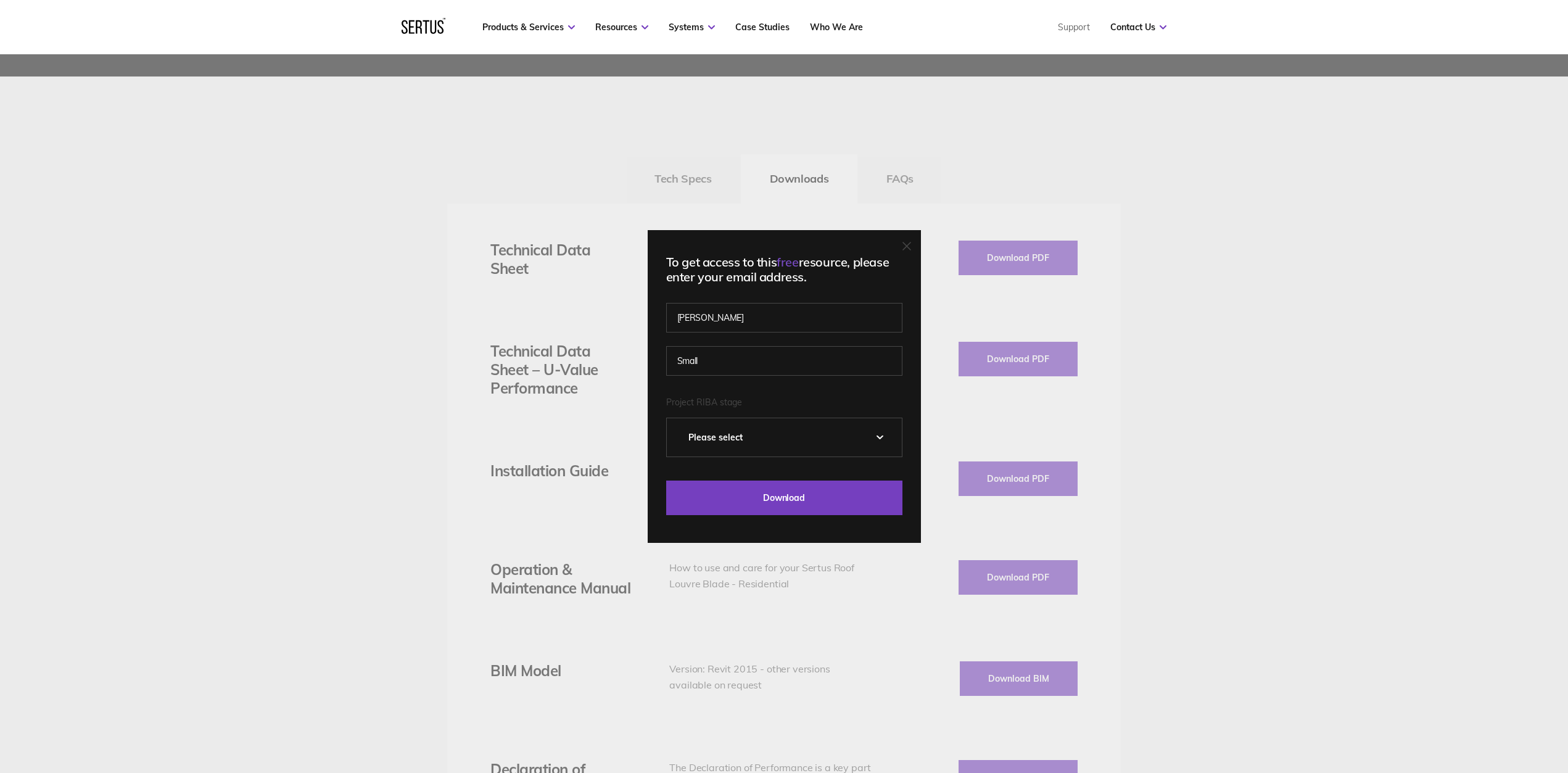
click at [848, 440] on div "Please select" at bounding box center [785, 437] width 235 height 39
click at [776, 440] on div "Please select" at bounding box center [785, 437] width 235 height 39
click at [882, 438] on div "Please Select 0 – Strategic Definition 1 - Preparation & Brief 2 - Concept Desi…" at bounding box center [785, 437] width 237 height 39
click at [698, 436] on div "Please select" at bounding box center [785, 437] width 235 height 39
click at [881, 434] on div "Please select" at bounding box center [785, 437] width 235 height 39
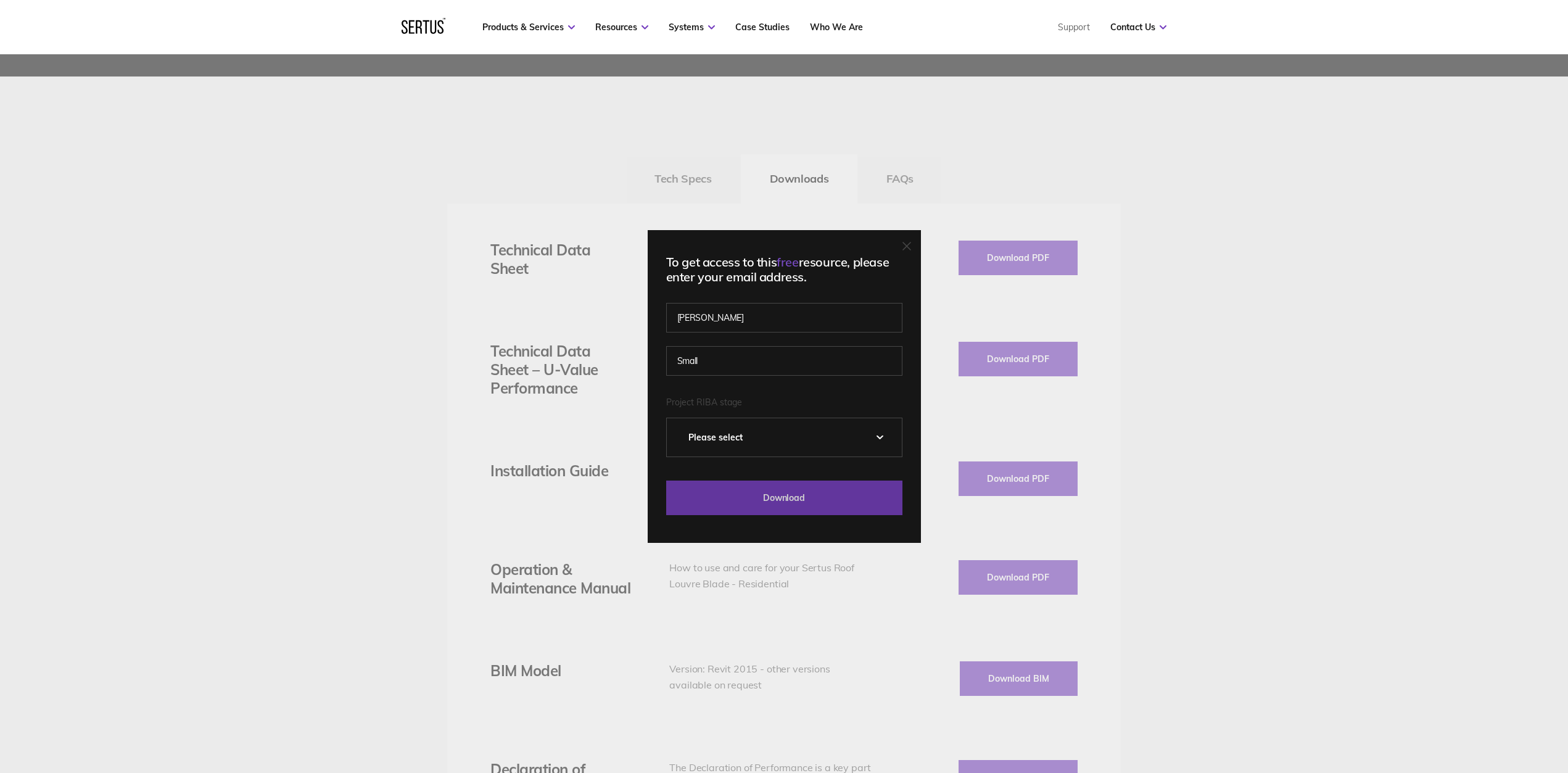
click at [809, 506] on input "Download" at bounding box center [785, 497] width 237 height 35
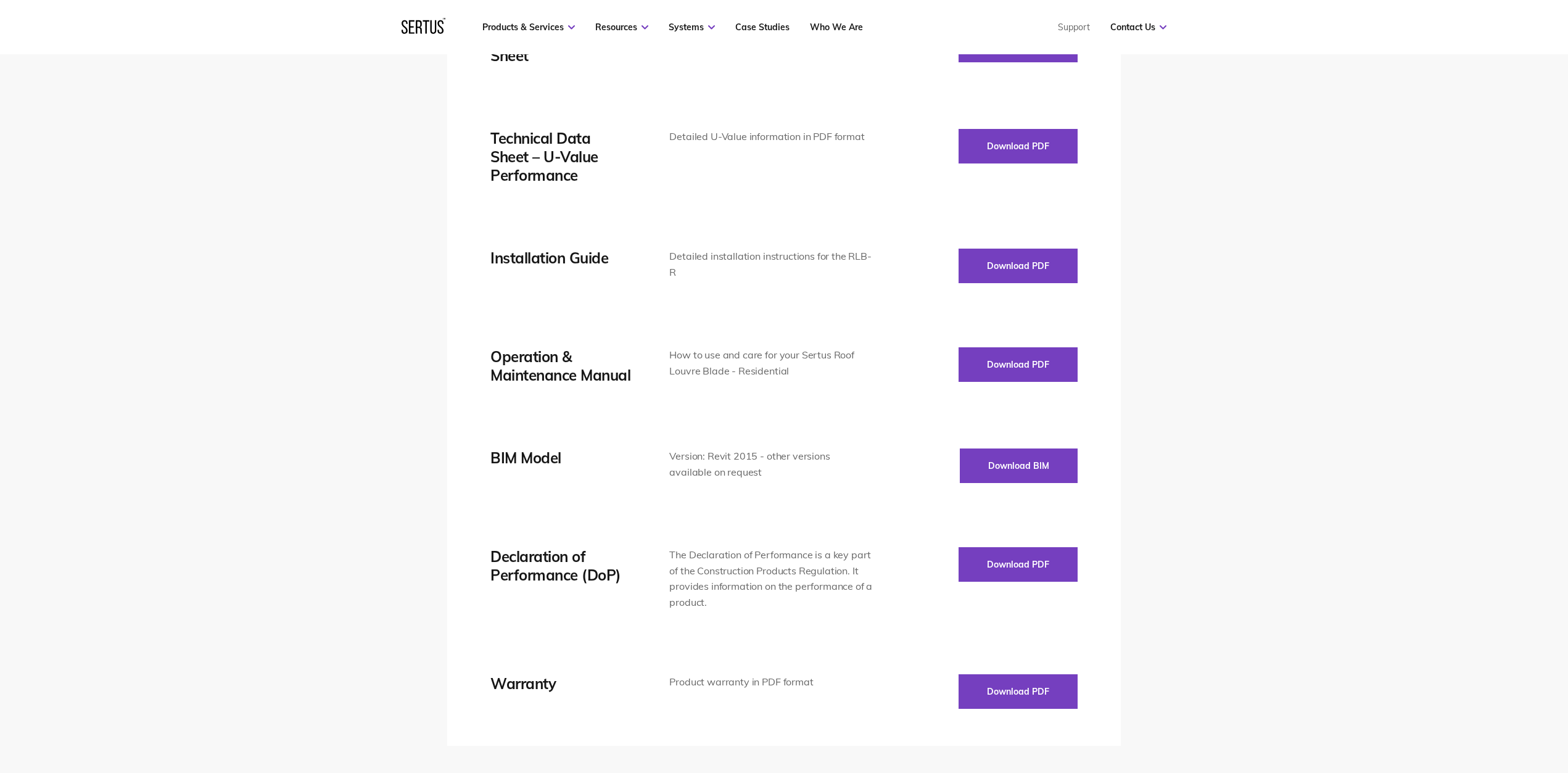
scroll to position [1828, 0]
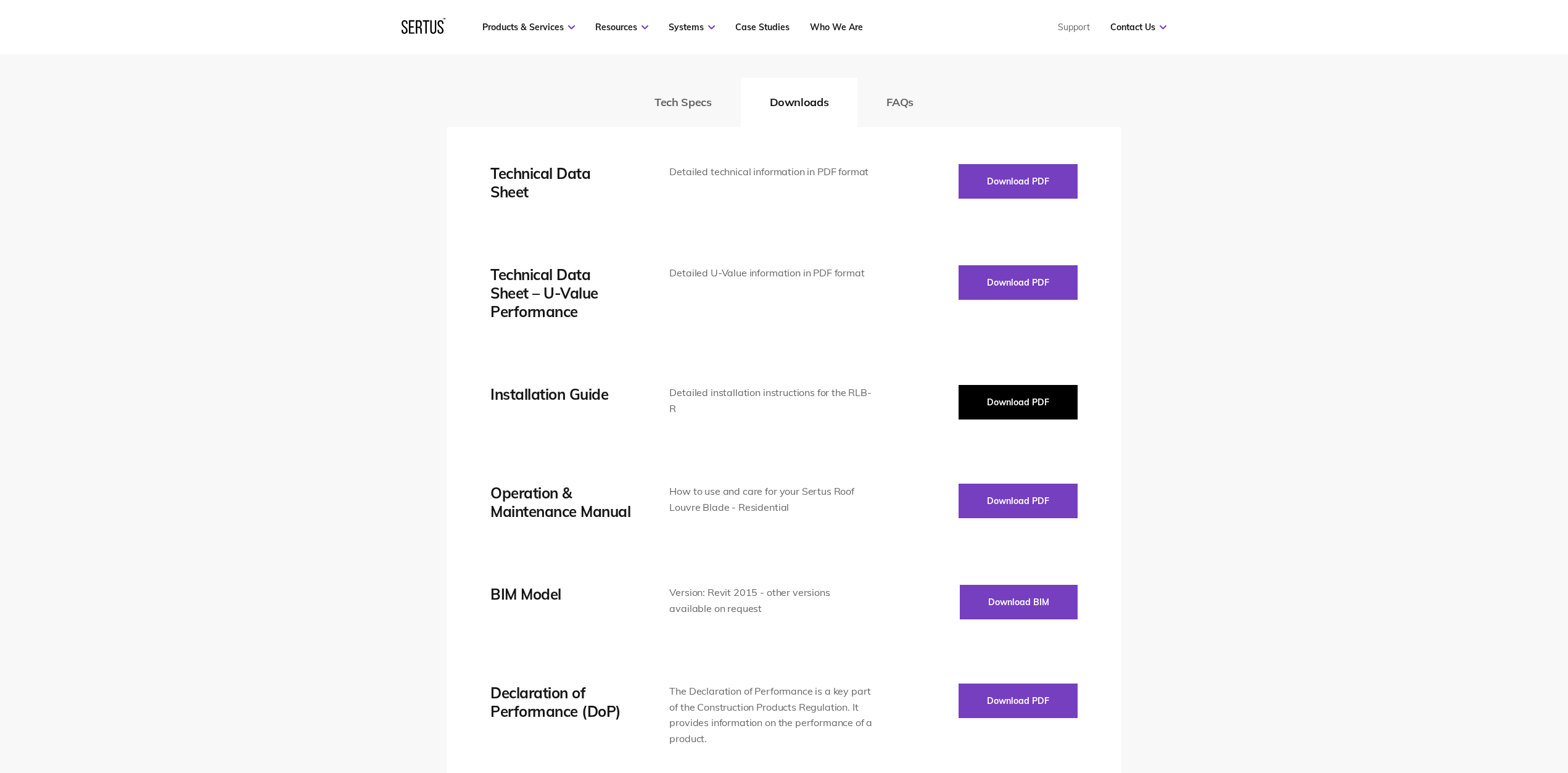
click at [971, 393] on button "Download PDF" at bounding box center [1018, 402] width 119 height 35
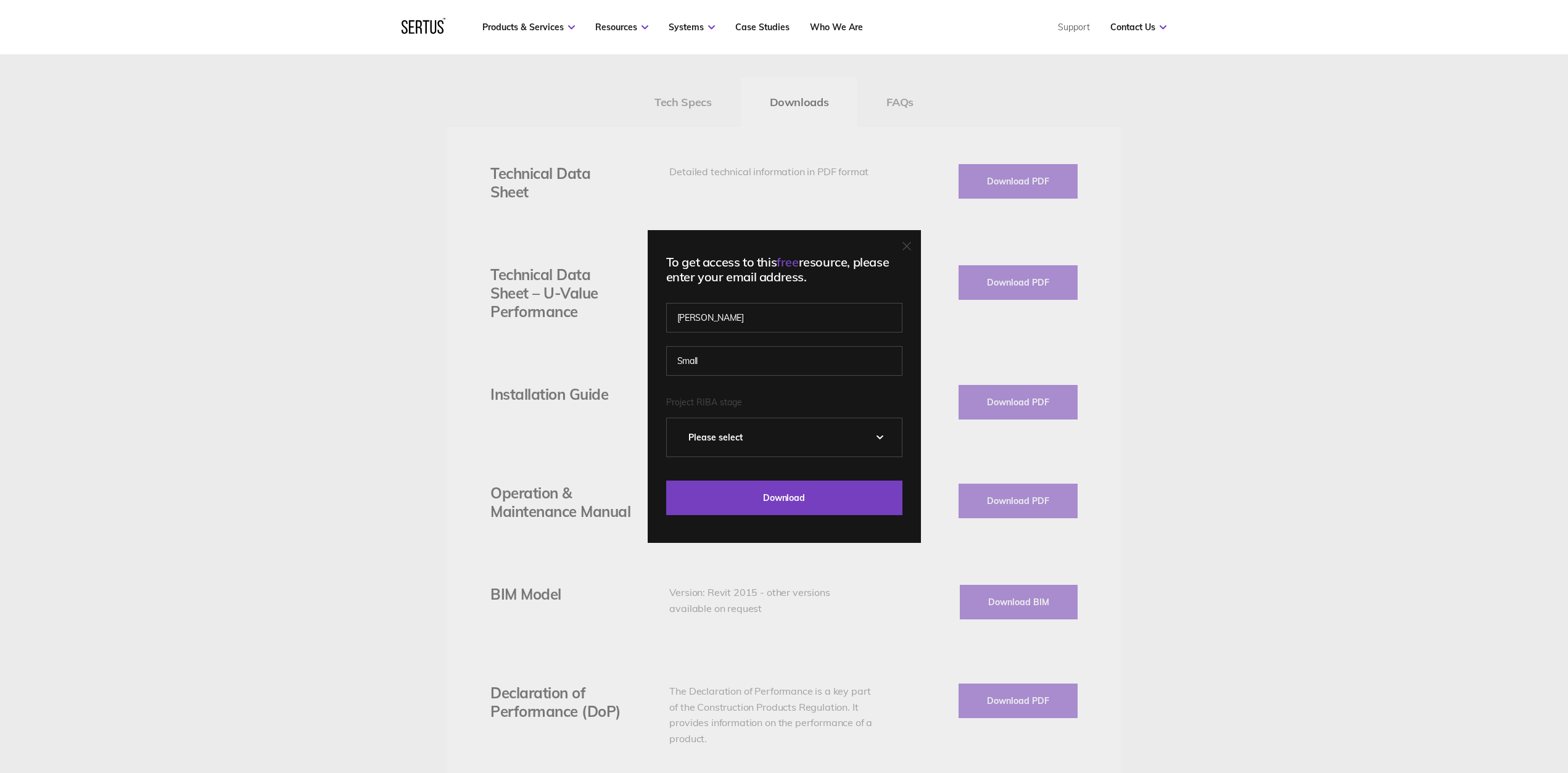
click at [882, 436] on div "Please Select 0 – Strategic Definition 1 - Preparation & Brief 2 - Concept Desi…" at bounding box center [785, 437] width 237 height 39
click at [883, 438] on div "Please Select 0 – Strategic Definition 1 - Preparation & Brief 2 - Concept Desi…" at bounding box center [785, 437] width 237 height 39
click at [707, 435] on div "Please select" at bounding box center [785, 437] width 235 height 39
click at [877, 438] on div "Please select" at bounding box center [785, 437] width 235 height 39
click at [885, 437] on div "Please Select 0 – Strategic Definition 1 - Preparation & Brief 2 - Concept Desi…" at bounding box center [785, 437] width 237 height 39
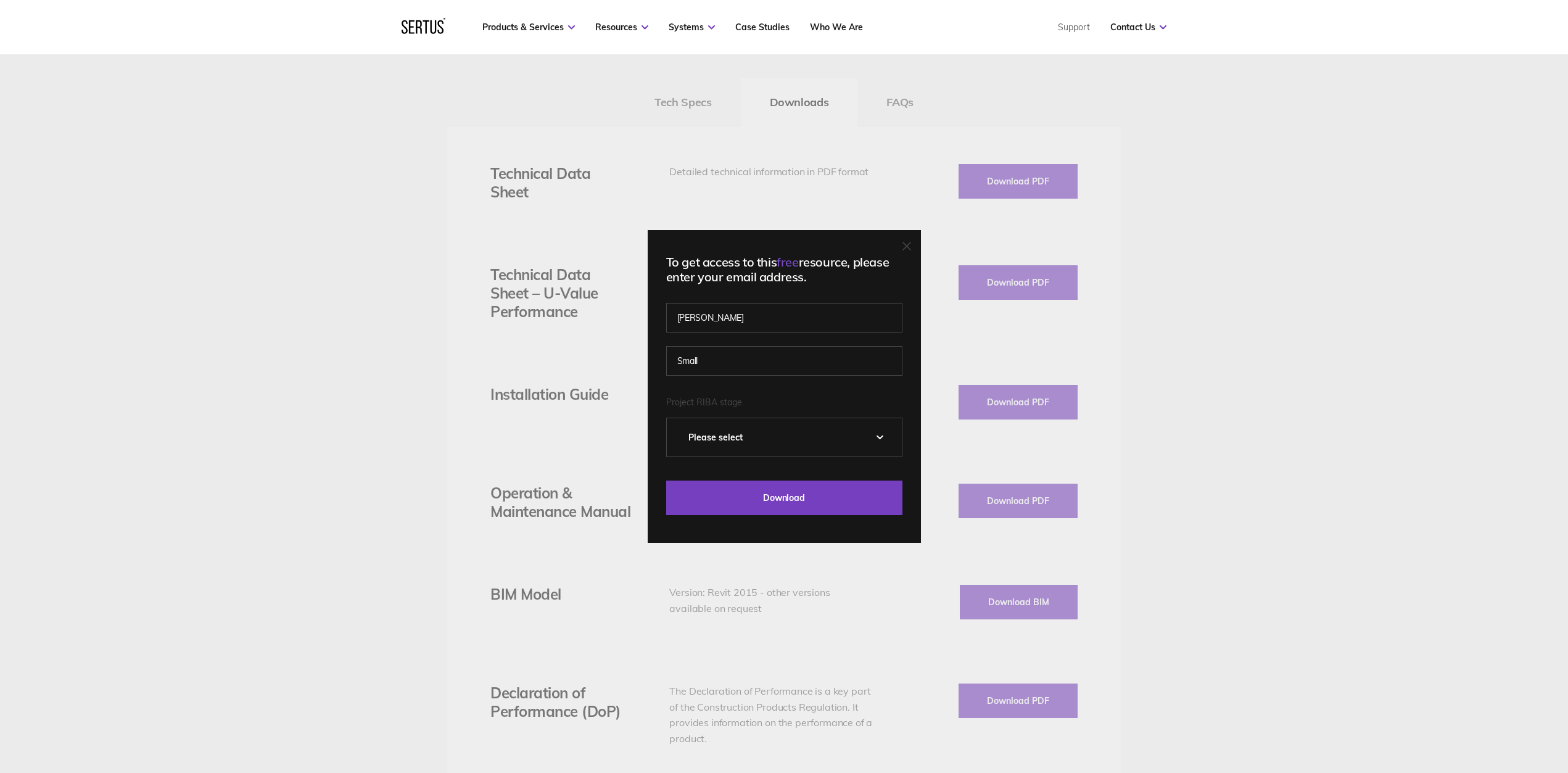
drag, startPoint x: 900, startPoint y: 436, endPoint x: 889, endPoint y: 436, distance: 11.0
click at [889, 436] on div "Please select" at bounding box center [785, 437] width 235 height 39
click at [886, 438] on div "Please Select 0 – Strategic Definition 1 - Preparation & Brief 2 - Concept Desi…" at bounding box center [785, 437] width 237 height 39
click at [886, 438] on div "Please Select 0 – Strategic Definition 1 - Preparation & Brief 2 - Concept Desi…" at bounding box center [785, 437] width 237 height 39
click at [881, 438] on div "Please Select 0 – Strategic Definition 1 - Preparation & Brief 2 - Concept Desi…" at bounding box center [785, 437] width 237 height 39
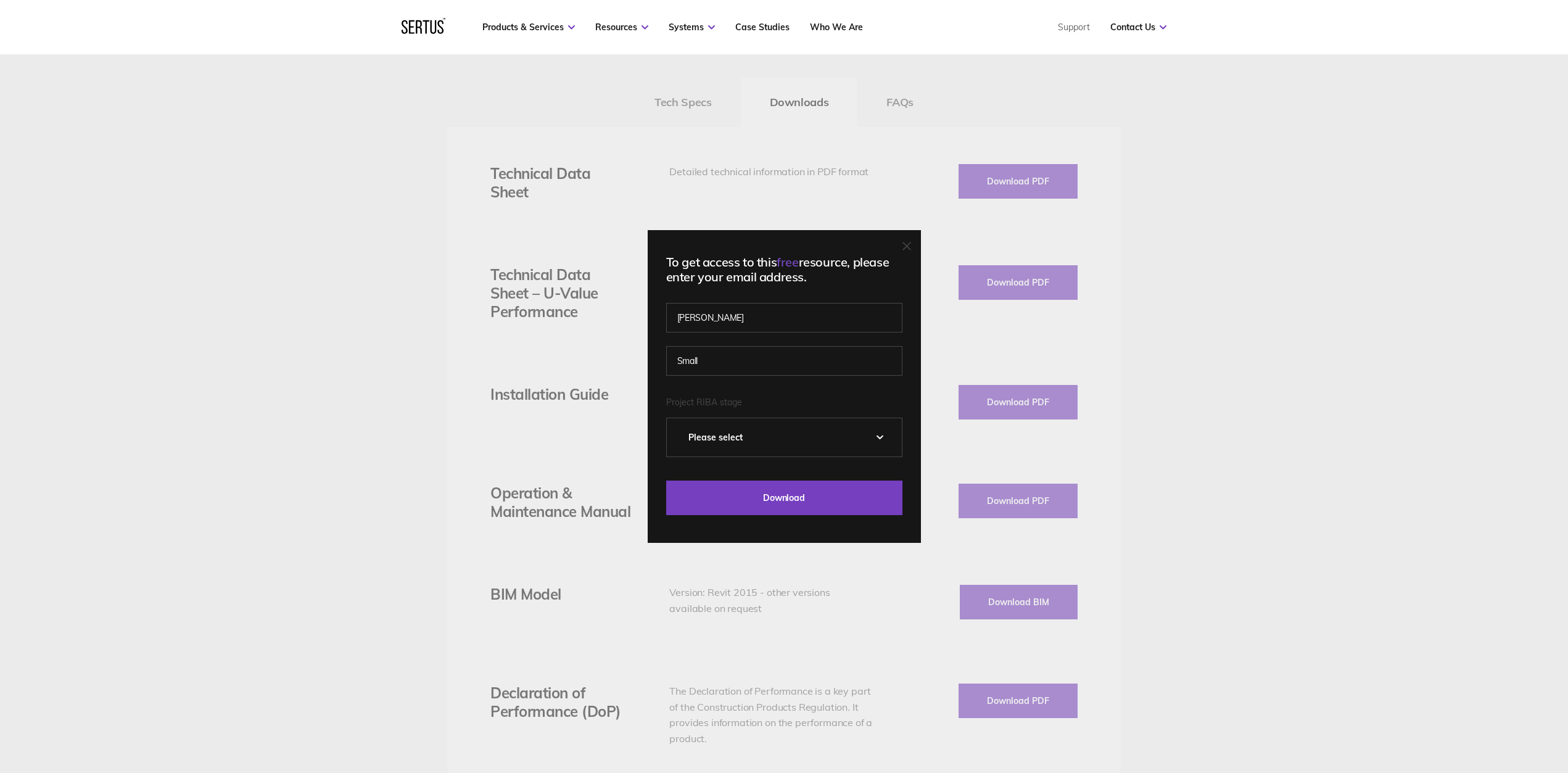
click at [883, 438] on div "Please Select 0 – Strategic Definition 1 - Preparation & Brief 2 - Concept Desi…" at bounding box center [785, 437] width 237 height 39
click at [883, 439] on div "Please Select 0 – Strategic Definition 1 - Preparation & Brief 2 - Concept Desi…" at bounding box center [785, 437] width 237 height 39
click at [783, 367] on input "Small" at bounding box center [785, 361] width 237 height 29
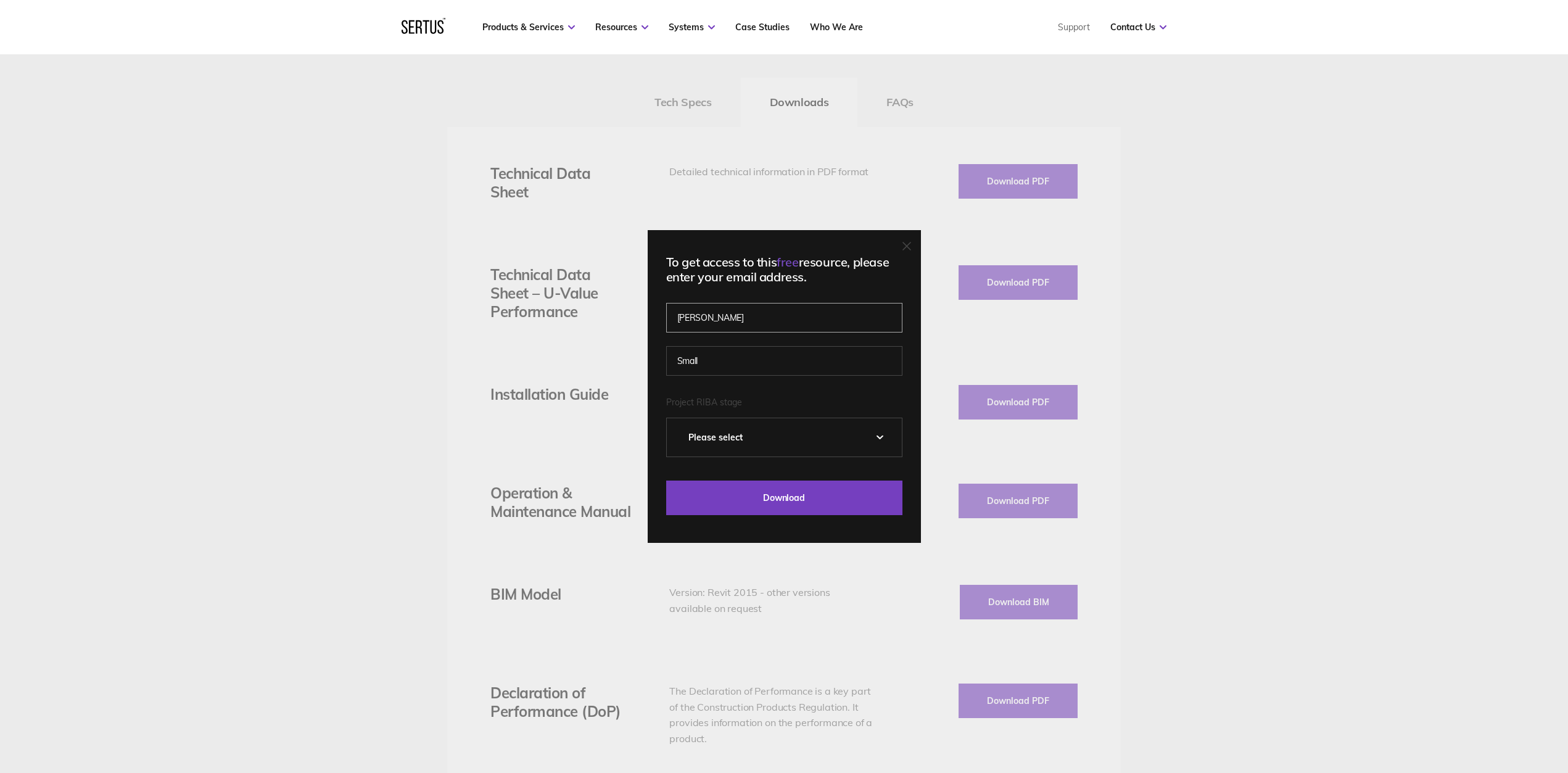
click at [785, 323] on input "[PERSON_NAME]" at bounding box center [785, 318] width 237 height 29
click at [814, 448] on div "Please select" at bounding box center [785, 437] width 235 height 39
click at [695, 444] on div "Please select" at bounding box center [785, 437] width 235 height 39
click at [726, 438] on div "Please select" at bounding box center [785, 437] width 235 height 39
click at [910, 248] on icon at bounding box center [906, 246] width 7 height 7
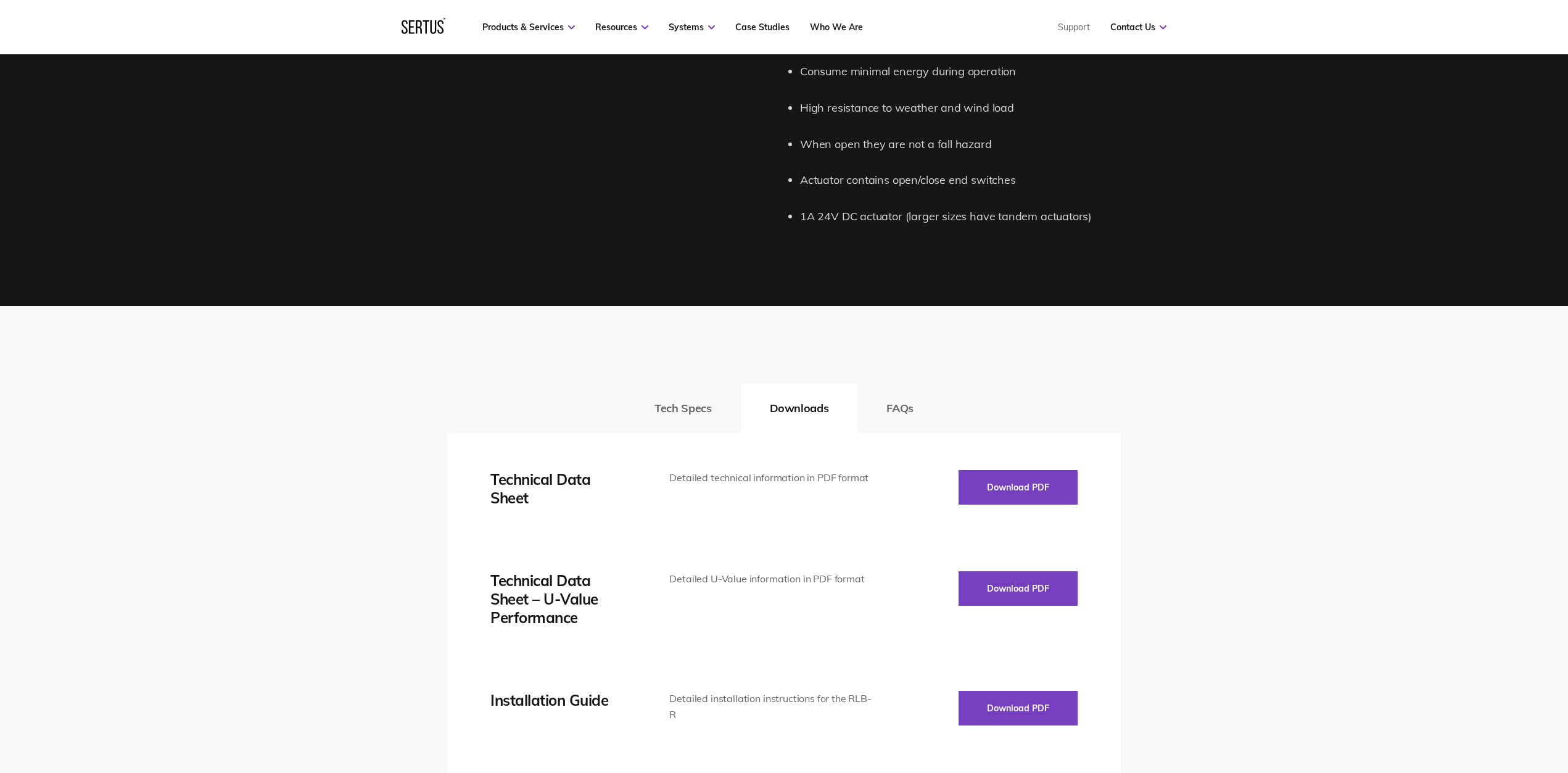
scroll to position [1434, 0]
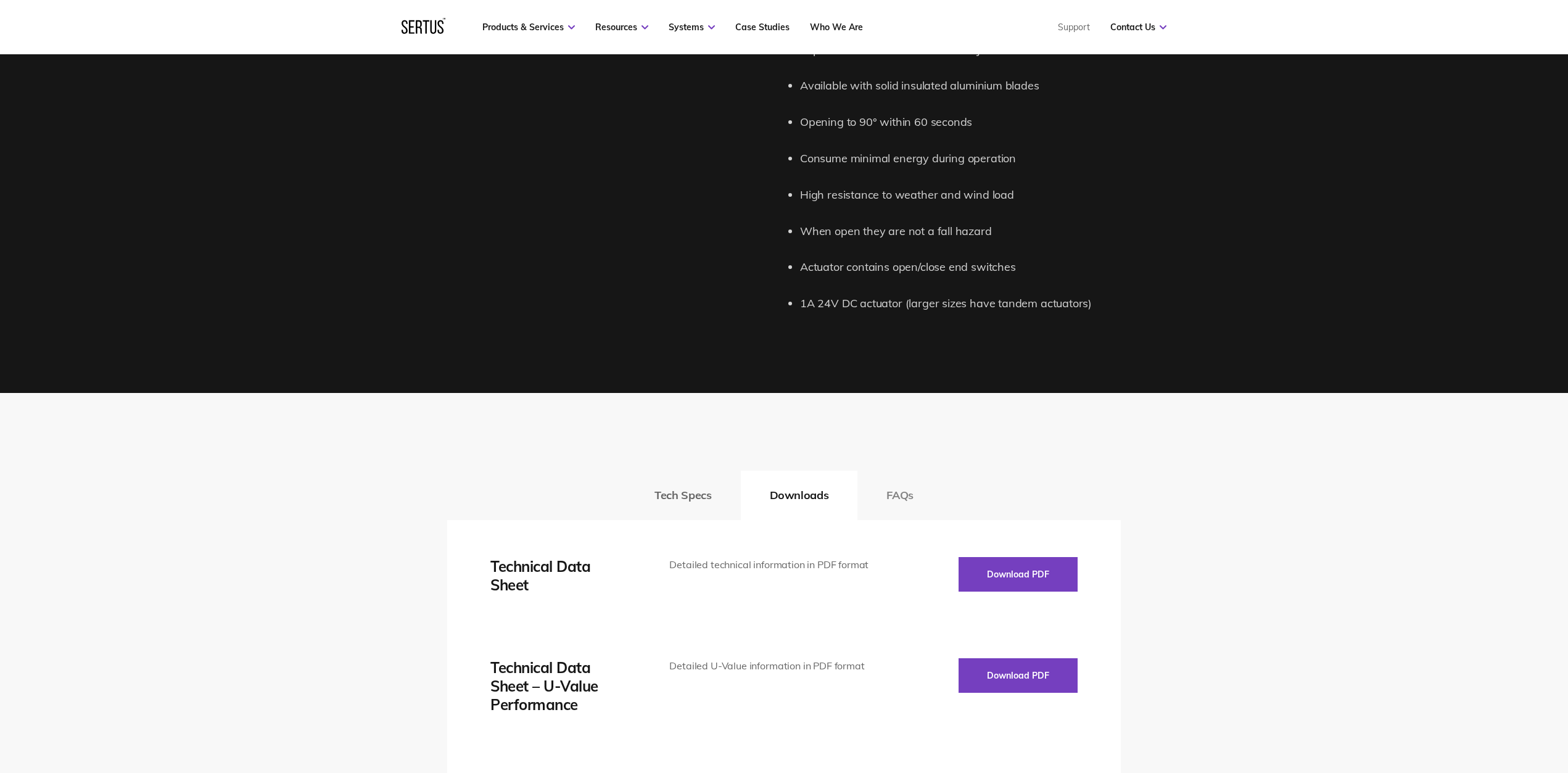
click at [901, 491] on button "FAQs" at bounding box center [900, 495] width 85 height 50
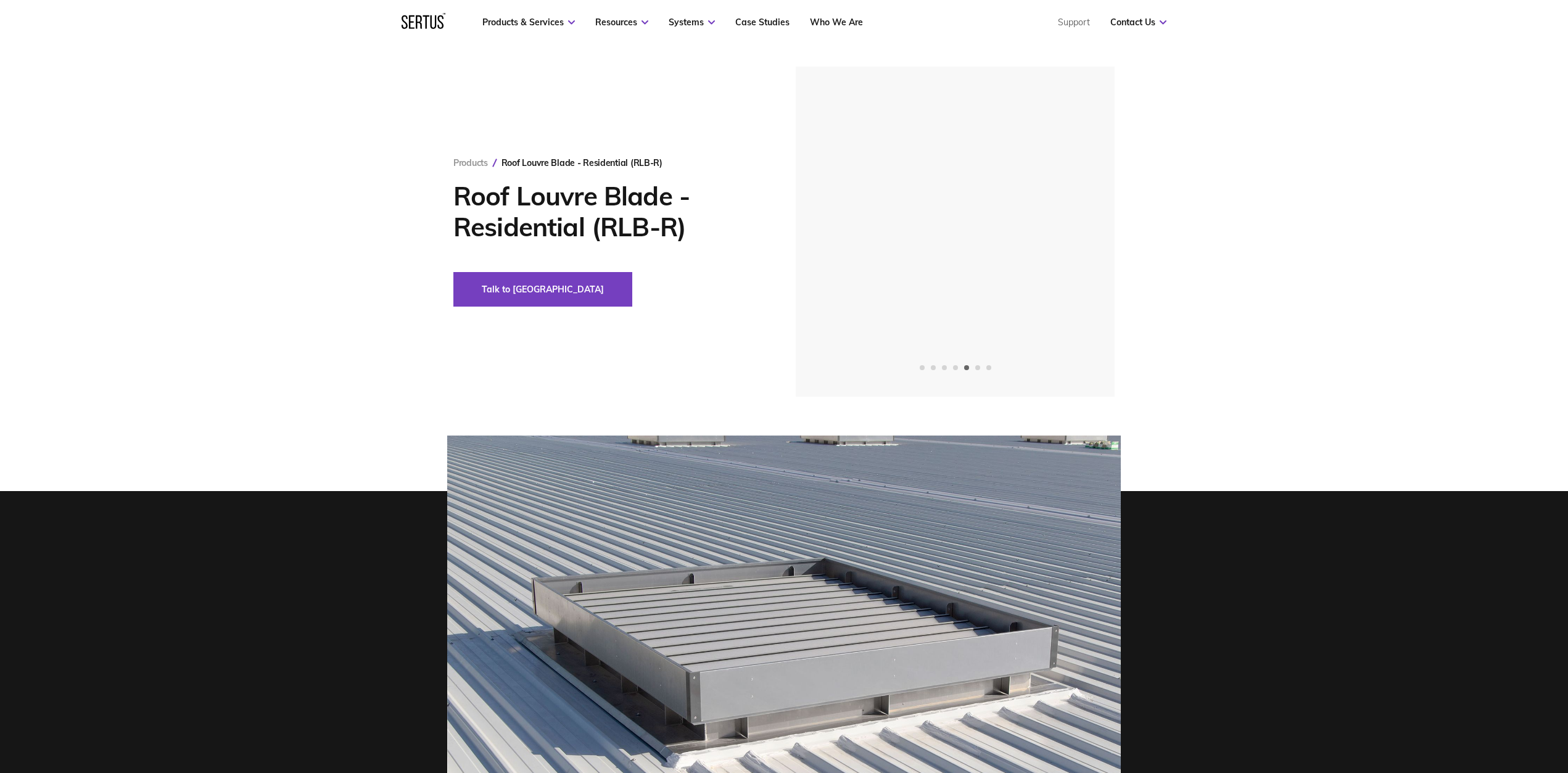
scroll to position [0, 0]
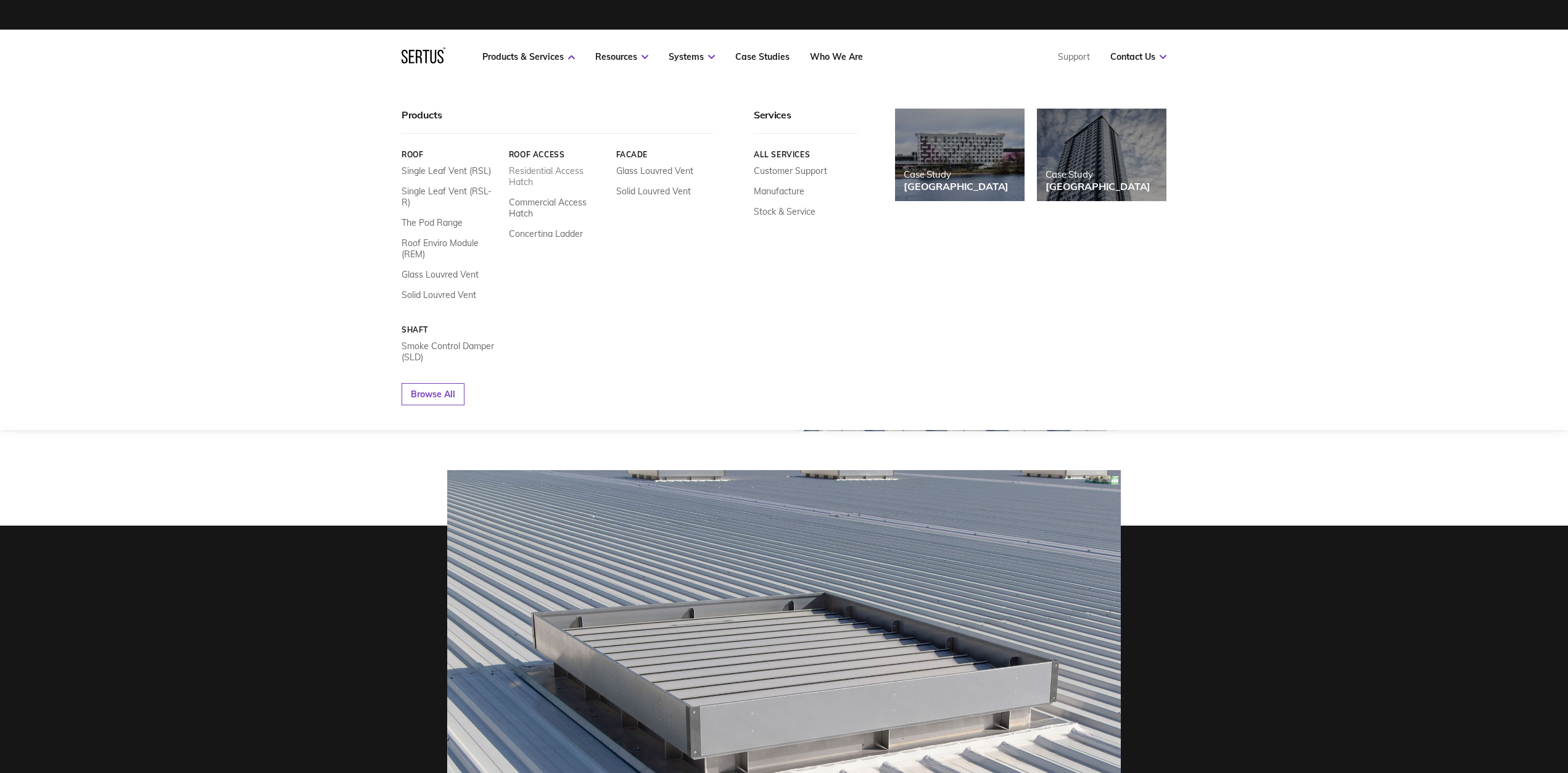
click at [563, 170] on link "Residential Access Hatch" at bounding box center [558, 176] width 98 height 22
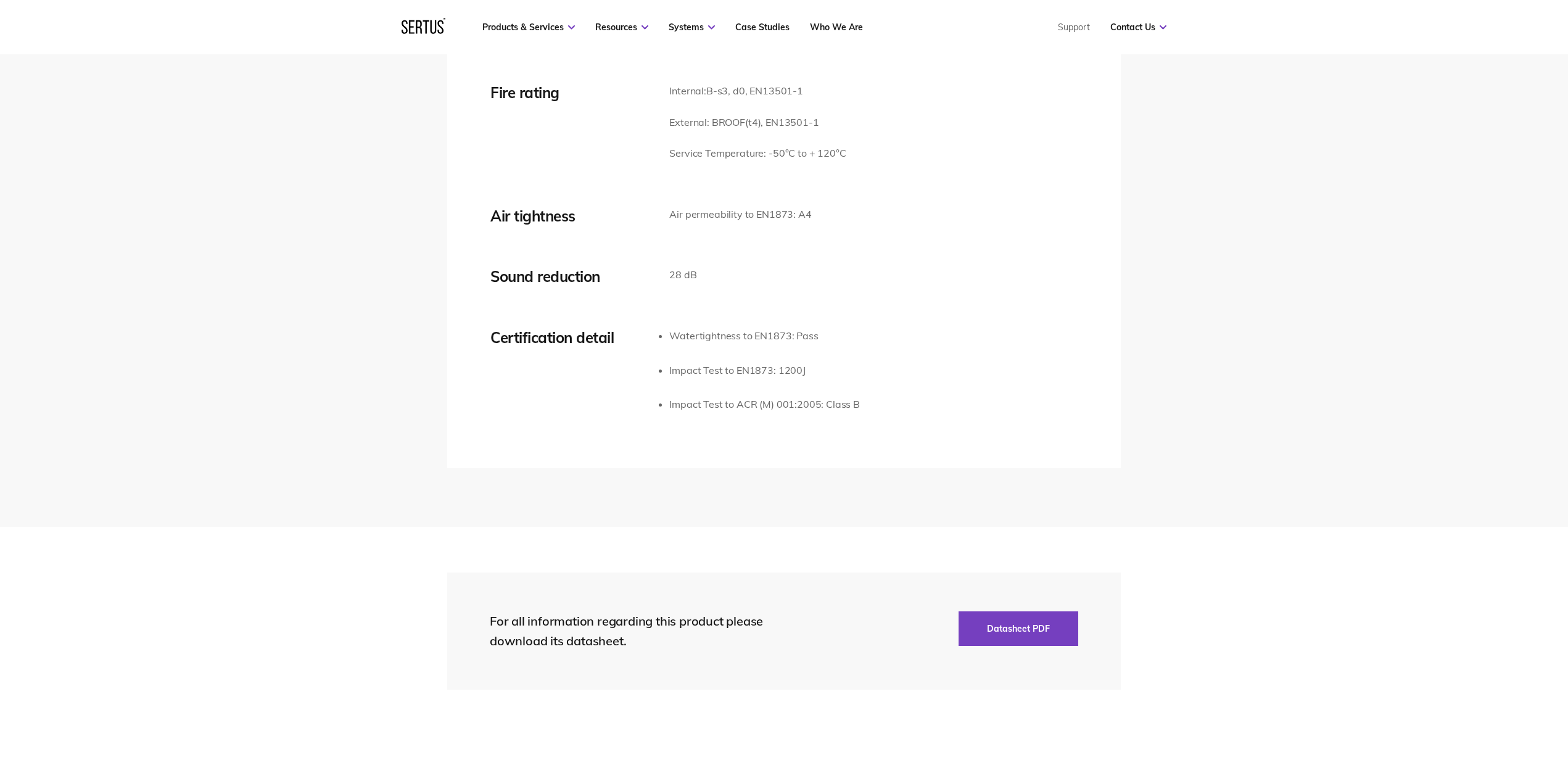
scroll to position [1673, 0]
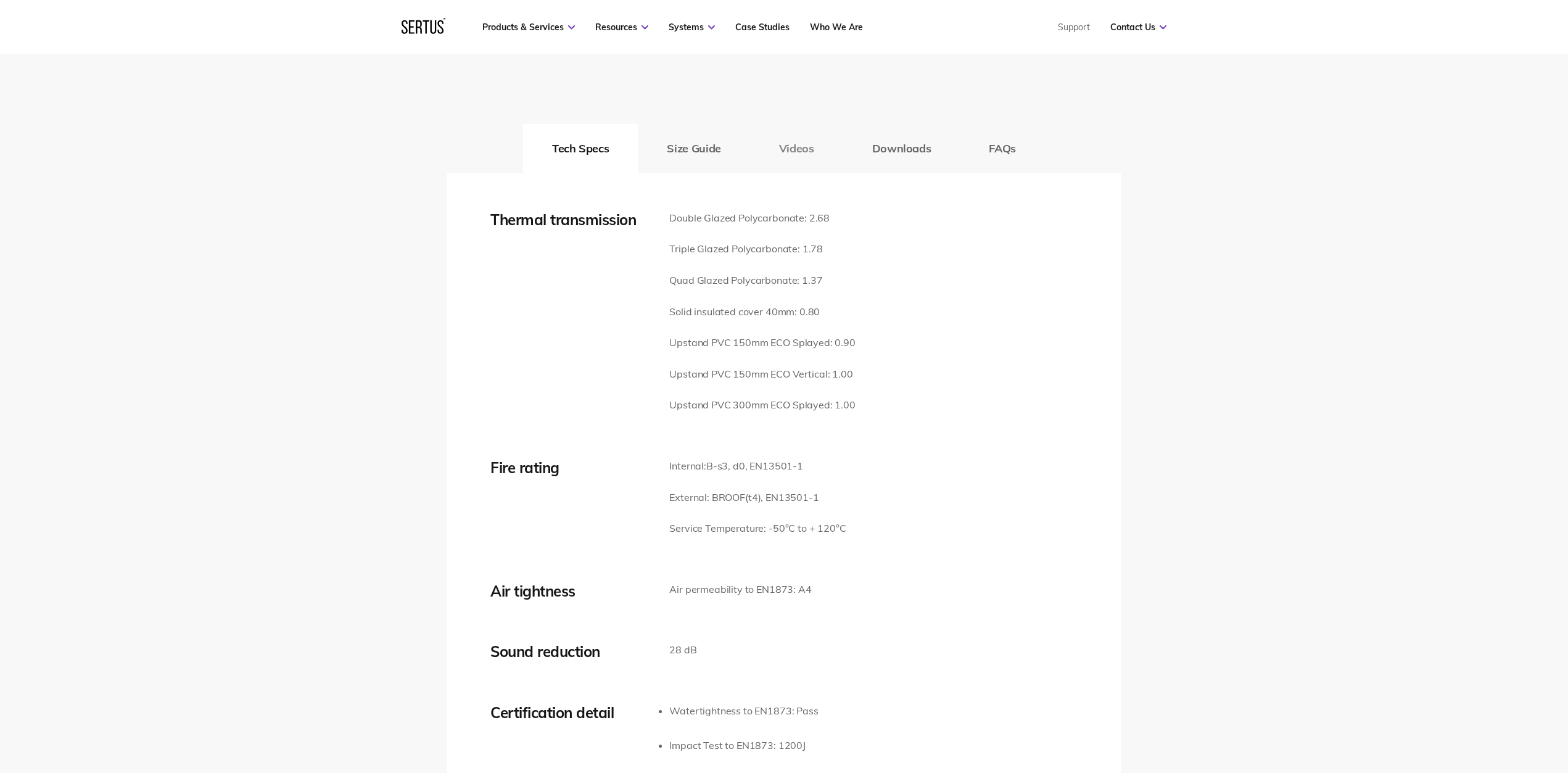
click at [819, 124] on button "Videos" at bounding box center [796, 149] width 93 height 50
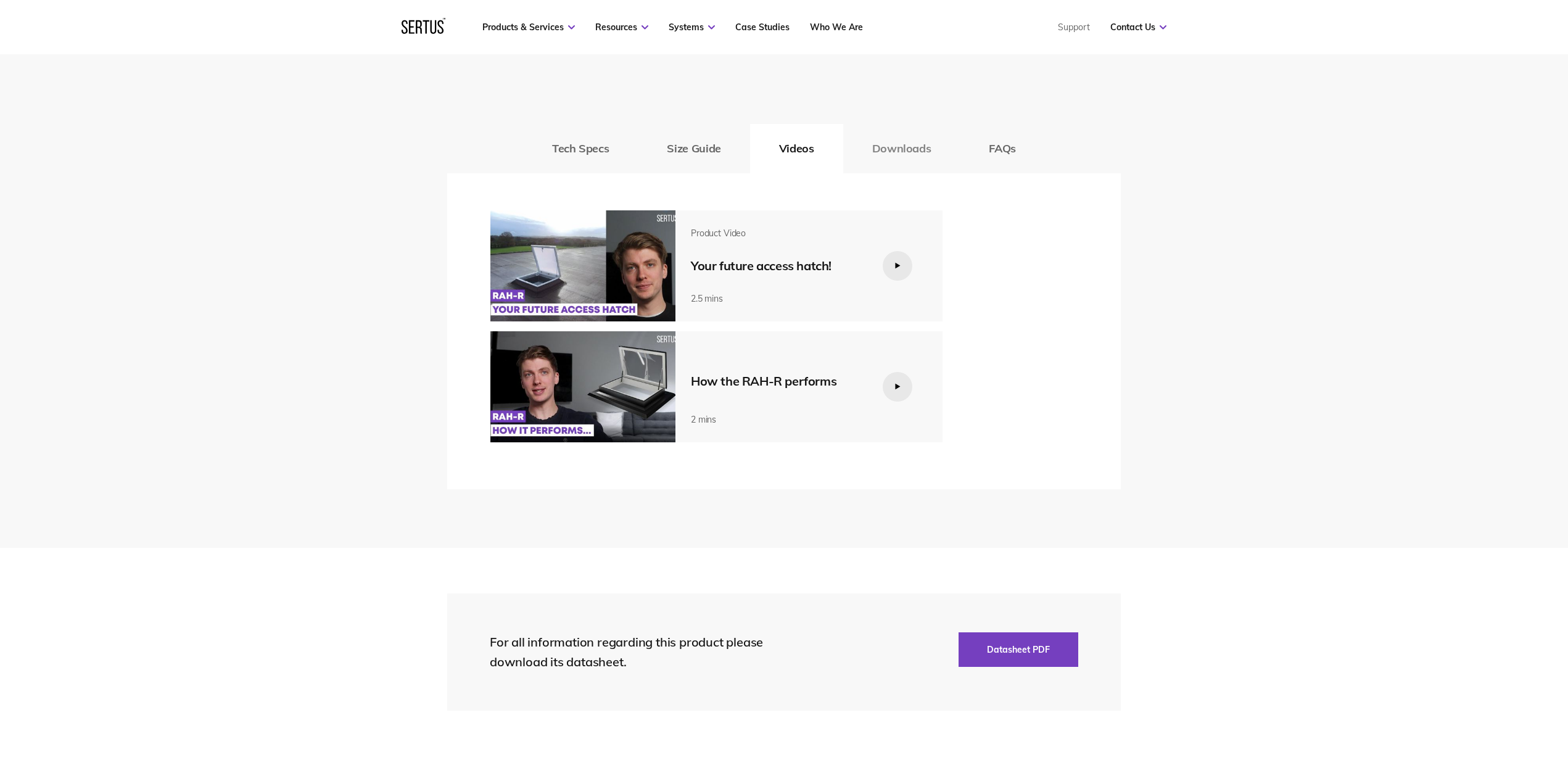
click at [881, 127] on button "Downloads" at bounding box center [902, 149] width 117 height 50
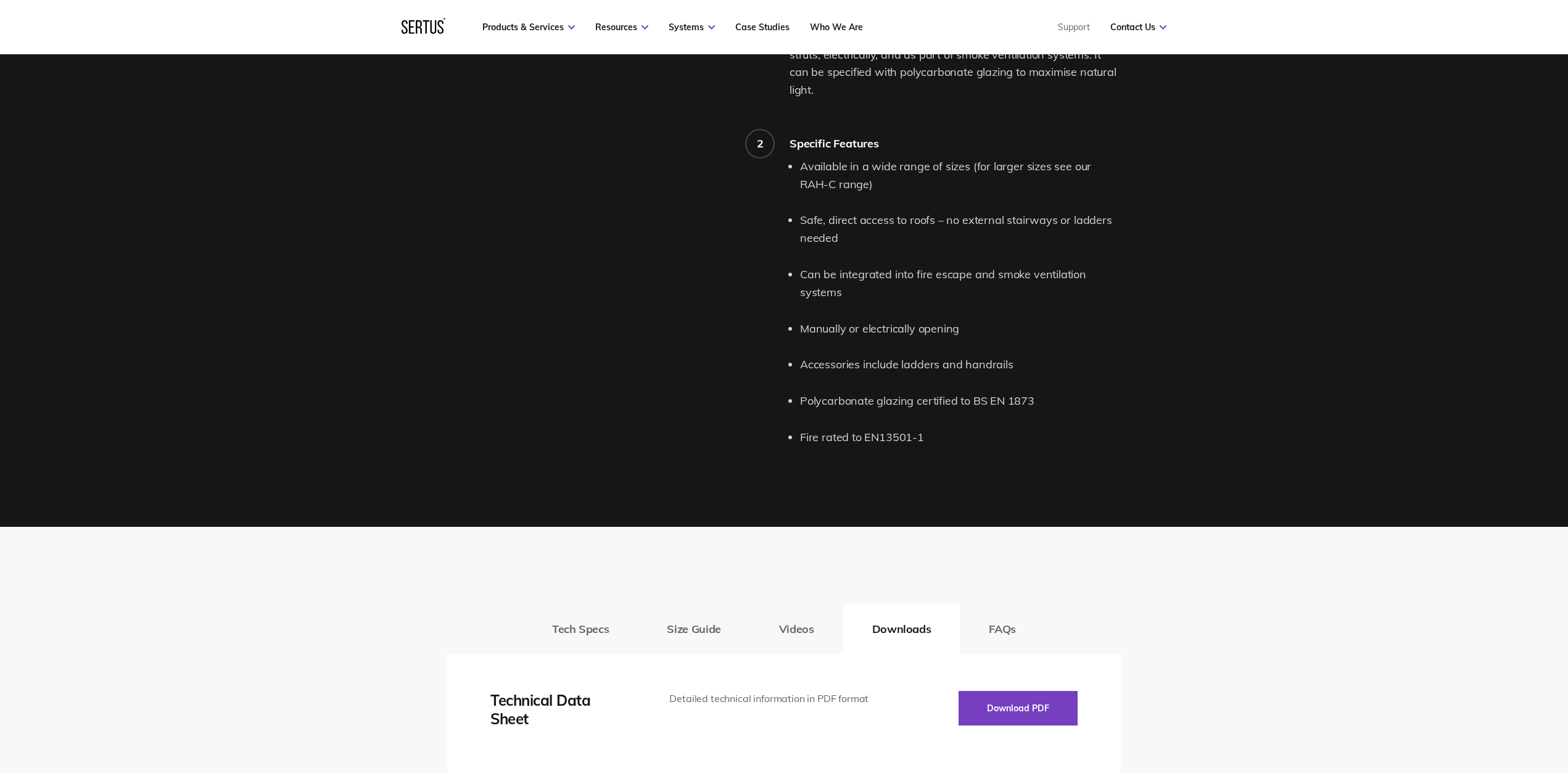
scroll to position [1110, 0]
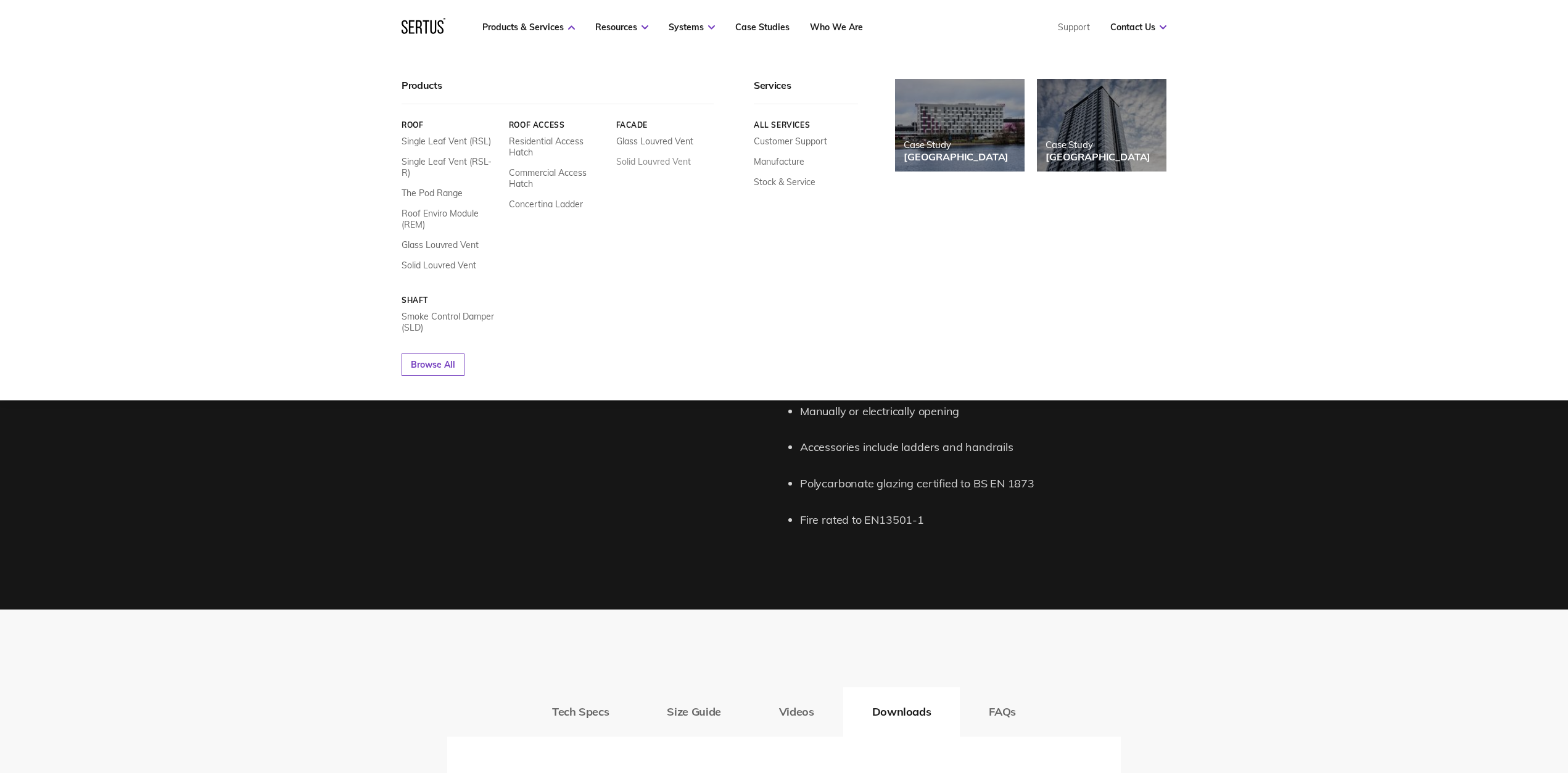
click at [647, 161] on link "Solid Louvred Vent" at bounding box center [653, 161] width 74 height 11
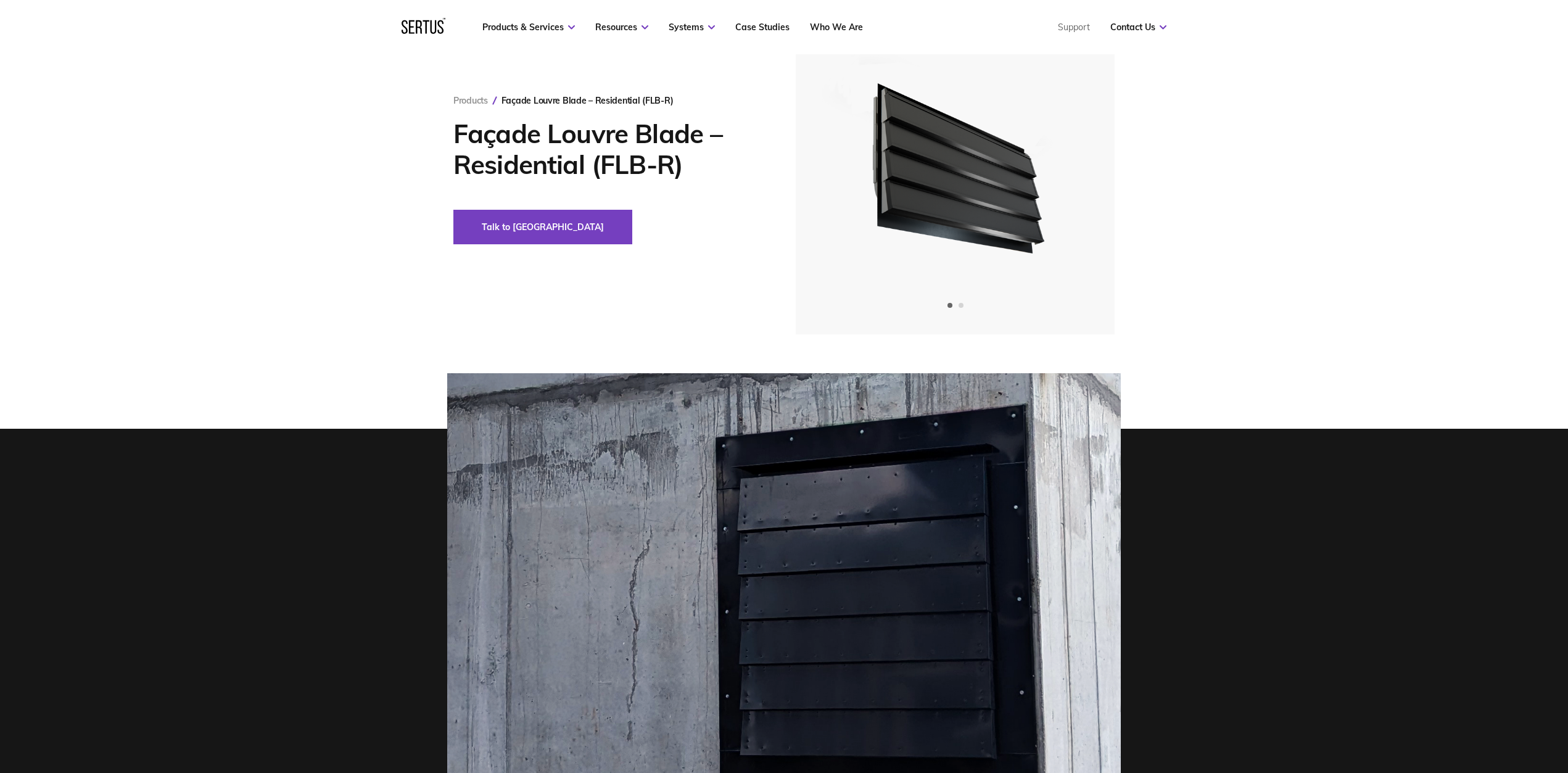
scroll to position [60, 0]
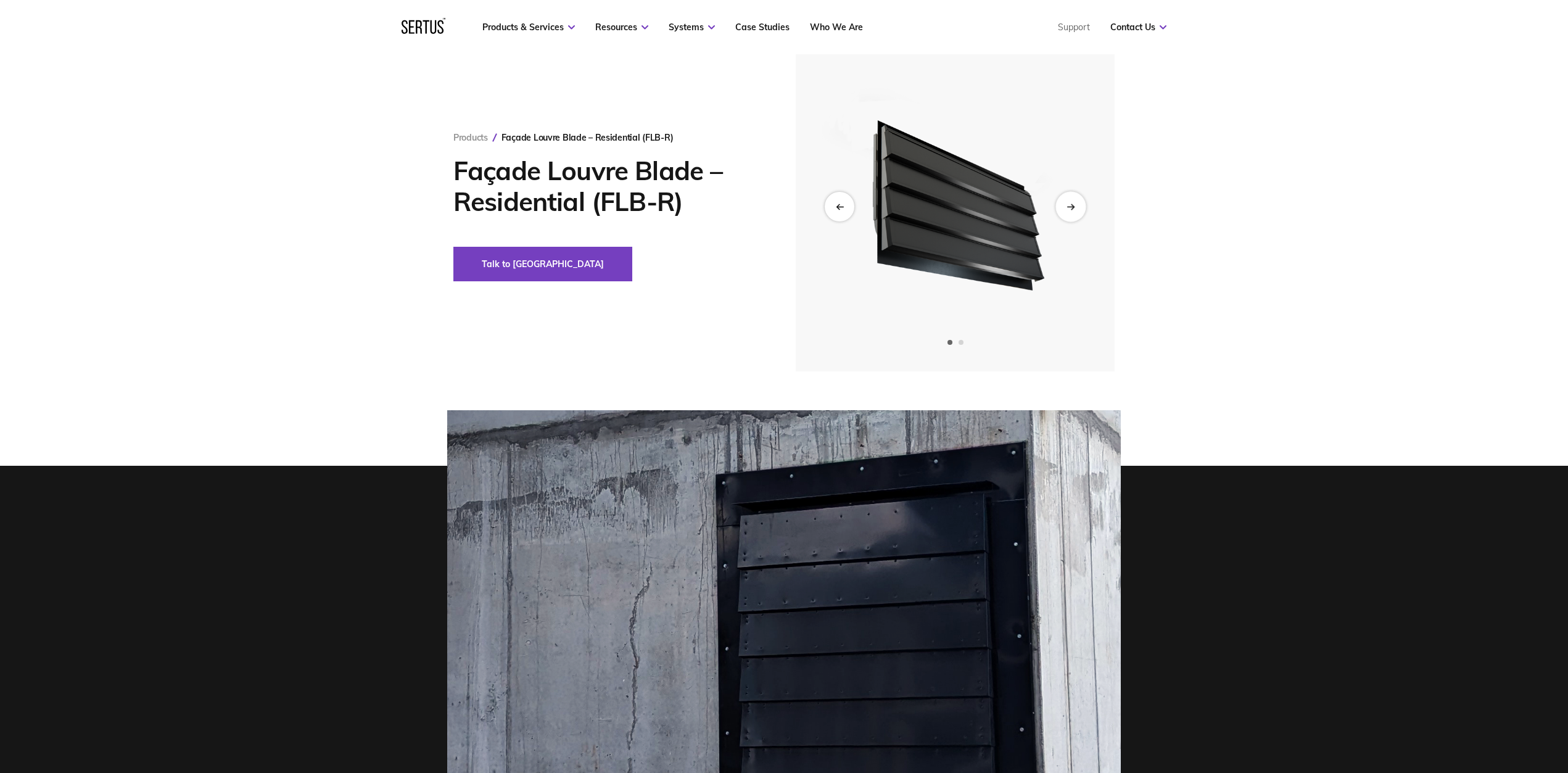
click at [1075, 211] on div "Next slide" at bounding box center [1070, 206] width 30 height 30
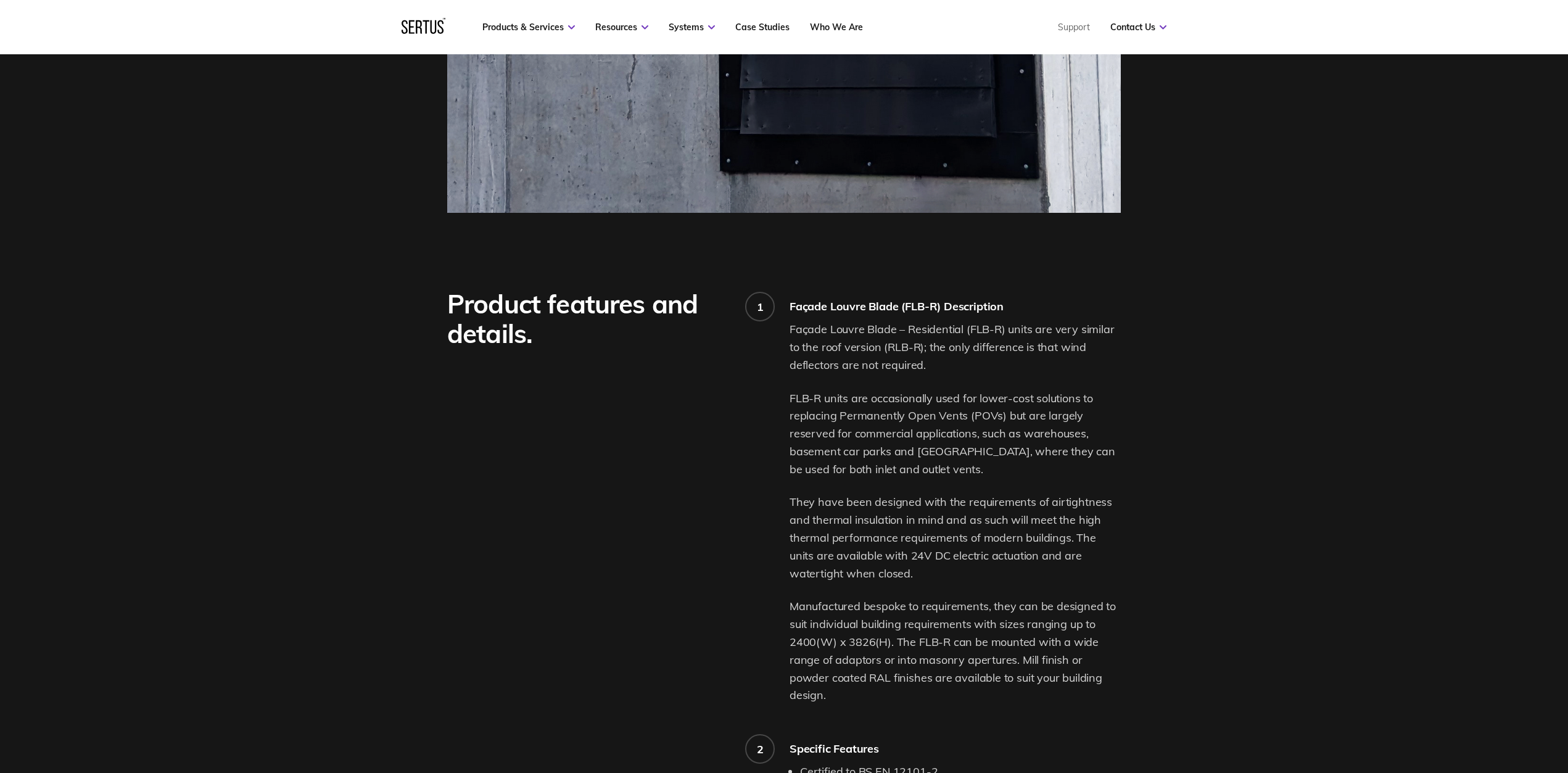
scroll to position [227, 0]
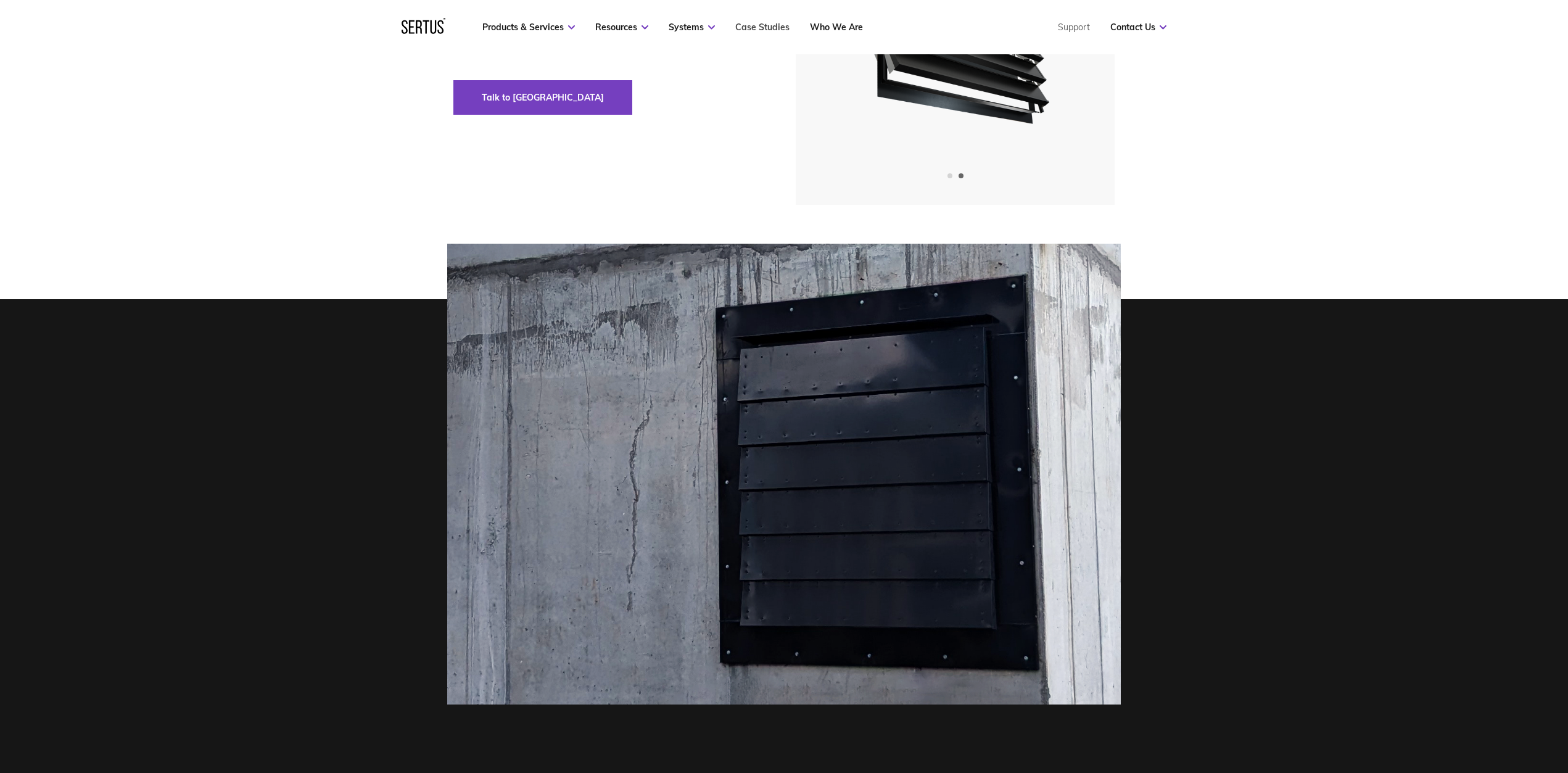
click at [764, 29] on link "Case Studies" at bounding box center [762, 27] width 54 height 11
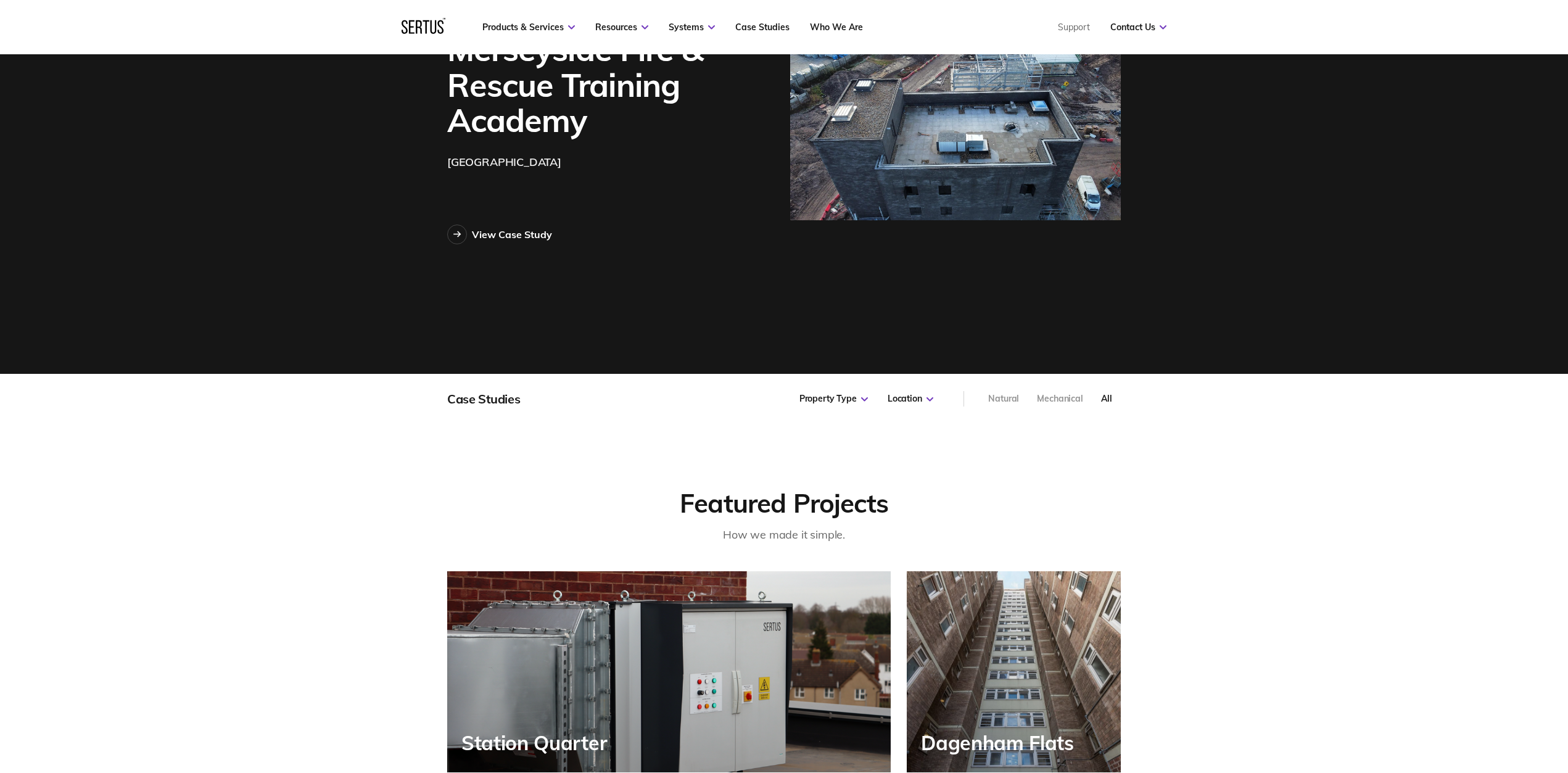
scroll to position [340, 0]
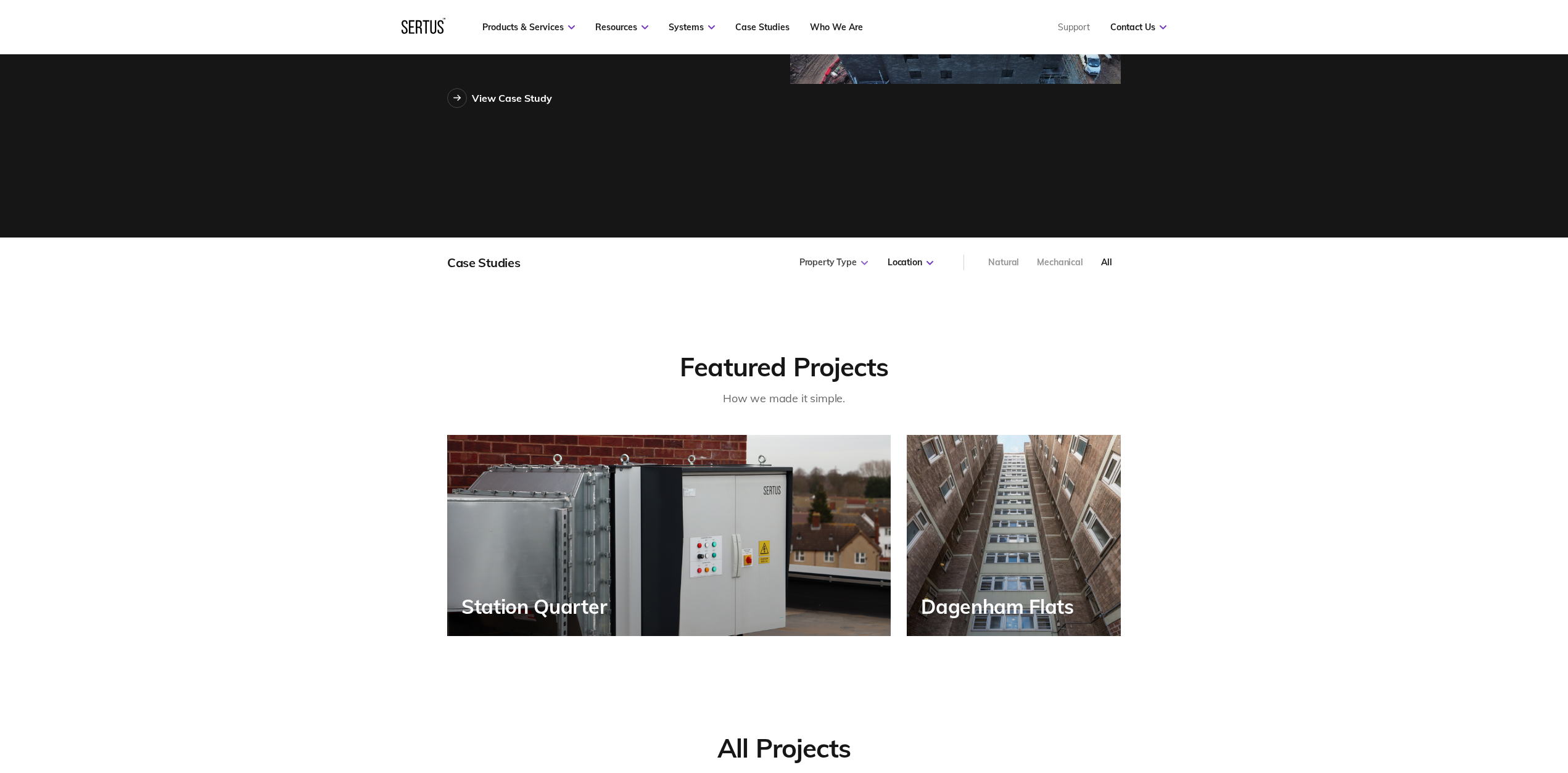
click at [835, 261] on div "Property Type" at bounding box center [834, 263] width 69 height 12
click at [1079, 309] on div "Featured Projects How we made it simple. Station Quarter Dagenham Flats" at bounding box center [784, 461] width 1568 height 348
click at [1015, 263] on div "Natural" at bounding box center [1004, 263] width 31 height 12
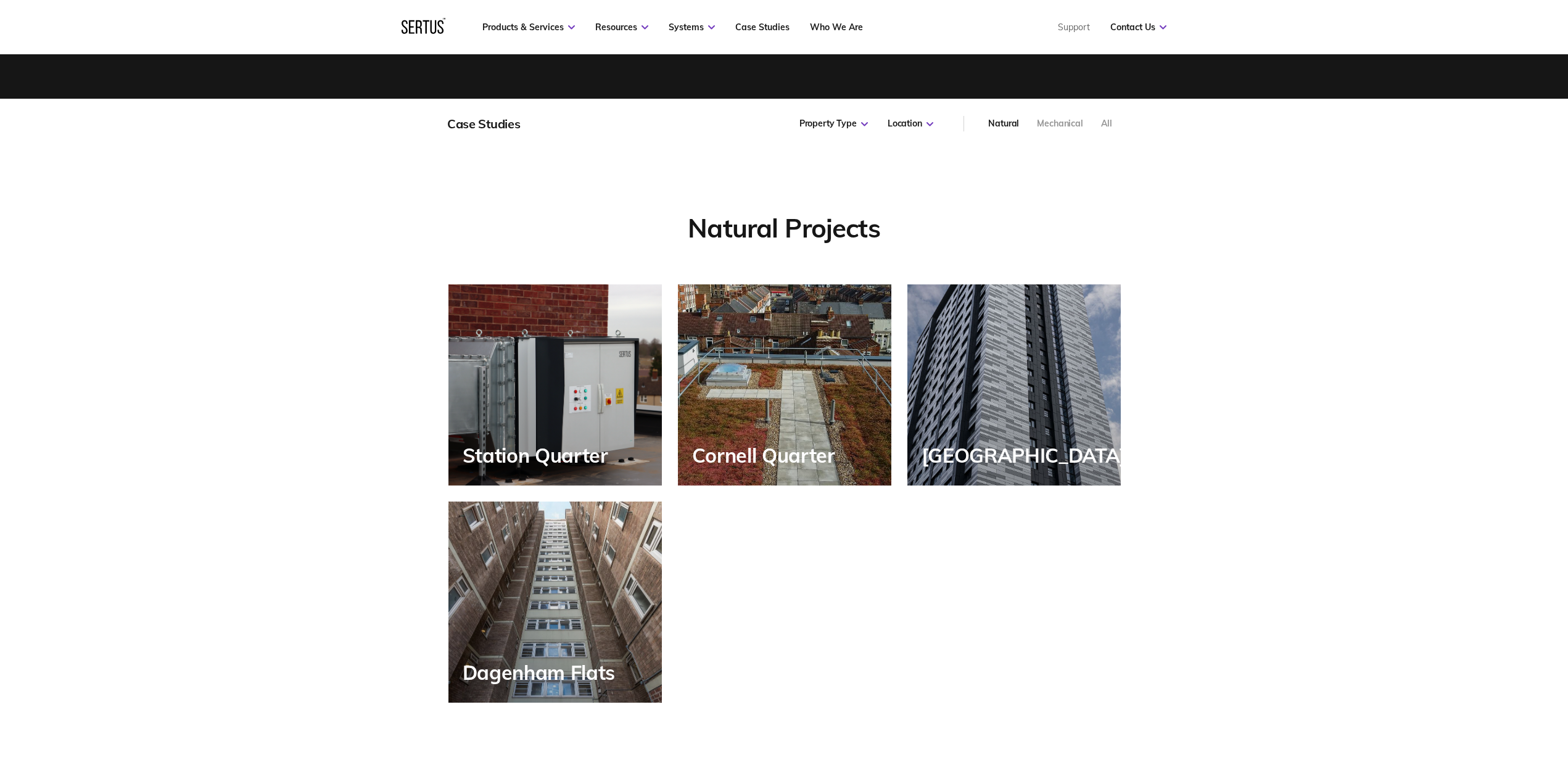
scroll to position [537, 0]
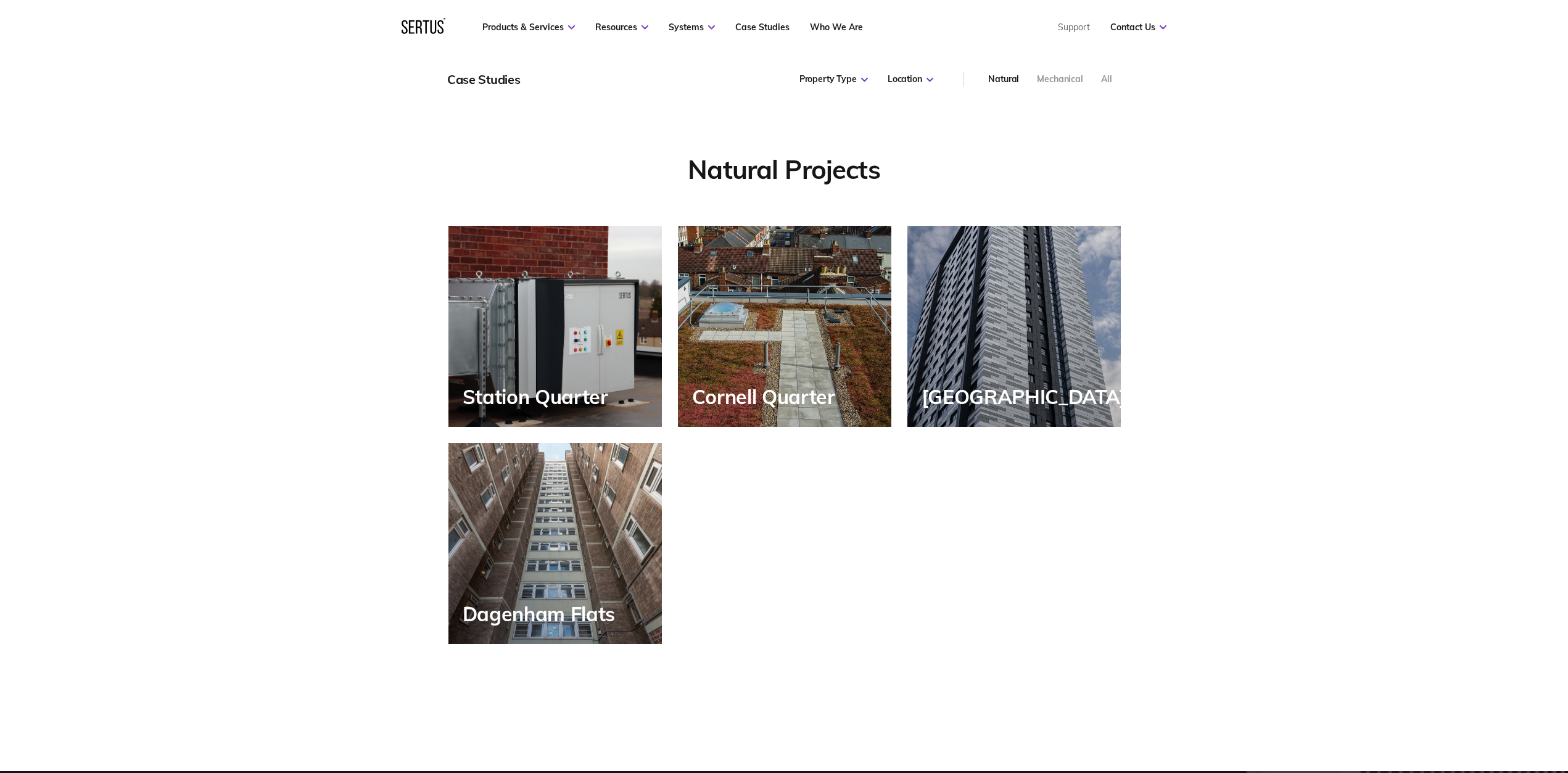
click at [799, 355] on div "Cornell Quarter" at bounding box center [785, 327] width 214 height 201
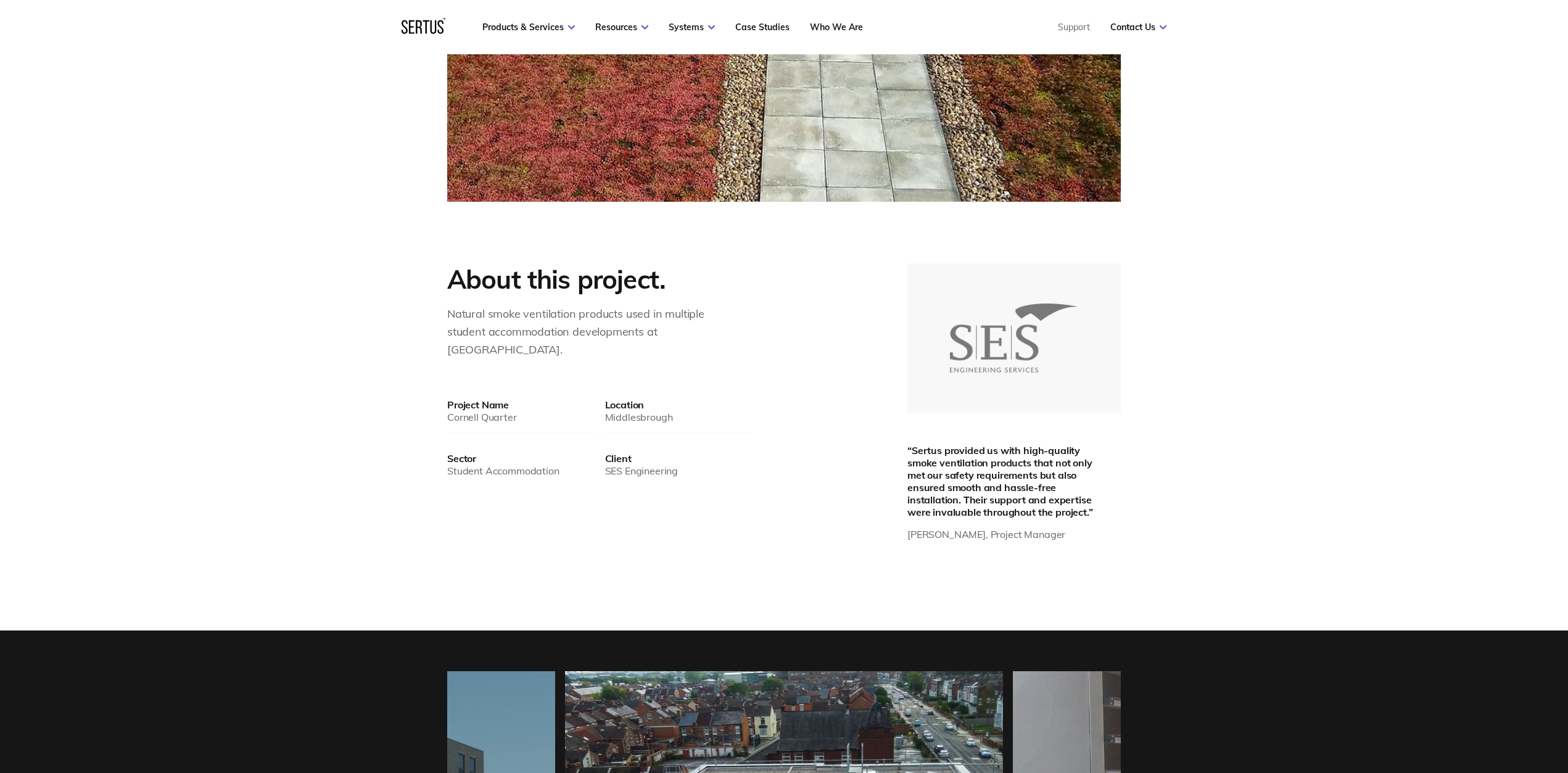
scroll to position [1115, 0]
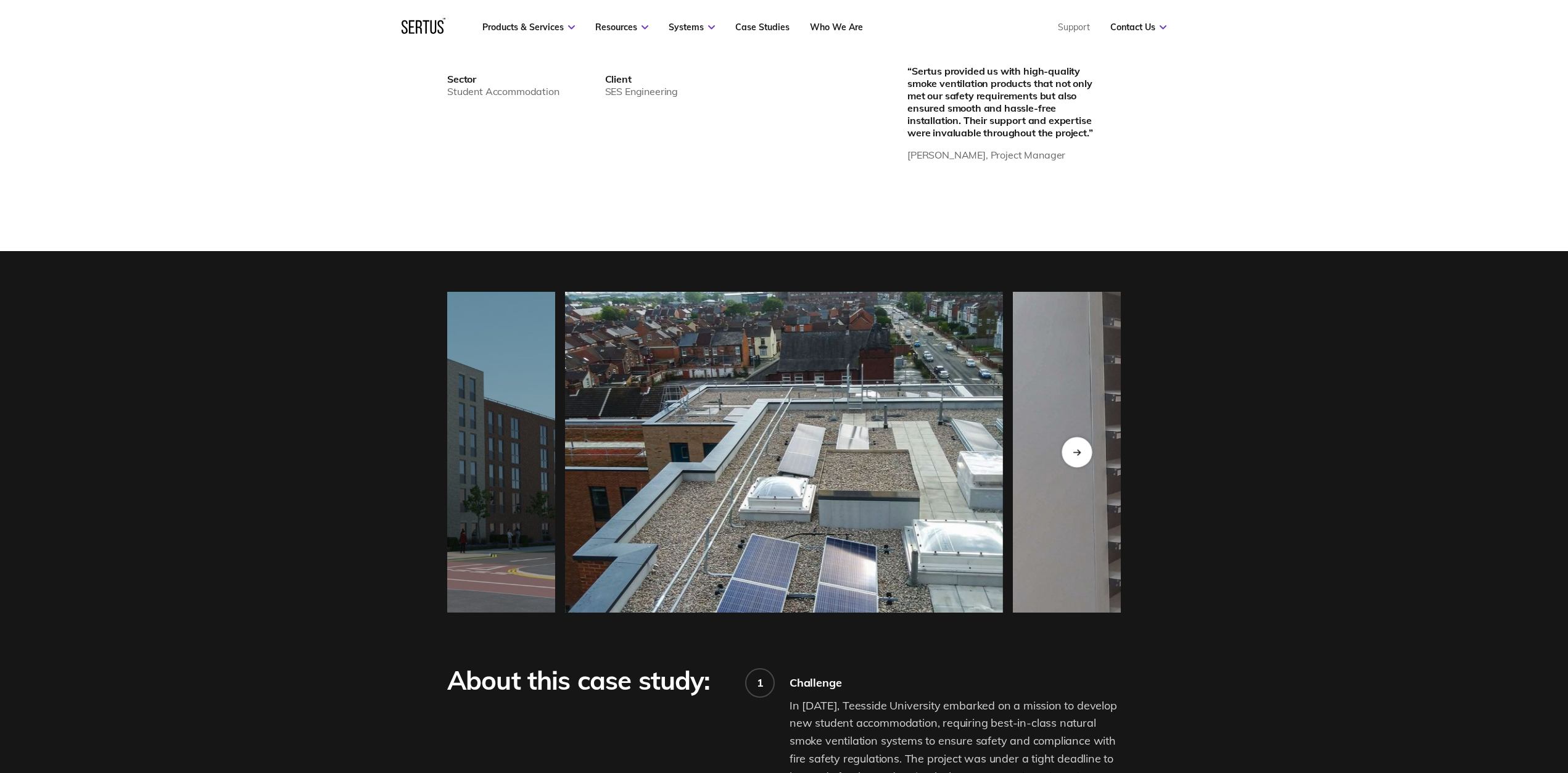
click at [1069, 458] on div "Next slide" at bounding box center [1077, 452] width 30 height 30
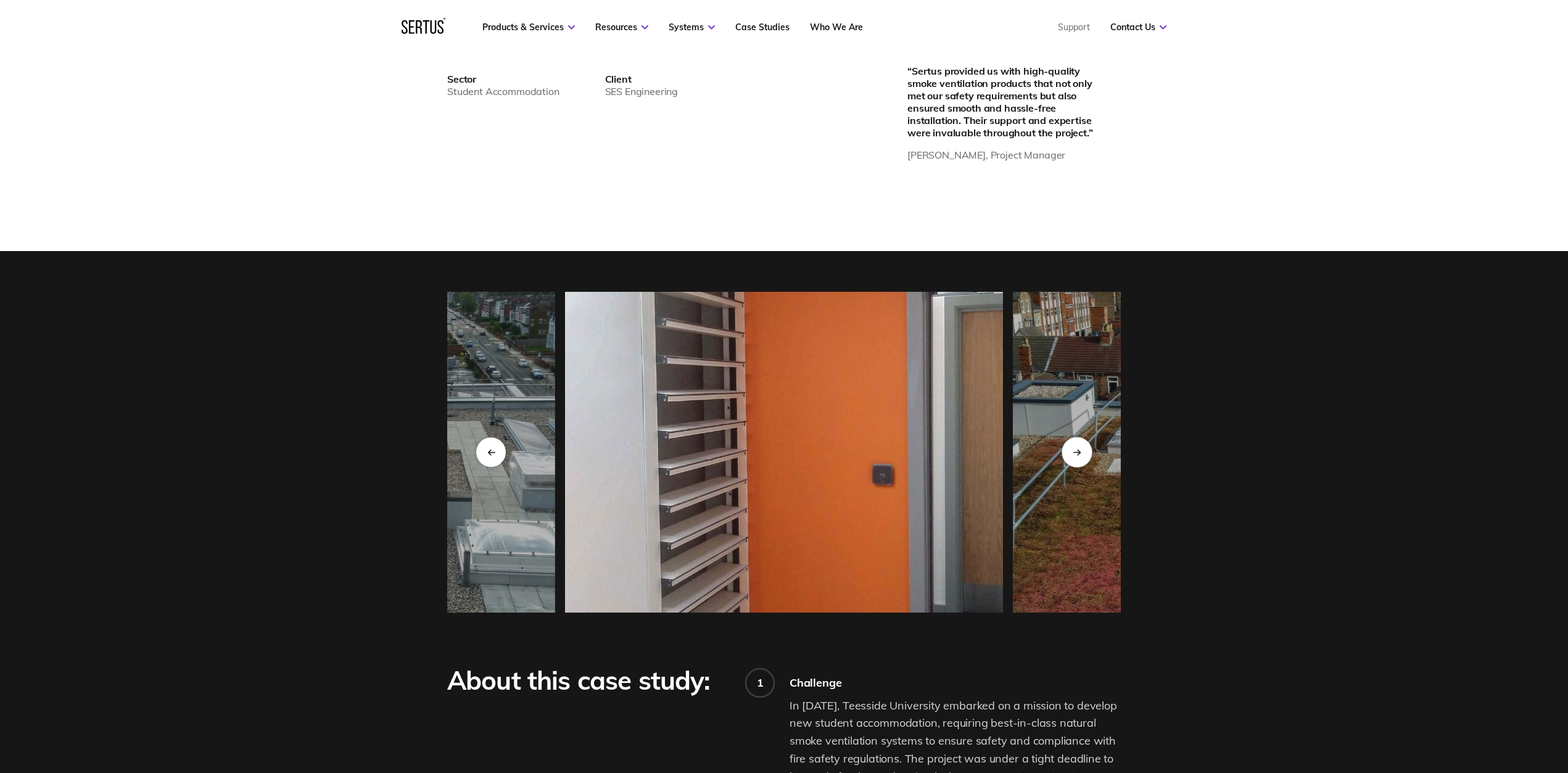
click at [1069, 458] on div "Next slide" at bounding box center [1077, 452] width 30 height 30
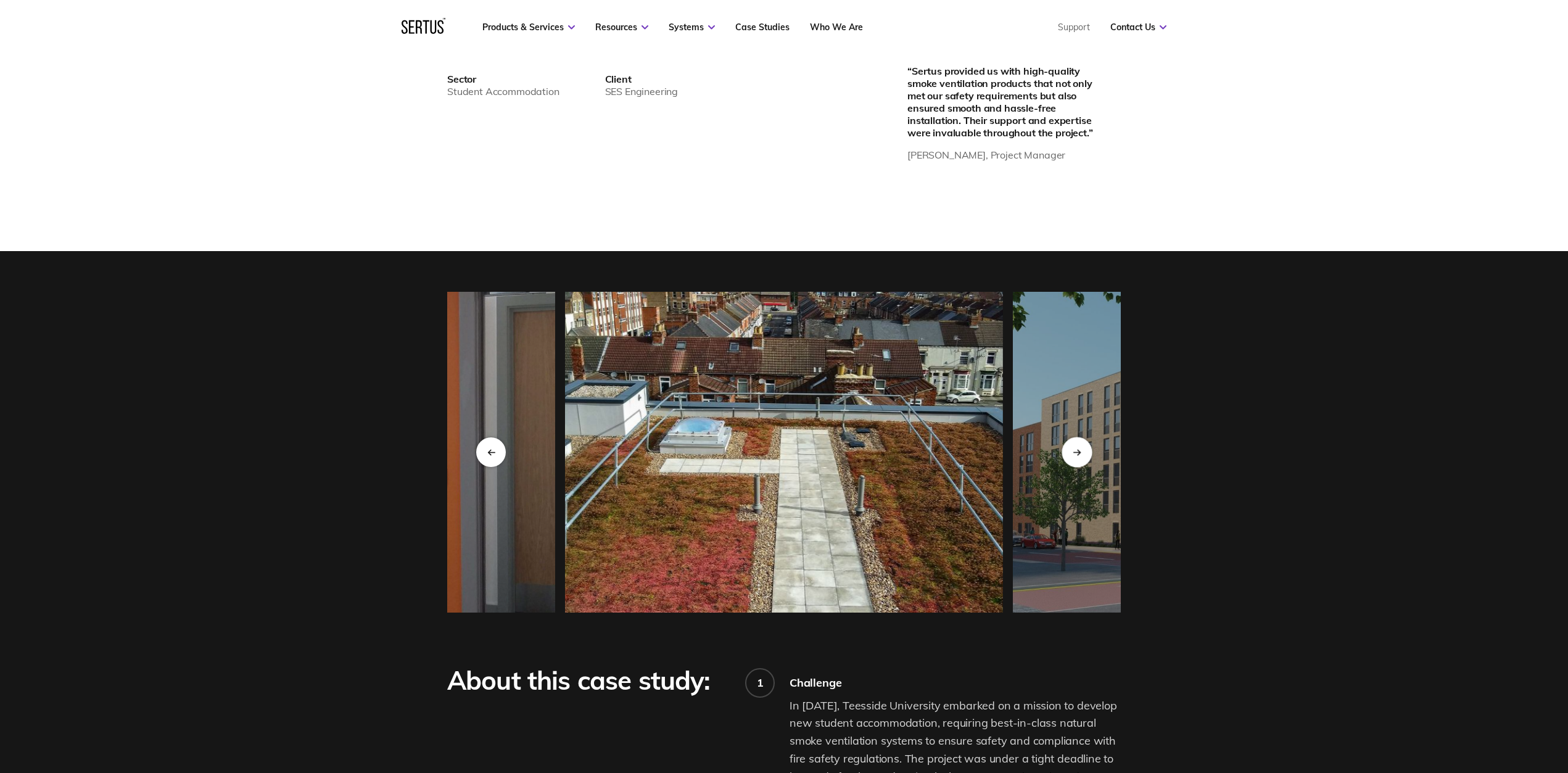
click at [1069, 458] on div "Next slide" at bounding box center [1077, 452] width 30 height 30
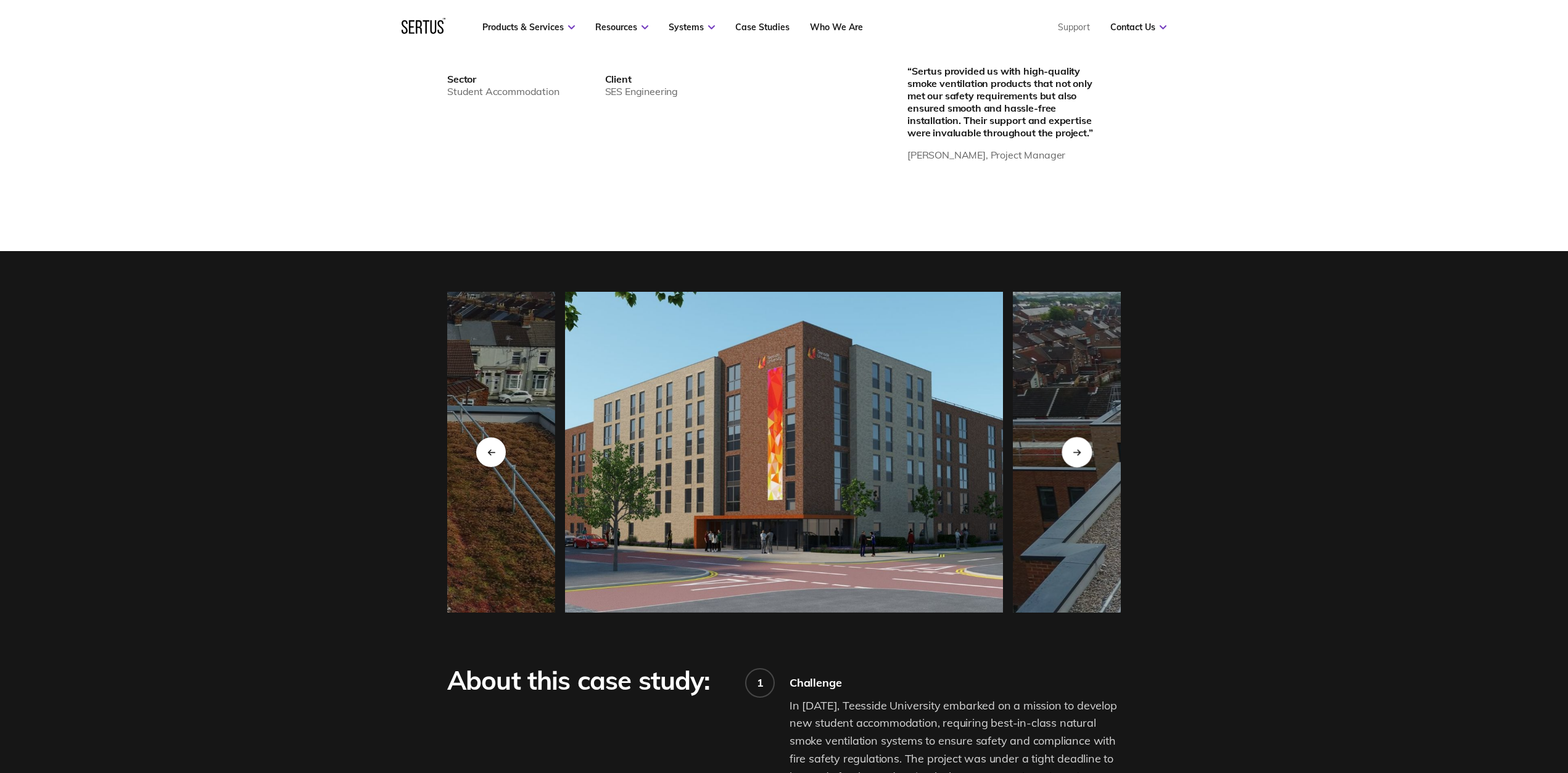
click at [1069, 458] on div "Next slide" at bounding box center [1077, 452] width 30 height 30
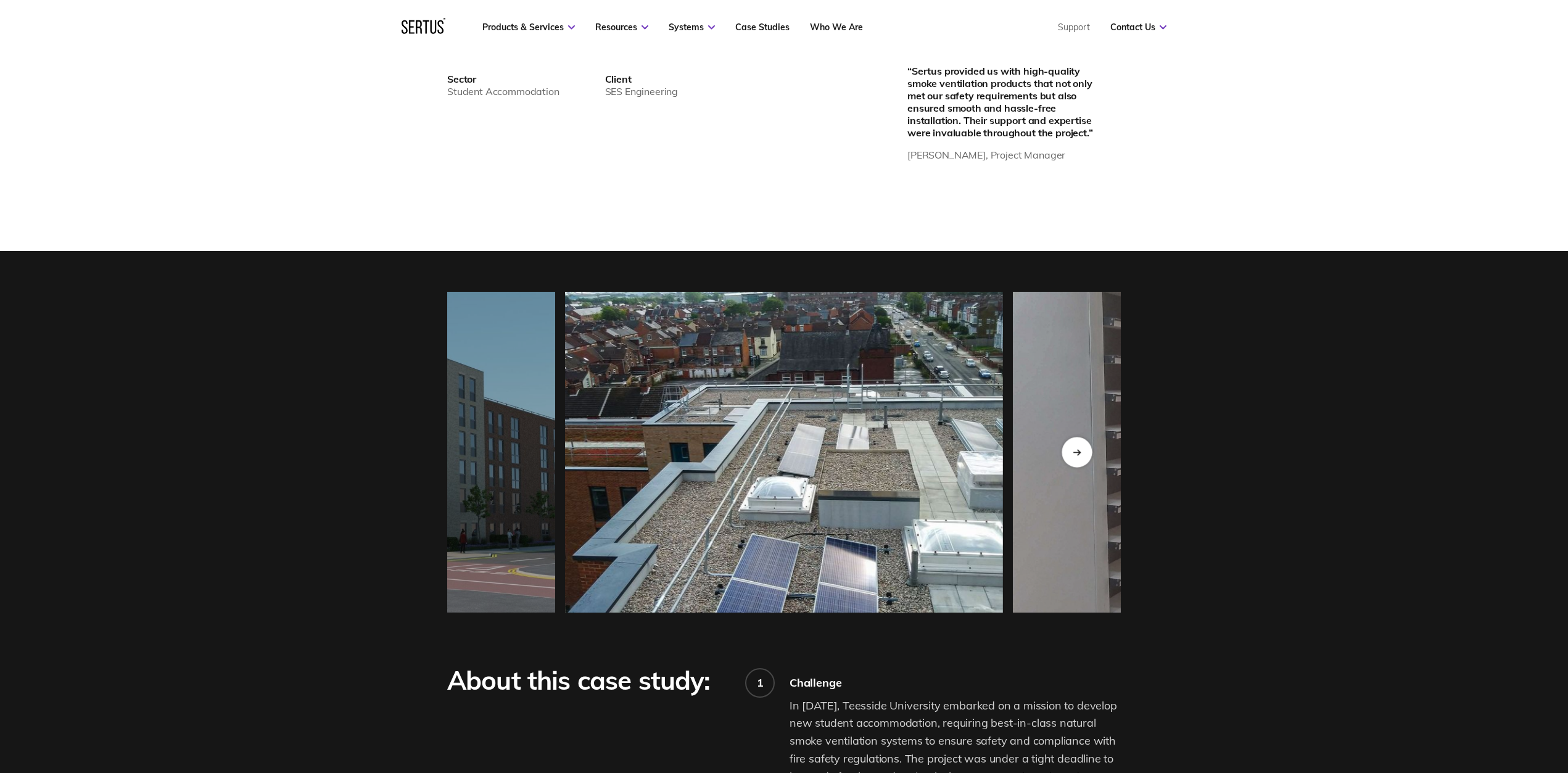
click at [1069, 457] on div "Next slide" at bounding box center [1077, 452] width 30 height 30
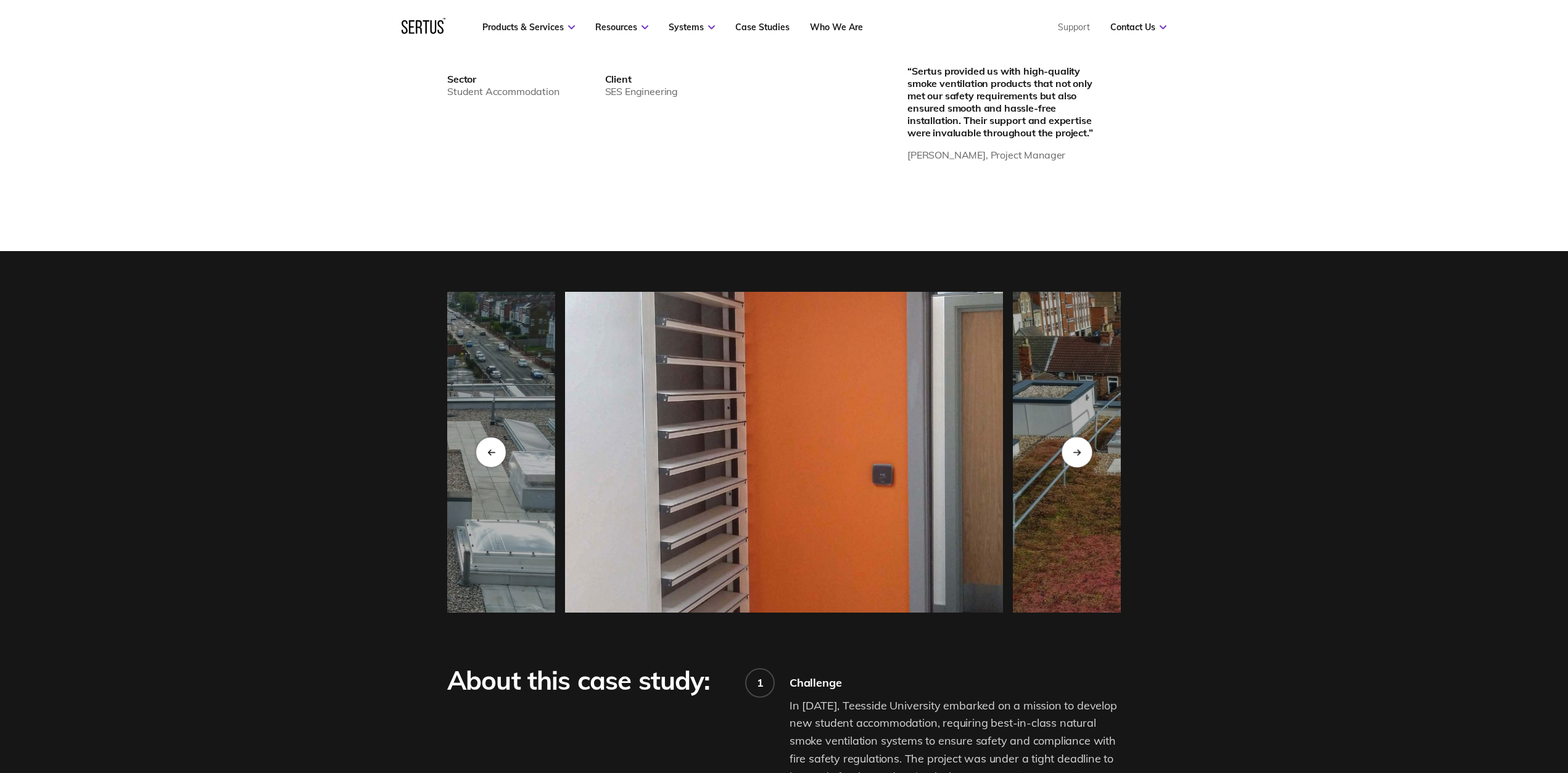
click at [1069, 457] on div "Next slide" at bounding box center [1077, 452] width 30 height 30
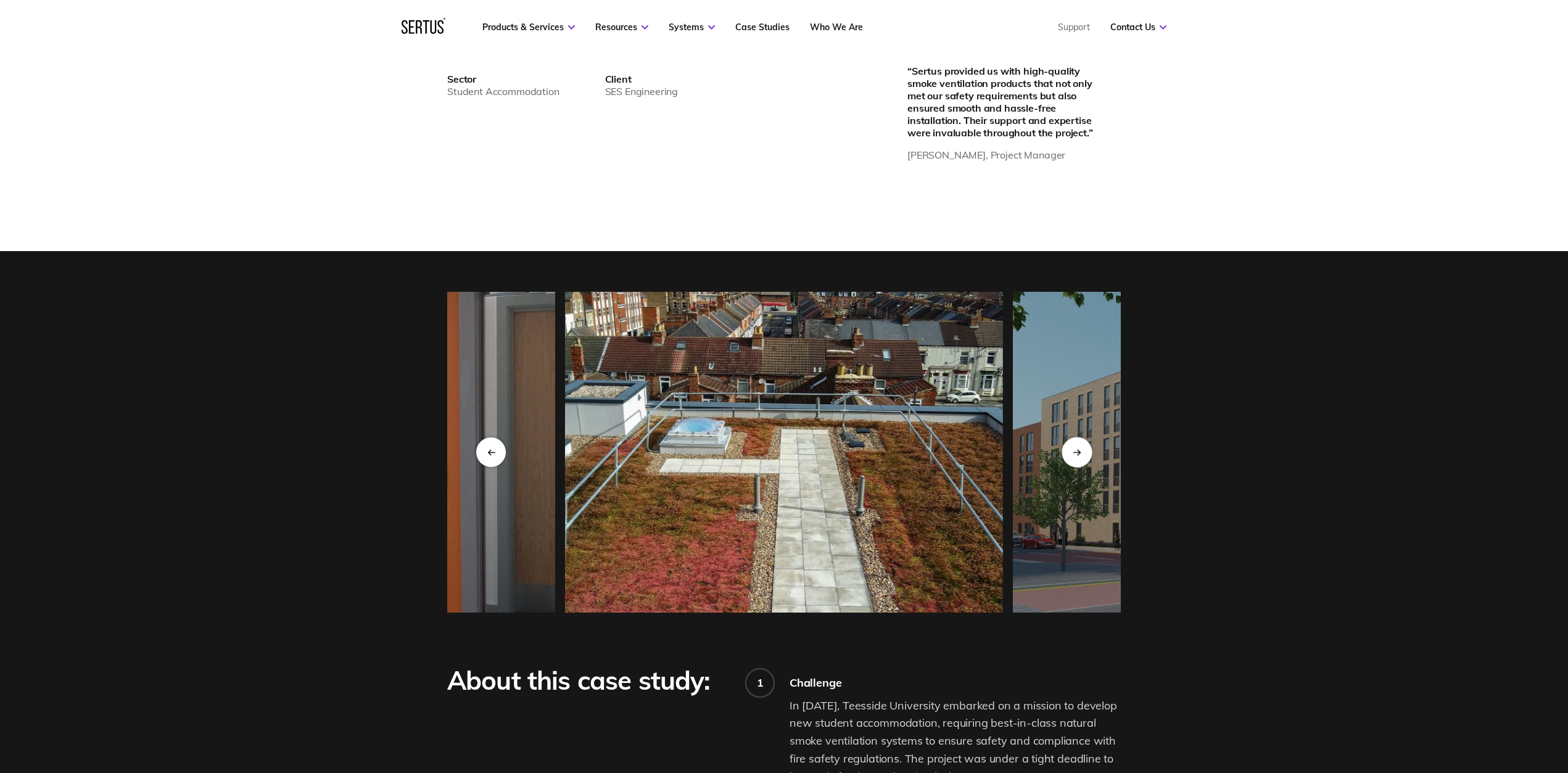
click at [1068, 458] on div "Next slide" at bounding box center [1077, 452] width 30 height 30
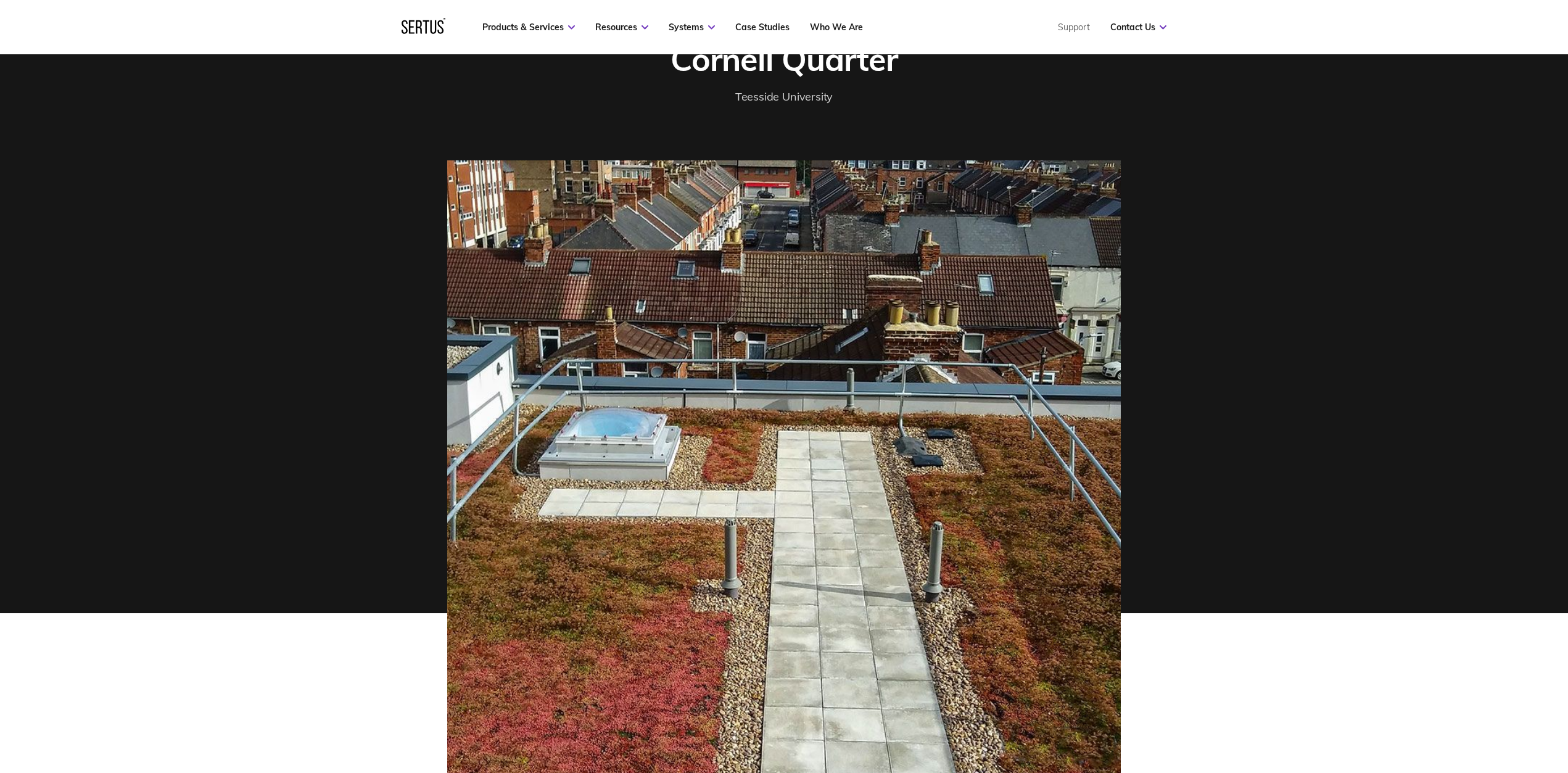
scroll to position [0, 0]
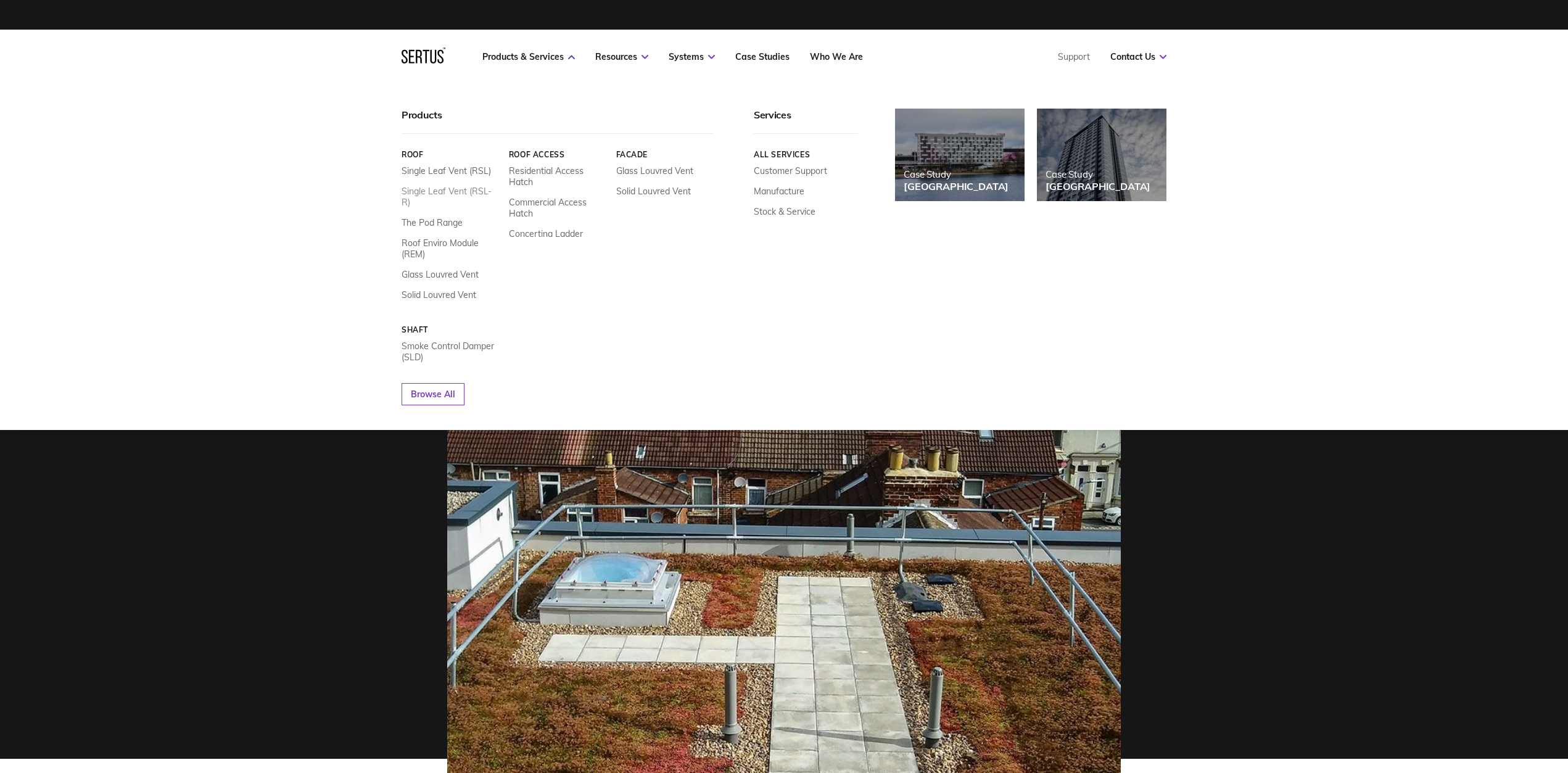
click at [448, 191] on link "Single Leaf Vent (RSL-R)" at bounding box center [451, 197] width 98 height 22
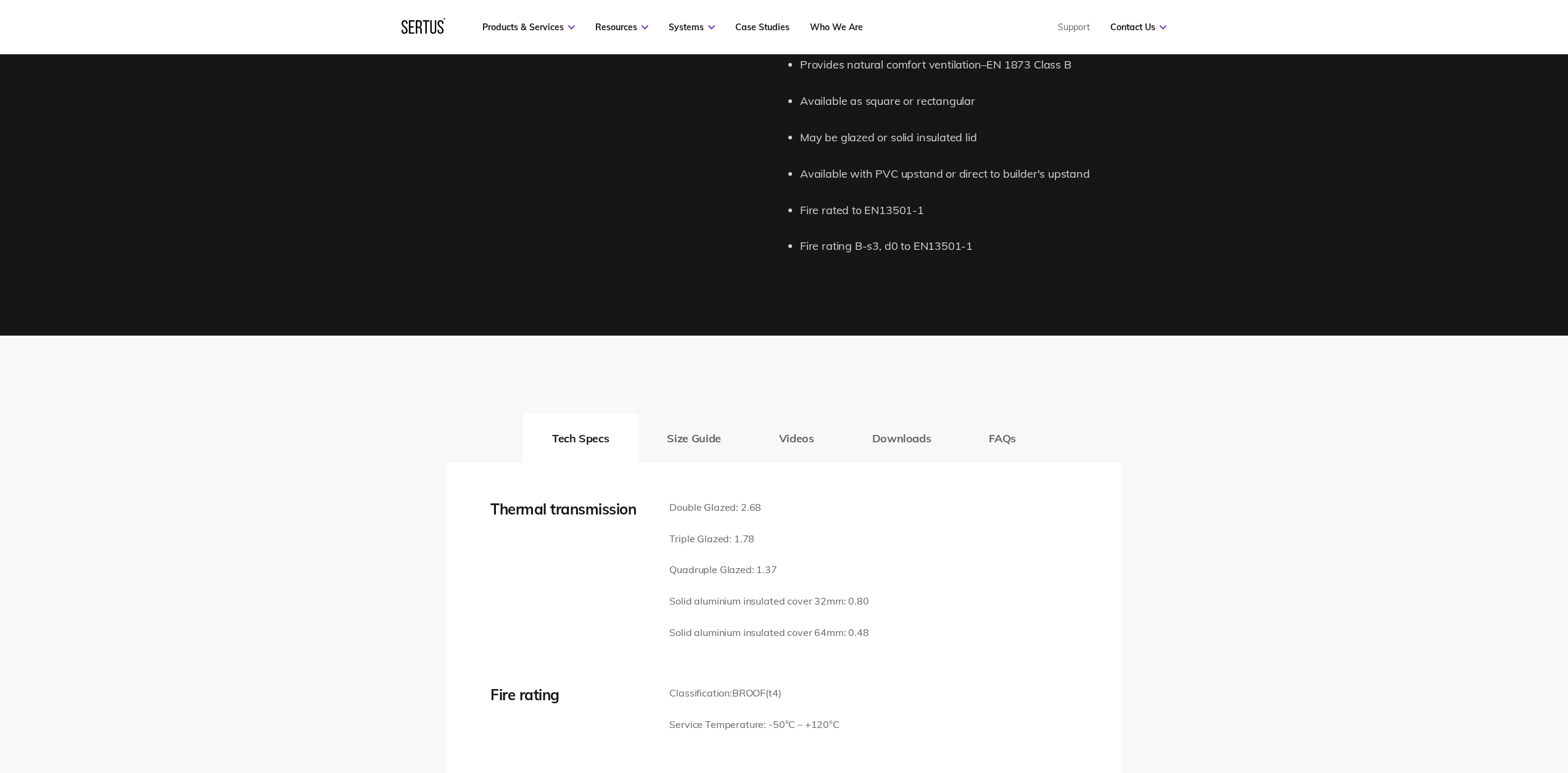
scroll to position [1533, 0]
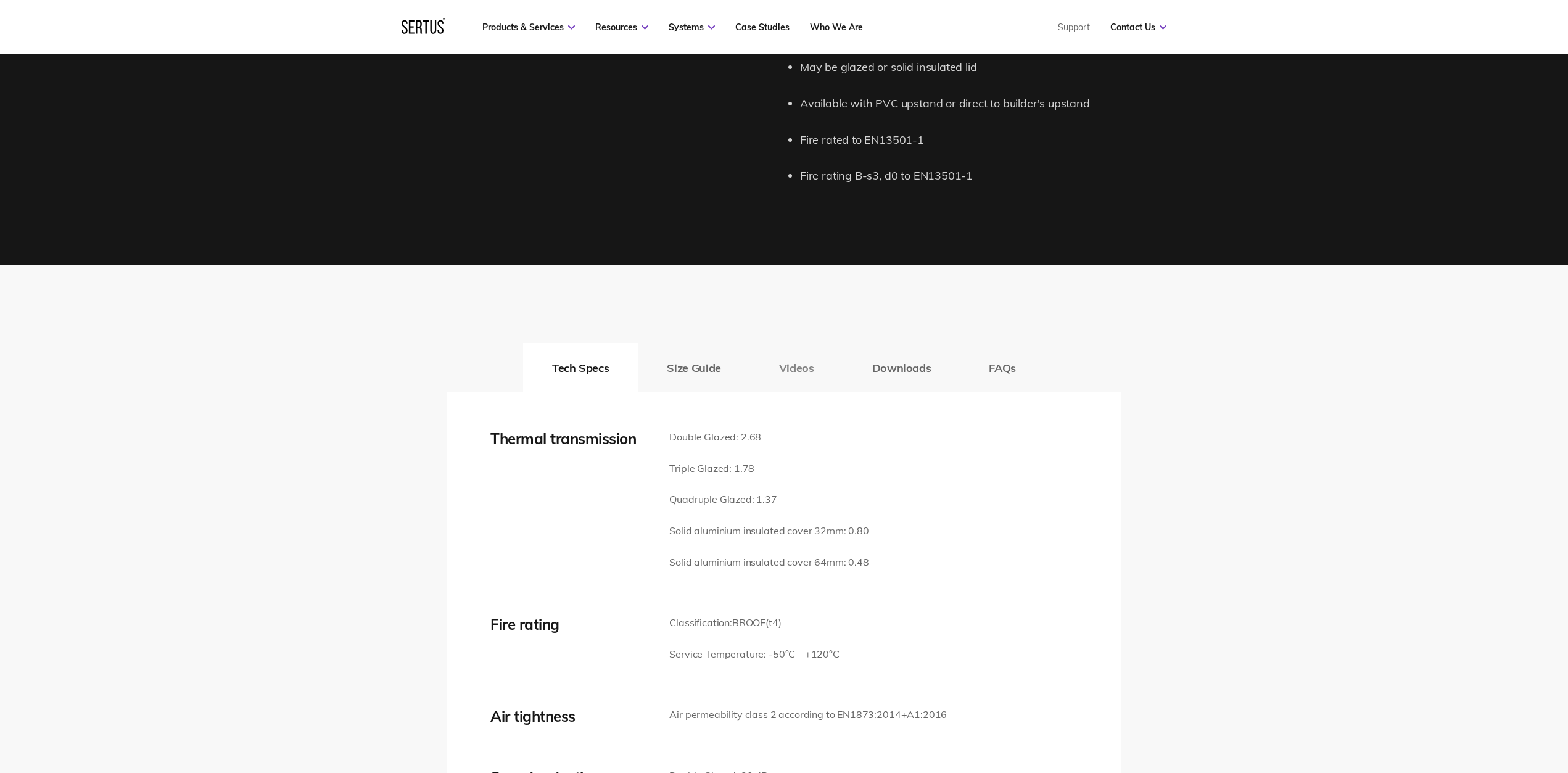
click at [794, 359] on button "Videos" at bounding box center [796, 368] width 93 height 50
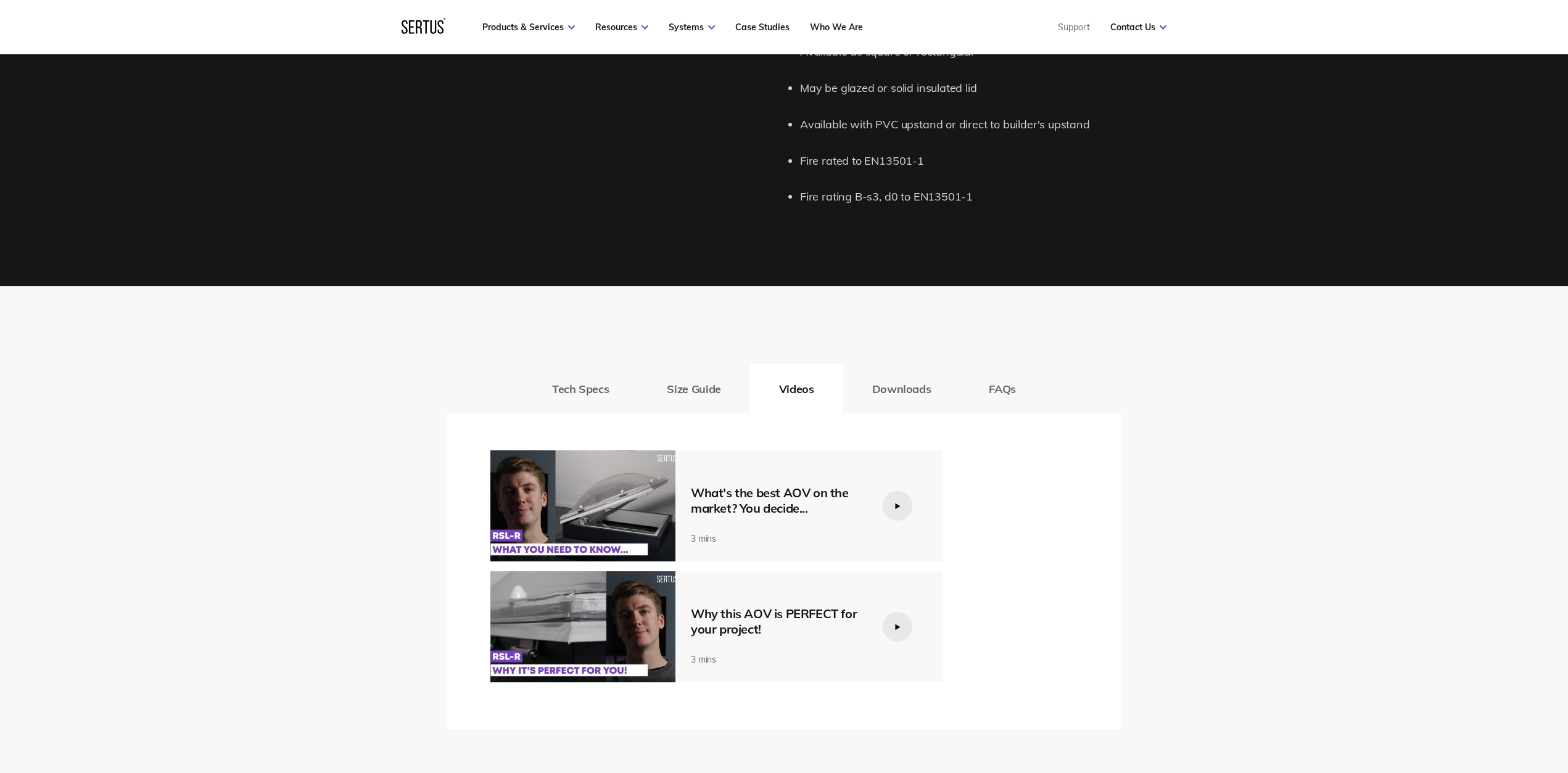
scroll to position [1136, 0]
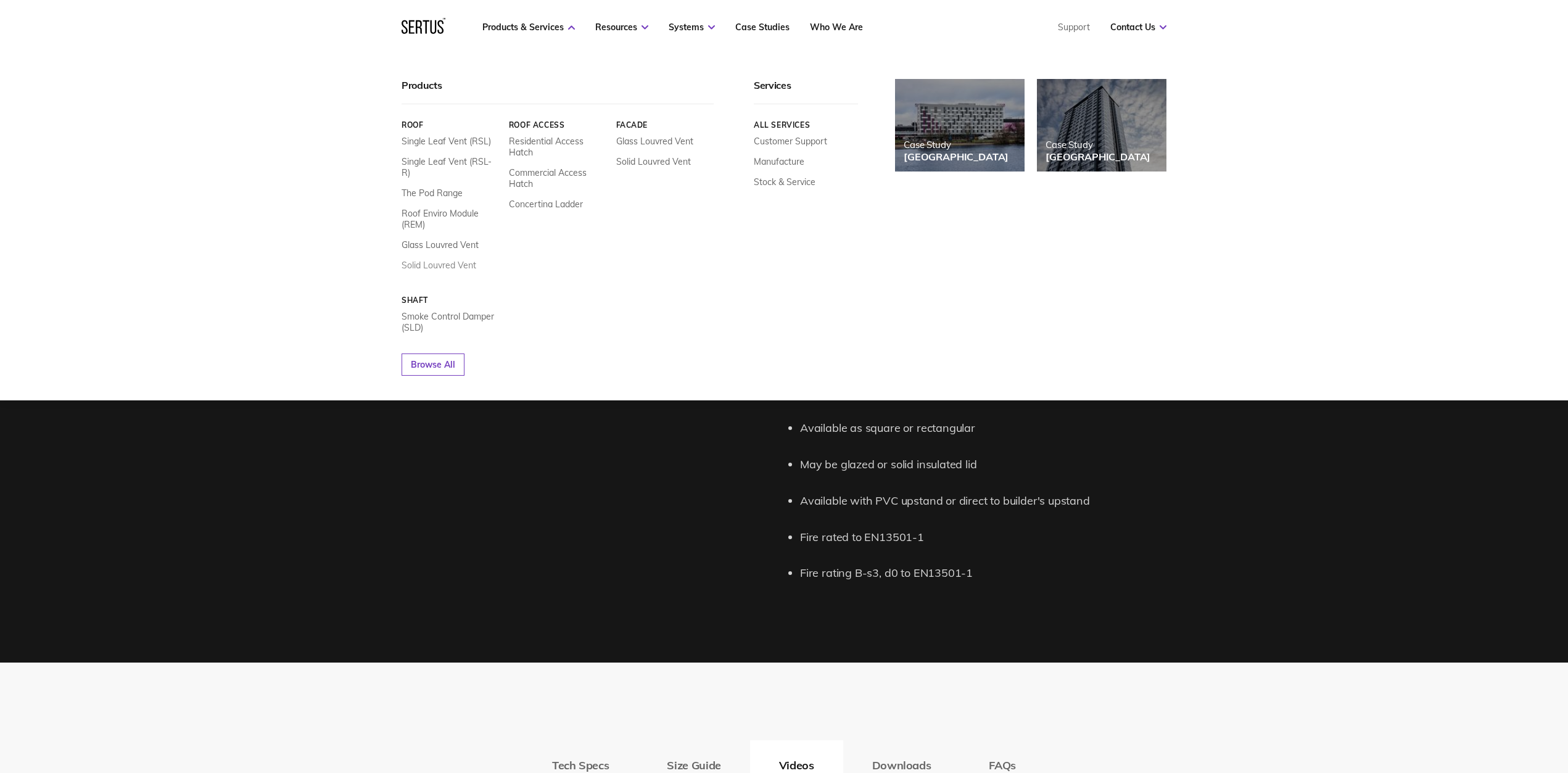
click at [445, 259] on link "Solid Louvred Vent" at bounding box center [439, 265] width 74 height 11
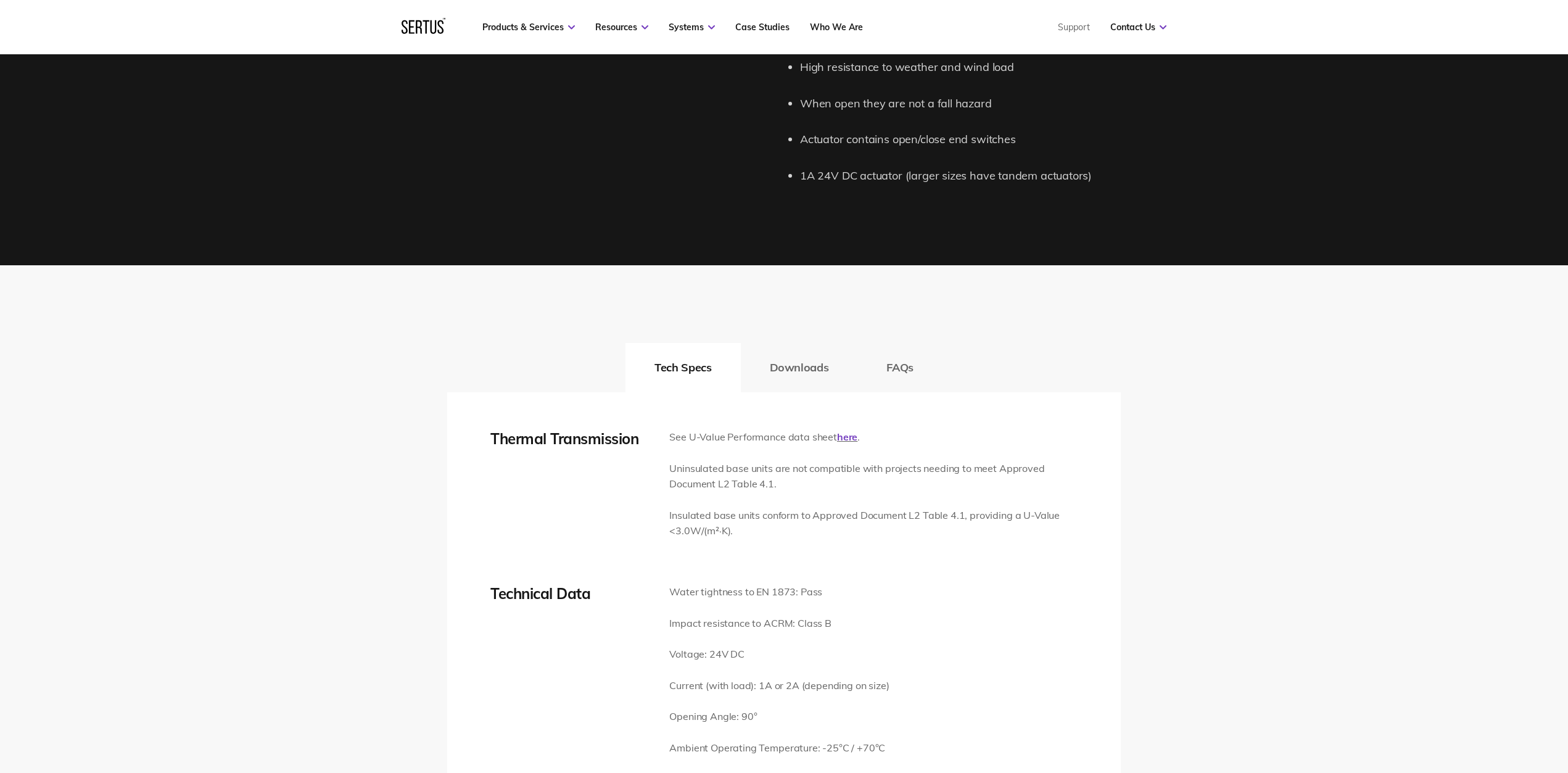
scroll to position [1770, 0]
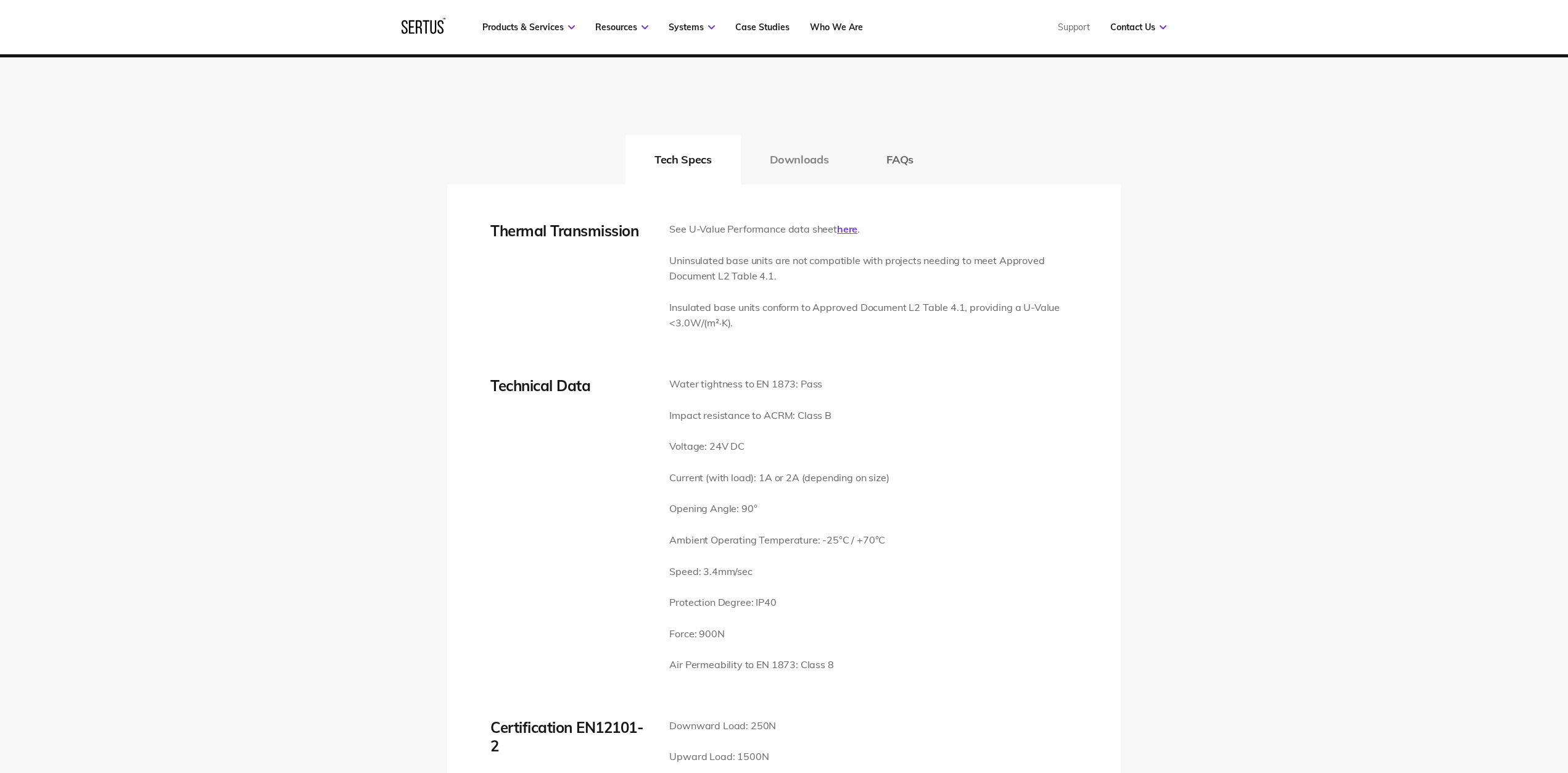
click at [790, 153] on button "Downloads" at bounding box center [799, 160] width 117 height 50
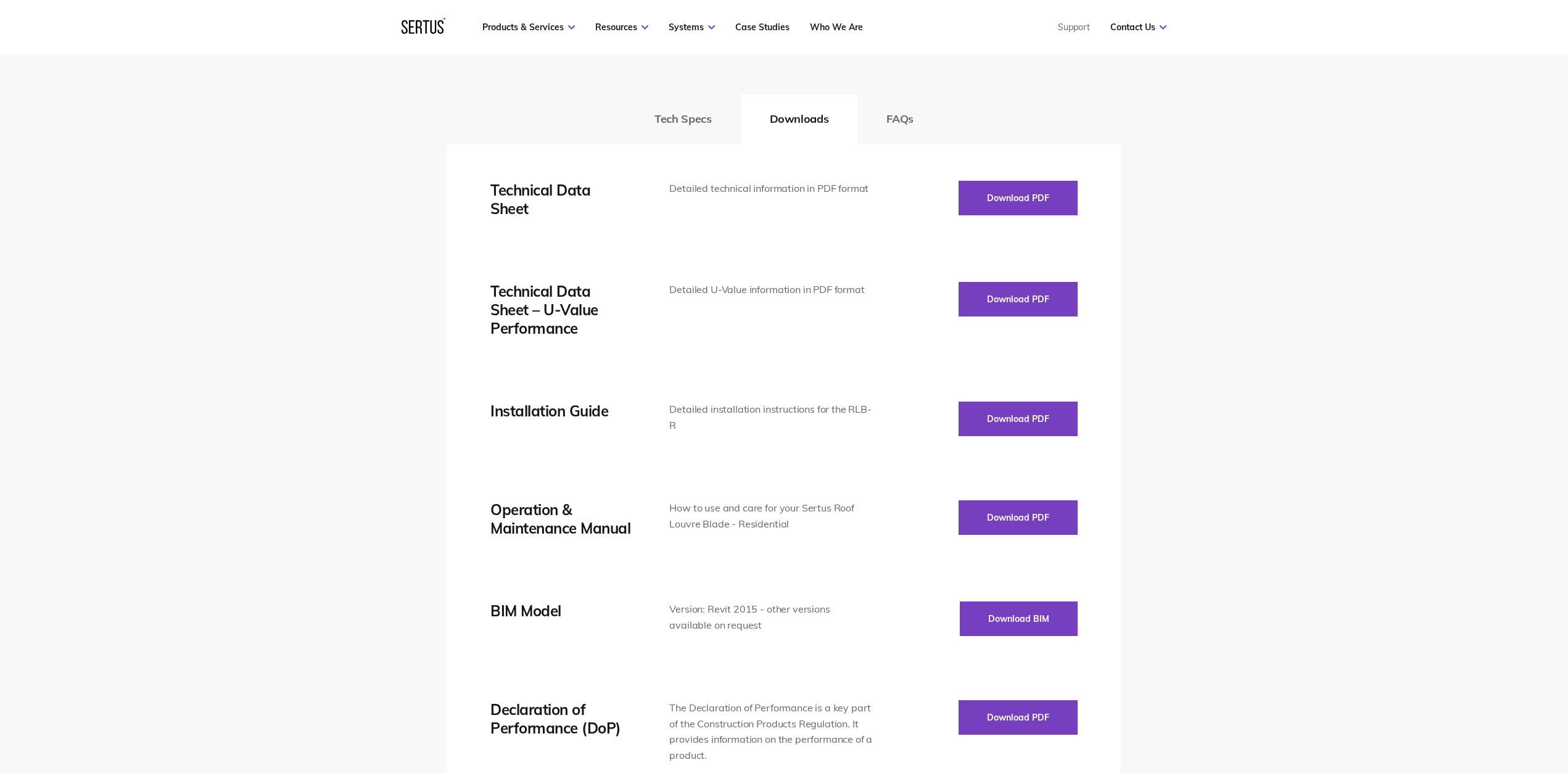
scroll to position [1886, 0]
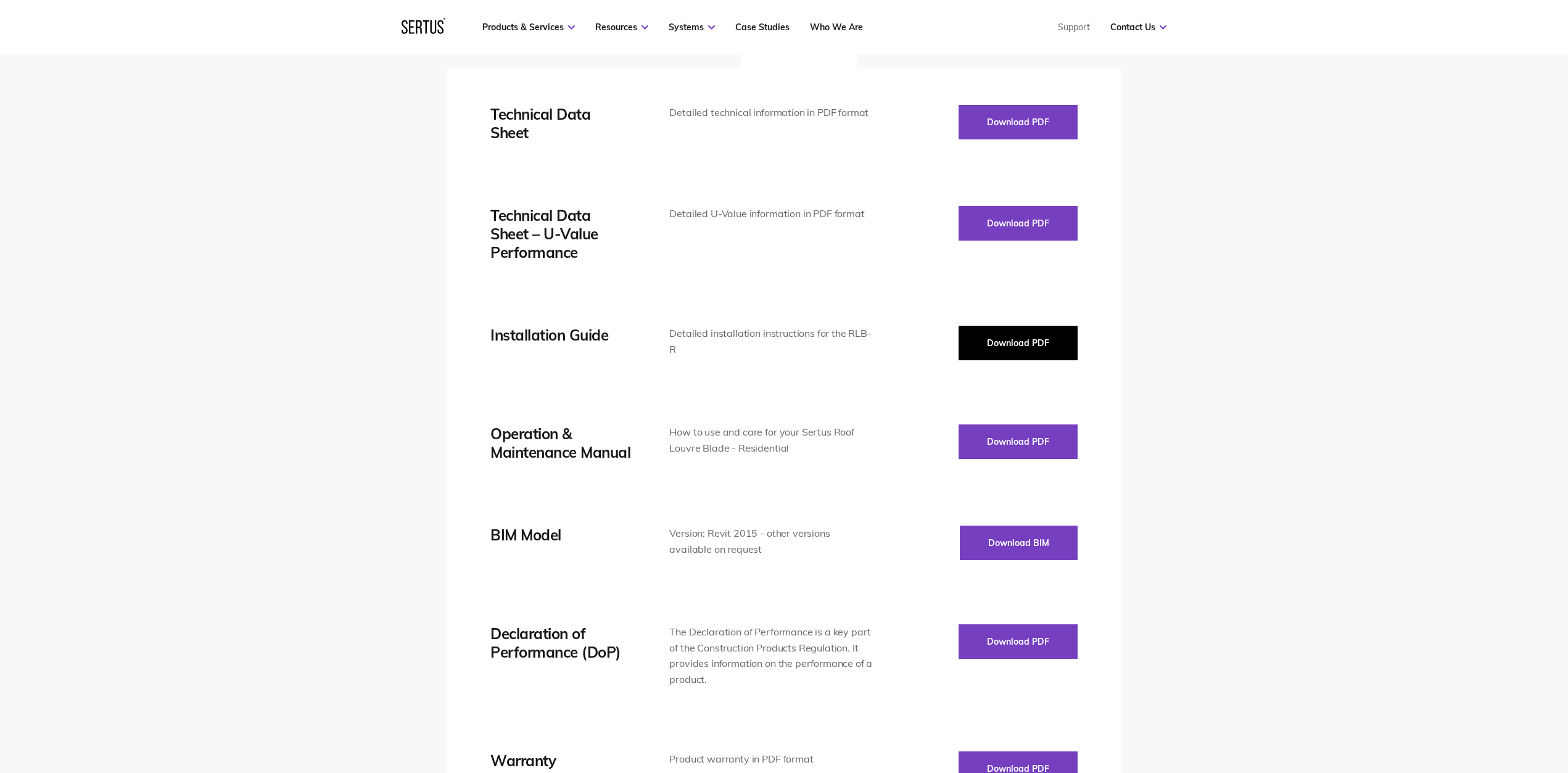
click at [982, 335] on button "Download PDF" at bounding box center [1018, 343] width 119 height 35
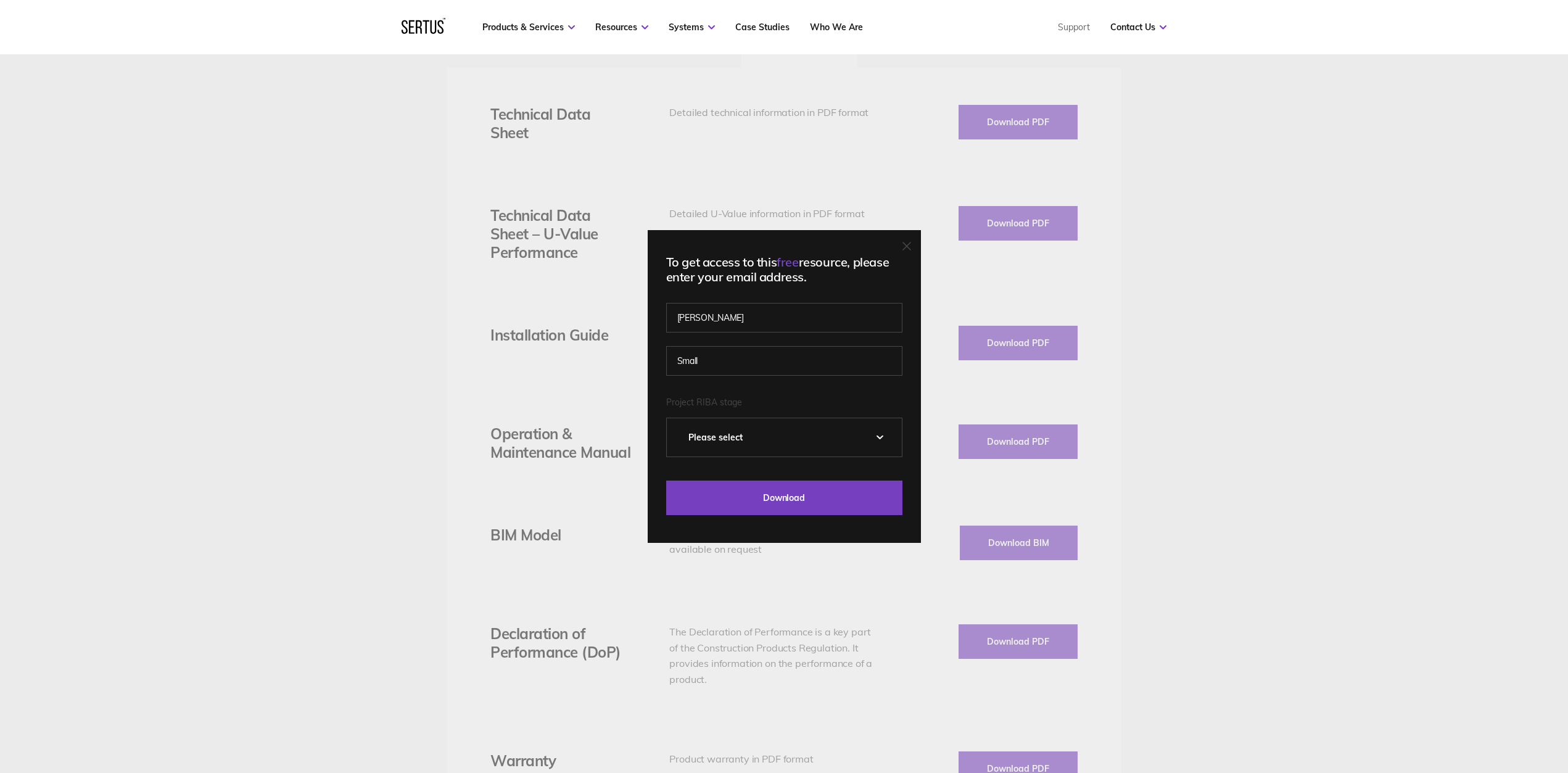
click at [885, 435] on div "Please select" at bounding box center [785, 437] width 235 height 39
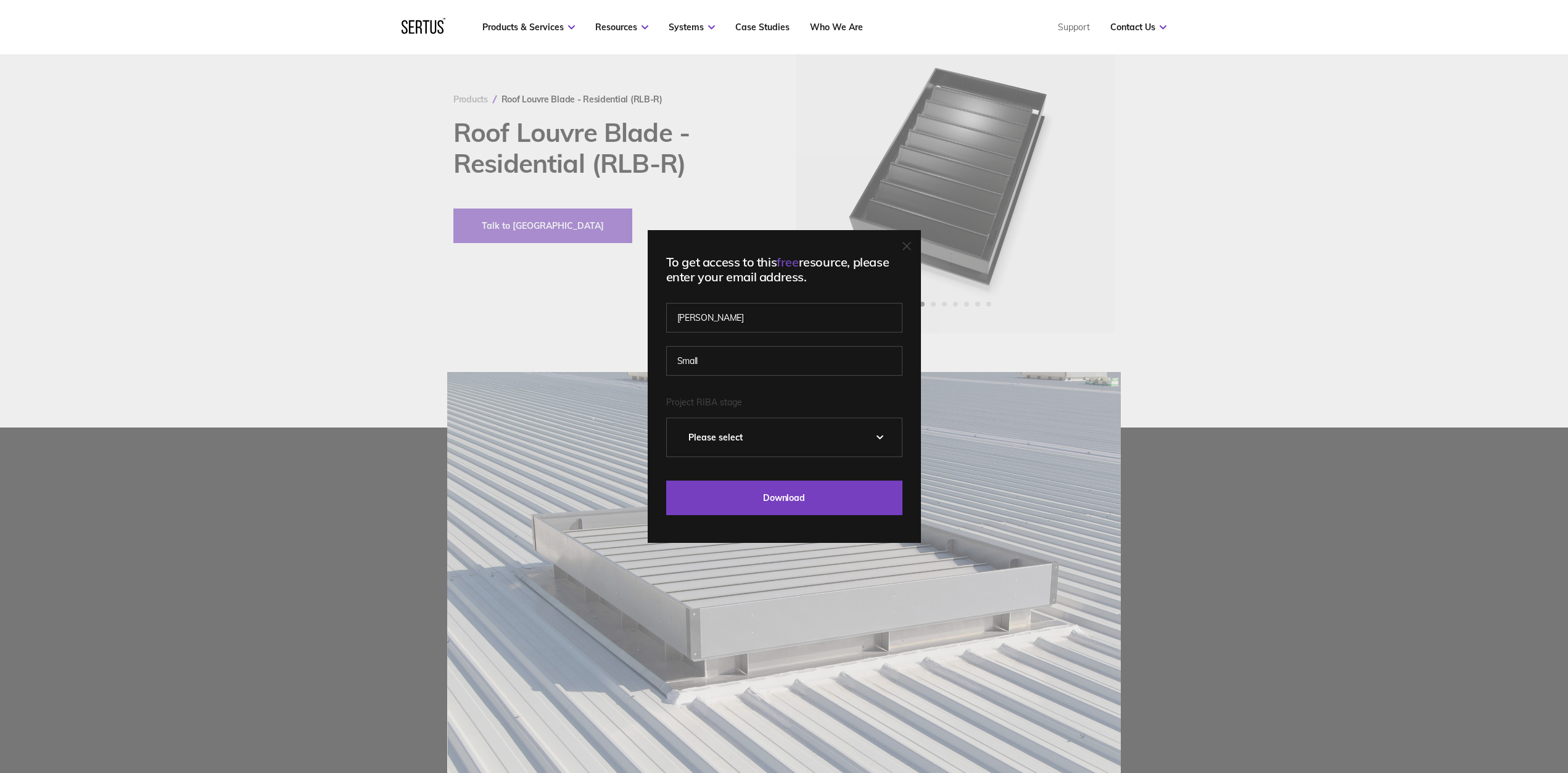
scroll to position [0, 0]
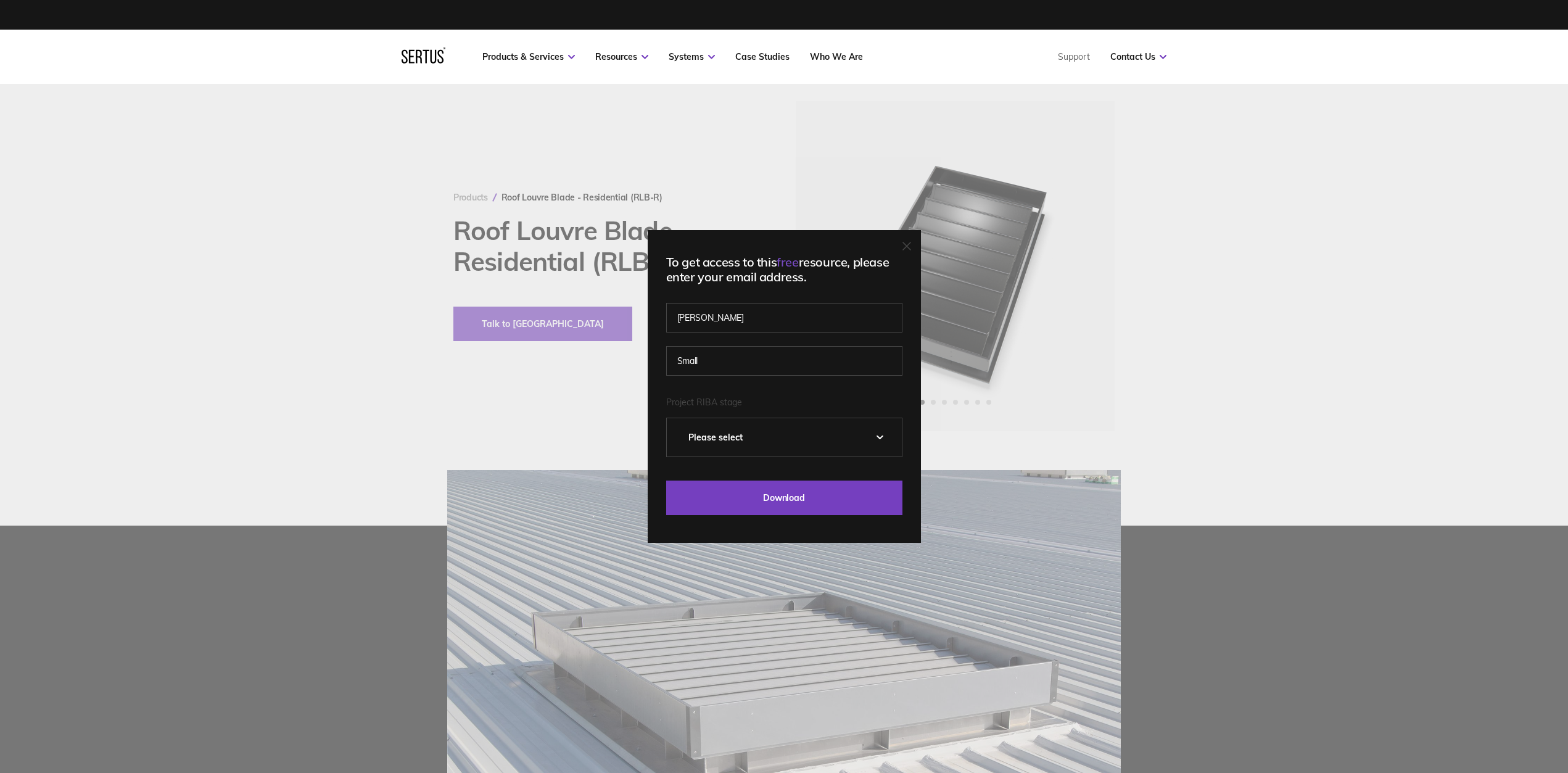
click at [911, 248] on icon at bounding box center [906, 246] width 7 height 7
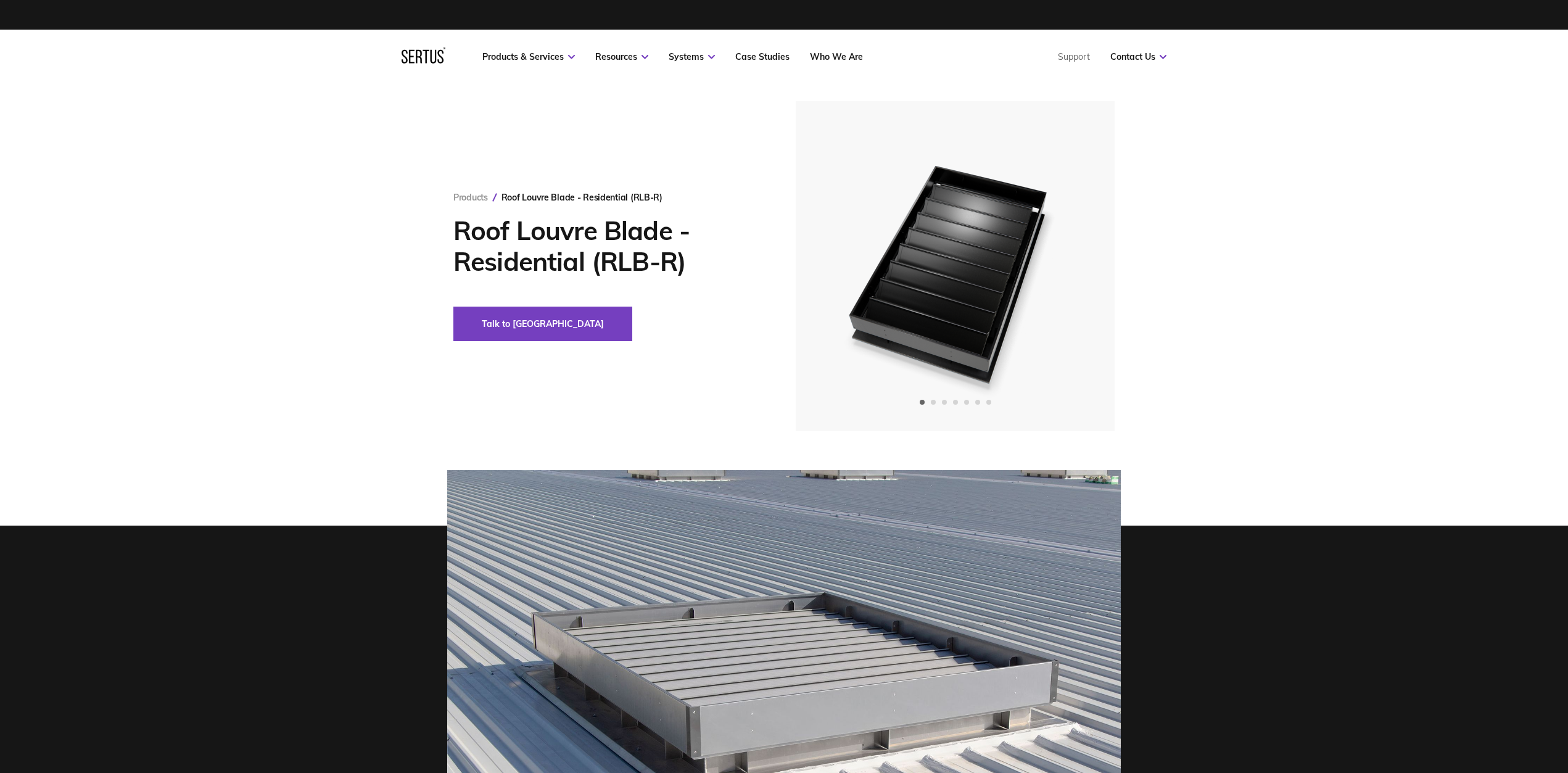
click at [194, 159] on div "Products Roof Louvre Blade - Residential (RLB-R) Roof Louvre Blade - Residentia…" at bounding box center [784, 266] width 1568 height 330
